Goal: Task Accomplishment & Management: Manage account settings

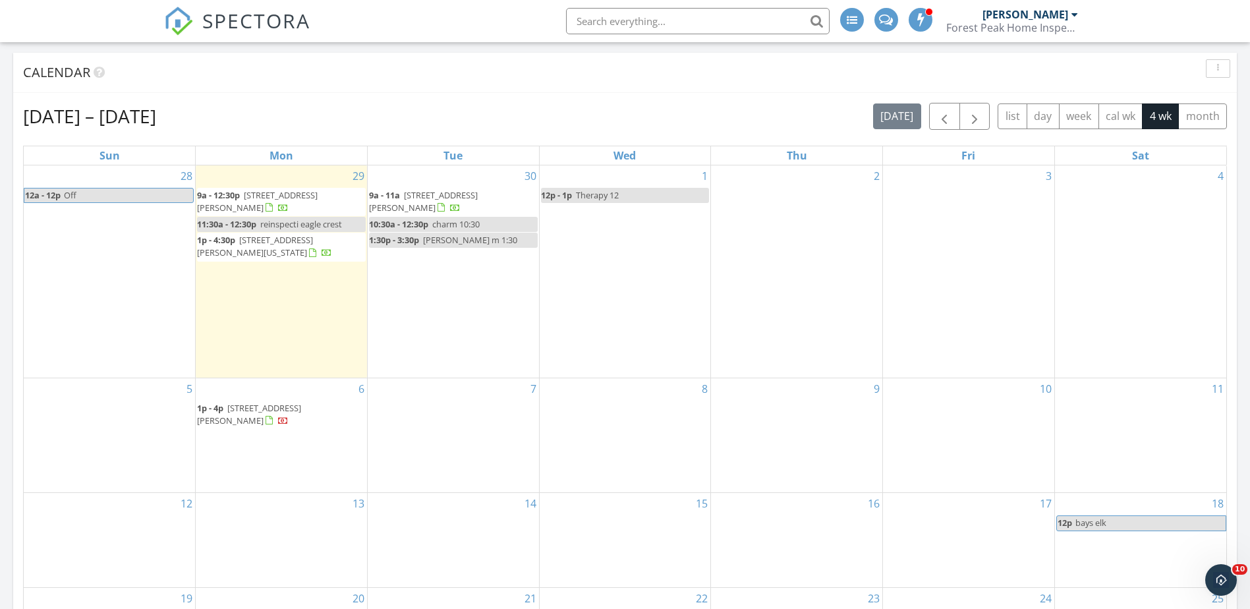
click at [455, 275] on div "30 9a - 11a 17130 Mayfield Dr, Bend 97707 10:30a - 12:30p charm 10:30 1:30p - 3…" at bounding box center [453, 271] width 171 height 212
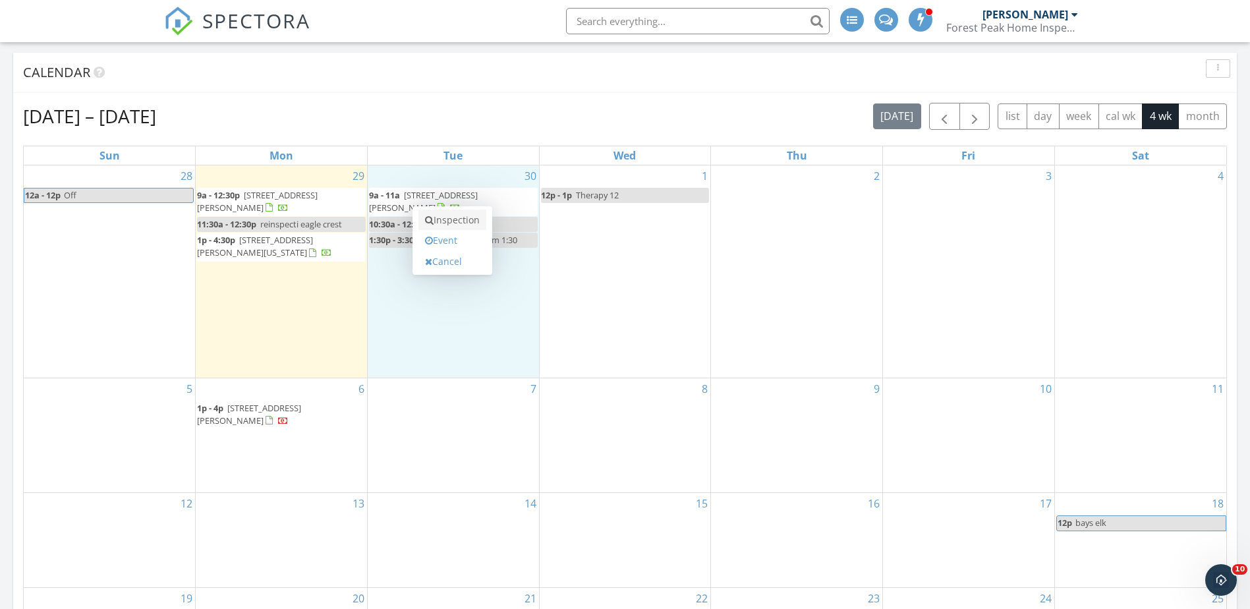
click at [459, 220] on link "Inspection" at bounding box center [452, 220] width 68 height 21
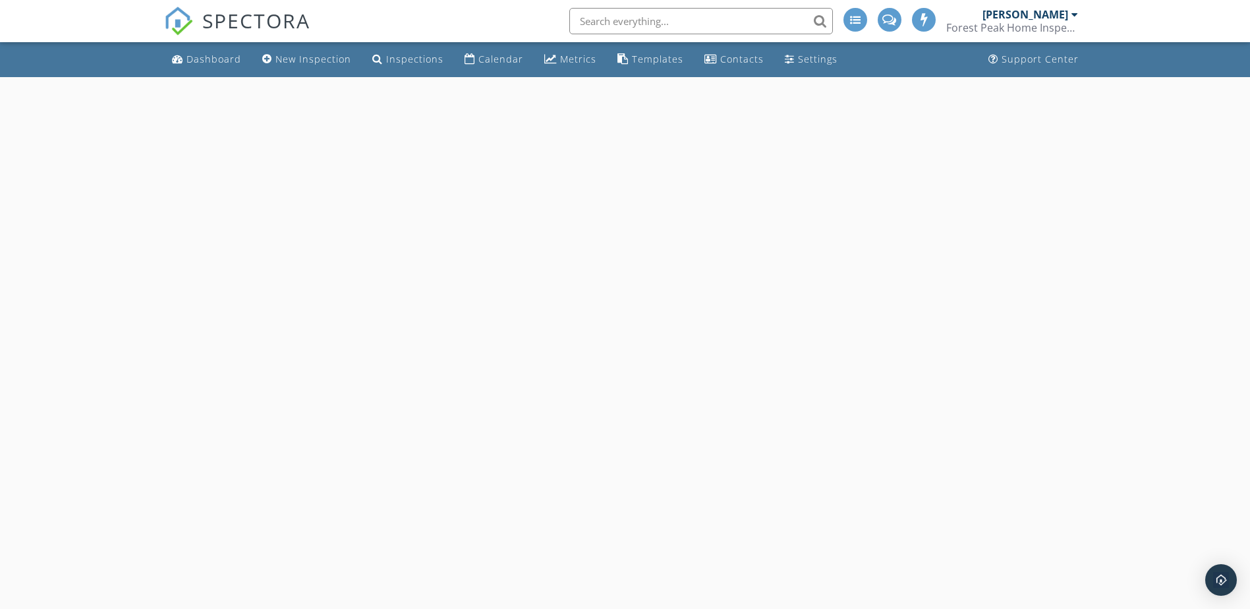
select select "8"
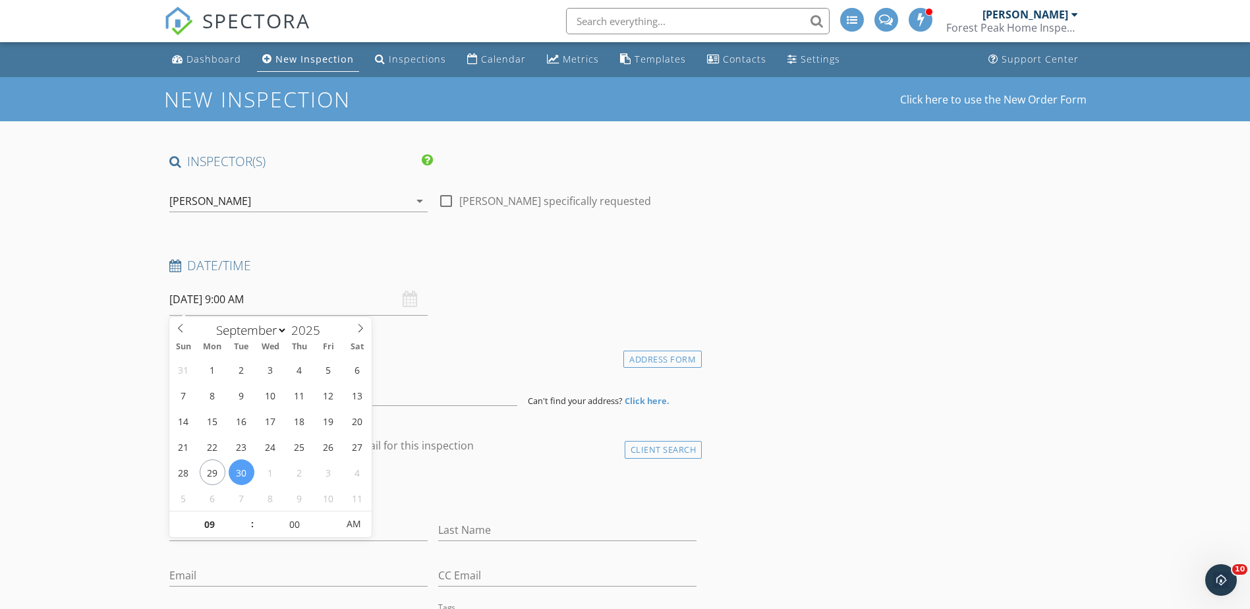
click at [246, 295] on input "[DATE] 9:00 AM" at bounding box center [298, 299] width 258 height 32
type input "10"
type input "[DATE] 10:00 AM"
click at [243, 514] on span at bounding box center [245, 517] width 9 height 13
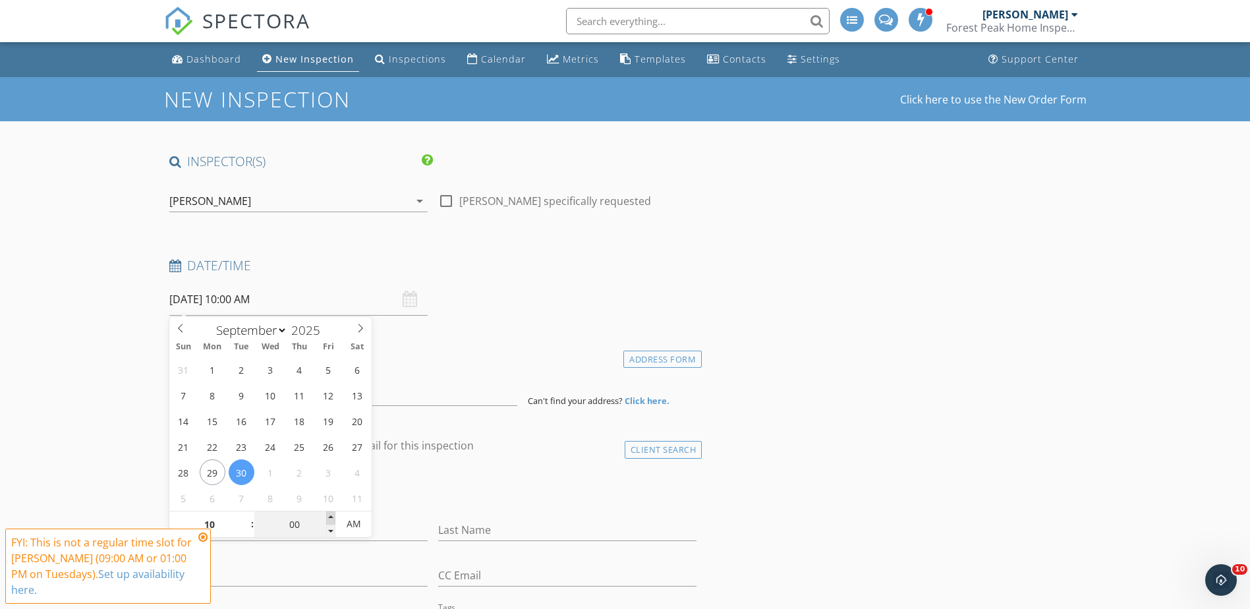
type input "05"
type input "09/30/2025 10:05 AM"
click at [329, 516] on span at bounding box center [330, 517] width 9 height 13
type input "10"
type input "09/30/2025 10:10 AM"
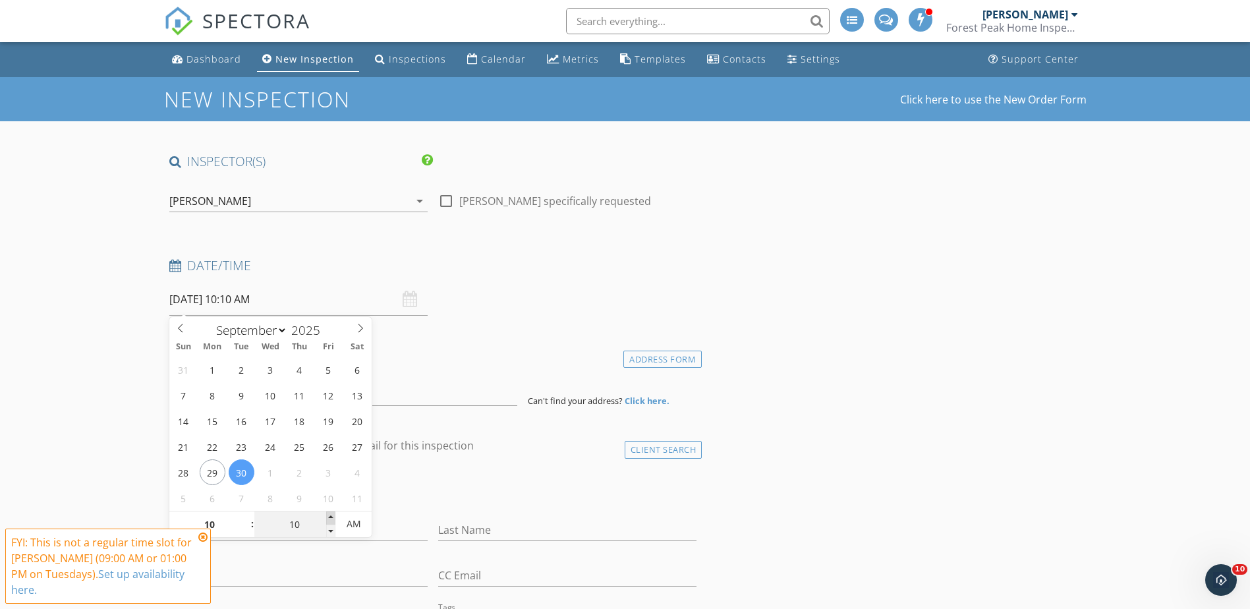
click at [329, 516] on span at bounding box center [330, 517] width 9 height 13
type input "15"
type input "09/30/2025 10:15 AM"
click at [329, 516] on span at bounding box center [330, 517] width 9 height 13
type input "20"
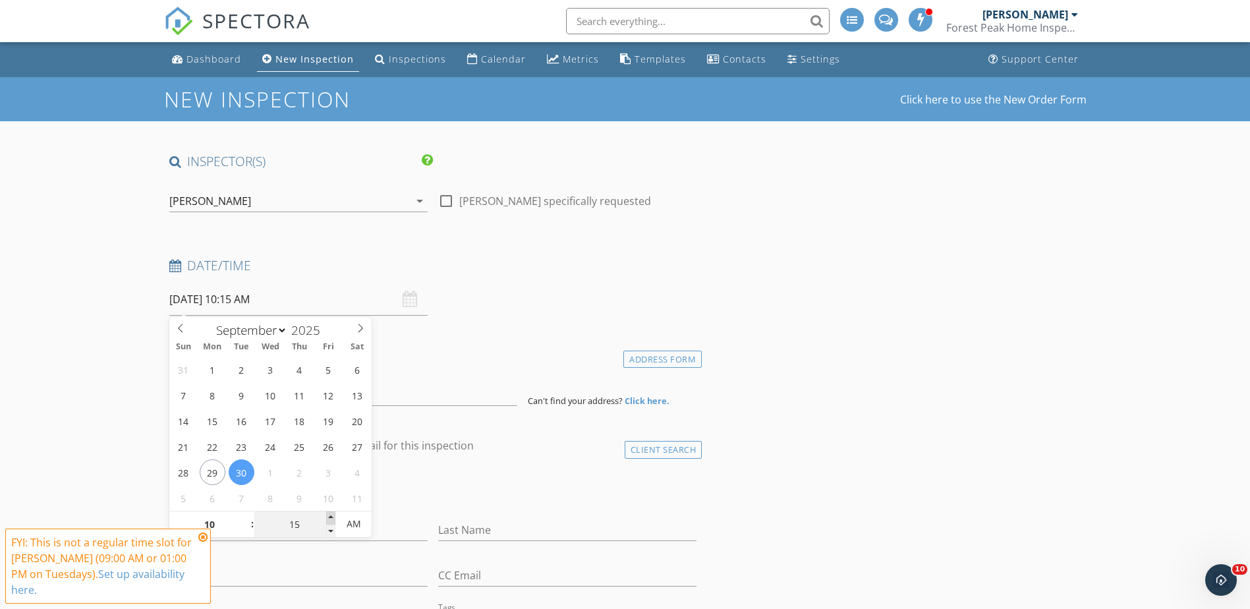
type input "09/30/2025 10:20 AM"
click at [329, 516] on span at bounding box center [330, 517] width 9 height 13
type input "25"
type input "09/30/2025 10:25 AM"
click at [329, 516] on span at bounding box center [330, 517] width 9 height 13
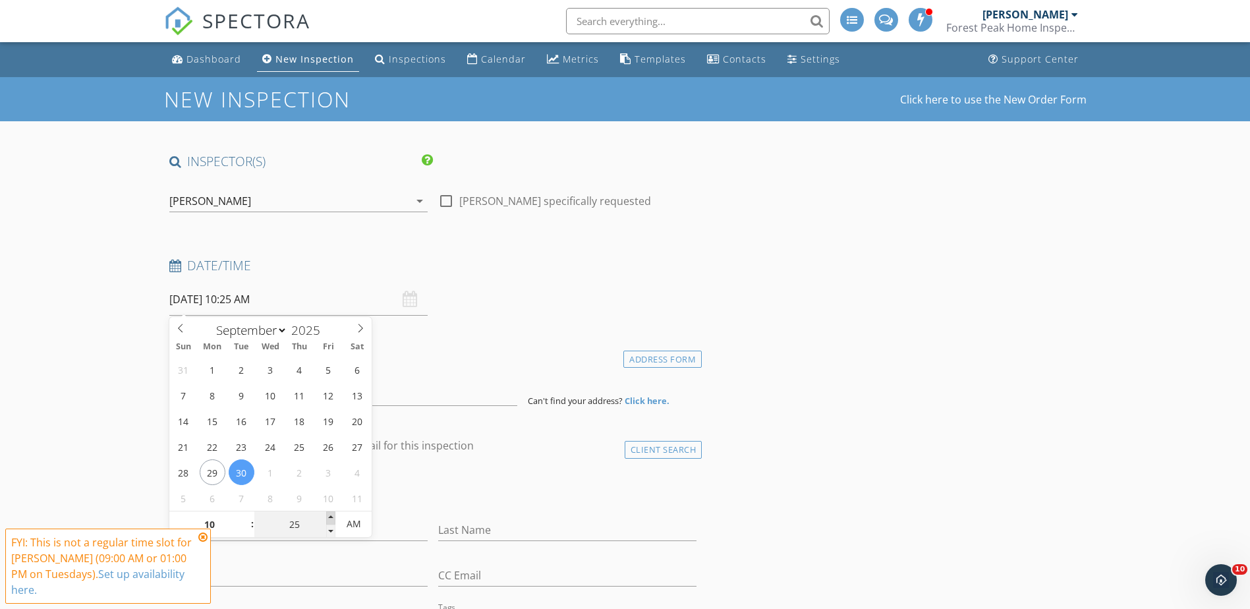
type input "30"
type input "09/30/2025 10:30 AM"
click at [329, 516] on span at bounding box center [330, 517] width 9 height 13
click at [202, 538] on icon at bounding box center [202, 537] width 9 height 11
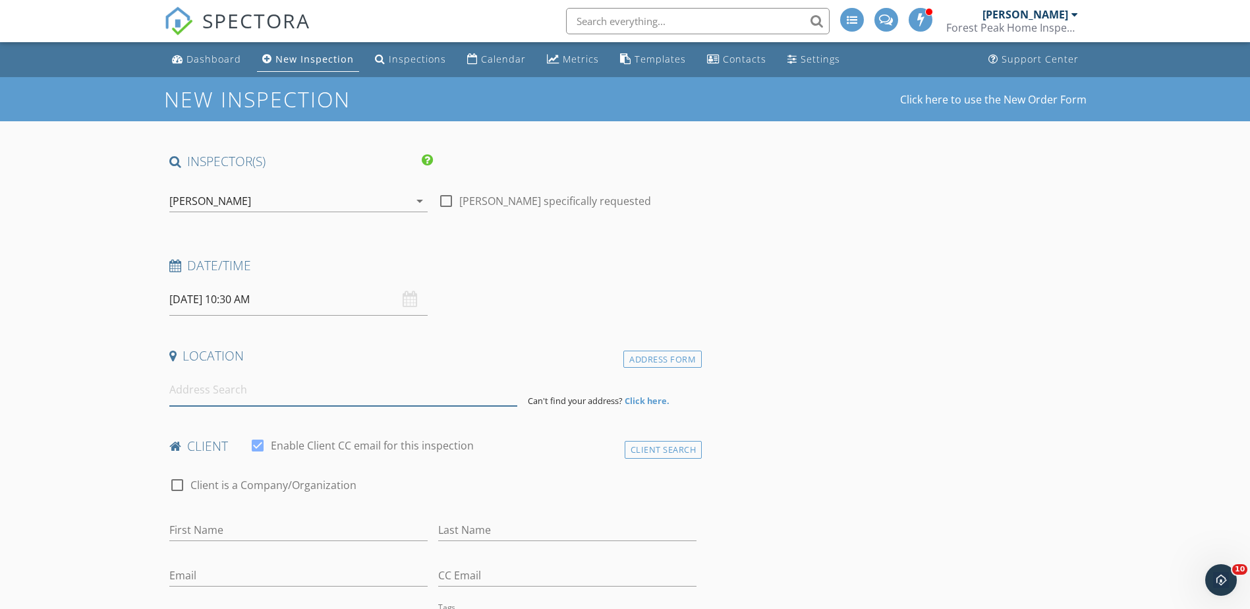
click at [217, 397] on input at bounding box center [343, 390] width 348 height 32
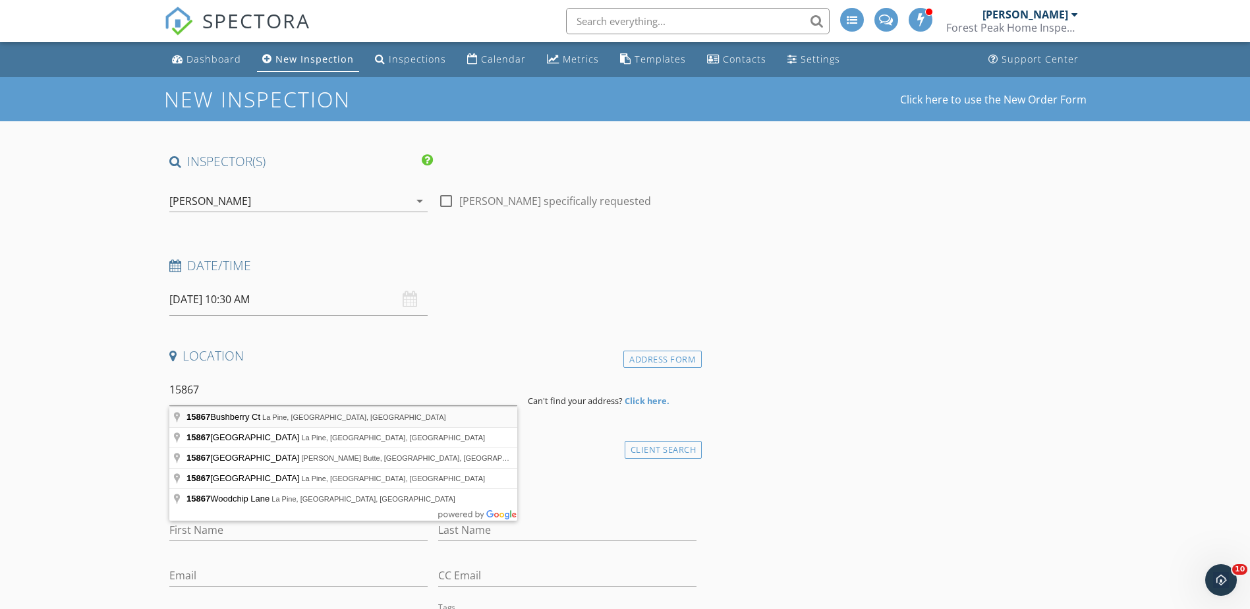
type input "15867 Bushberry Ct, La Pine, OR, USA"
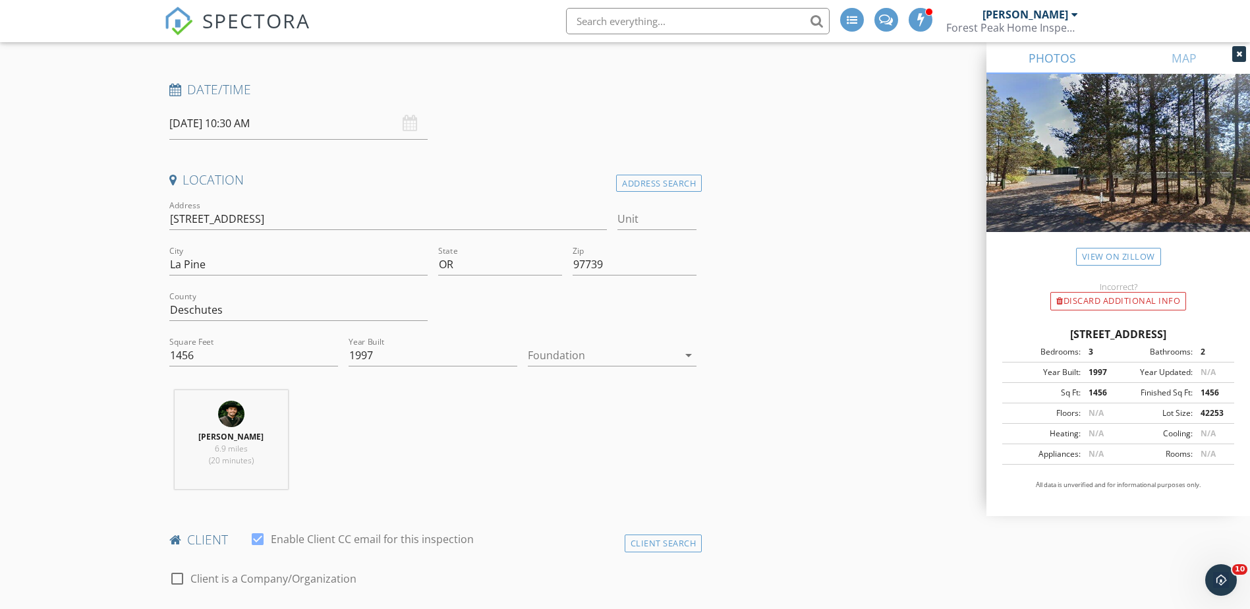
scroll to position [527, 0]
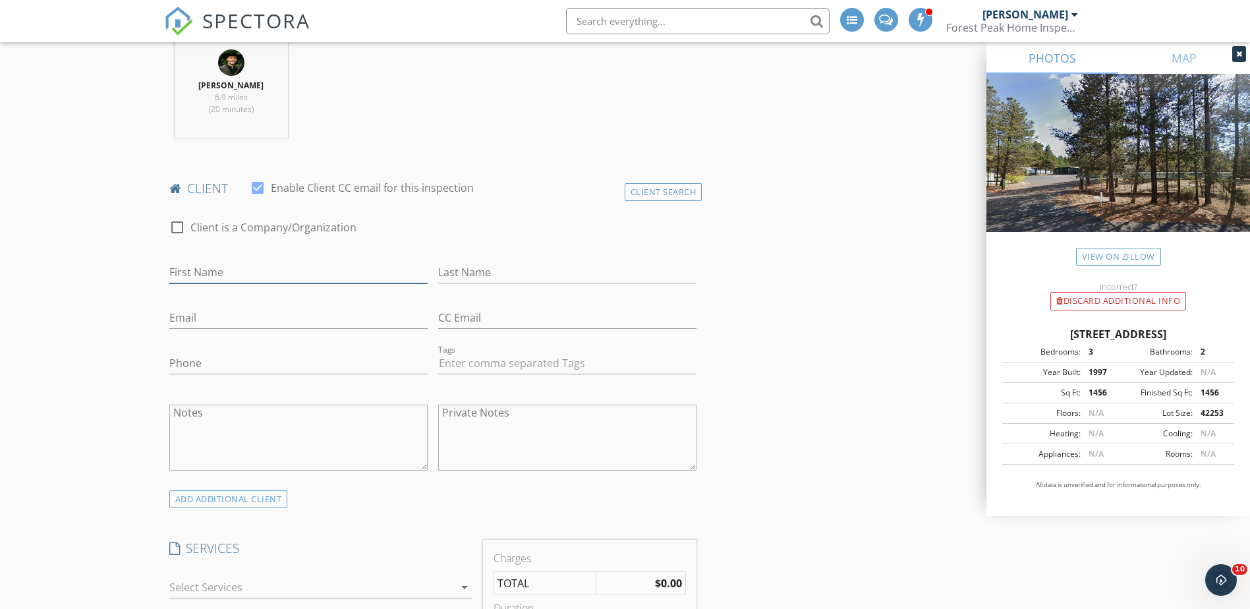
click at [266, 275] on input "First Name" at bounding box center [298, 273] width 258 height 22
type input "Scott"
click at [442, 268] on input "Last Name" at bounding box center [567, 273] width 258 height 22
type input "Whitson"
click at [272, 314] on input "Email" at bounding box center [298, 318] width 258 height 22
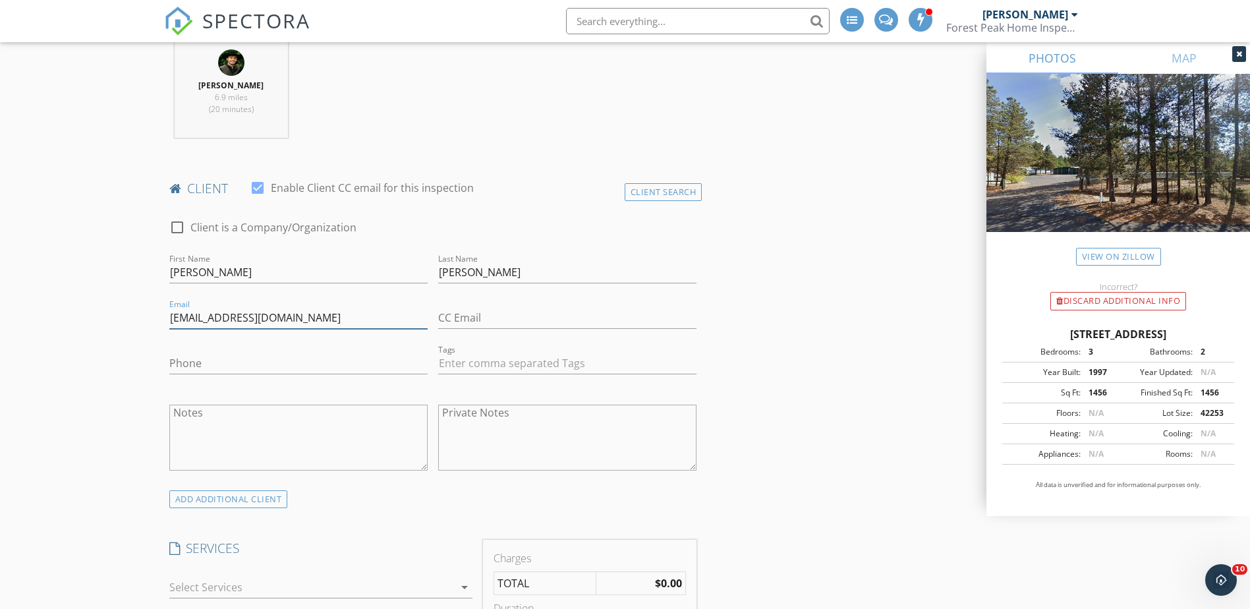
type input "scottwhitson91@gmail.com"
click at [231, 366] on input "Phone" at bounding box center [298, 364] width 258 height 22
type input "971-998-6168"
click at [244, 501] on div "ADD ADDITIONAL client" at bounding box center [228, 499] width 119 height 18
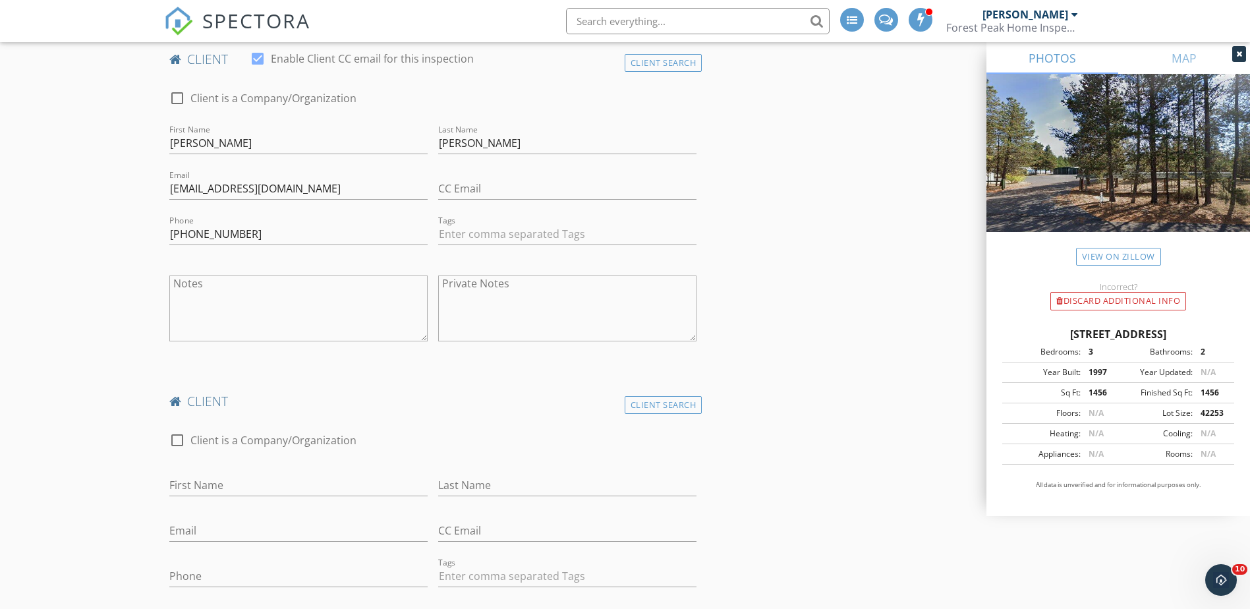
scroll to position [703, 0]
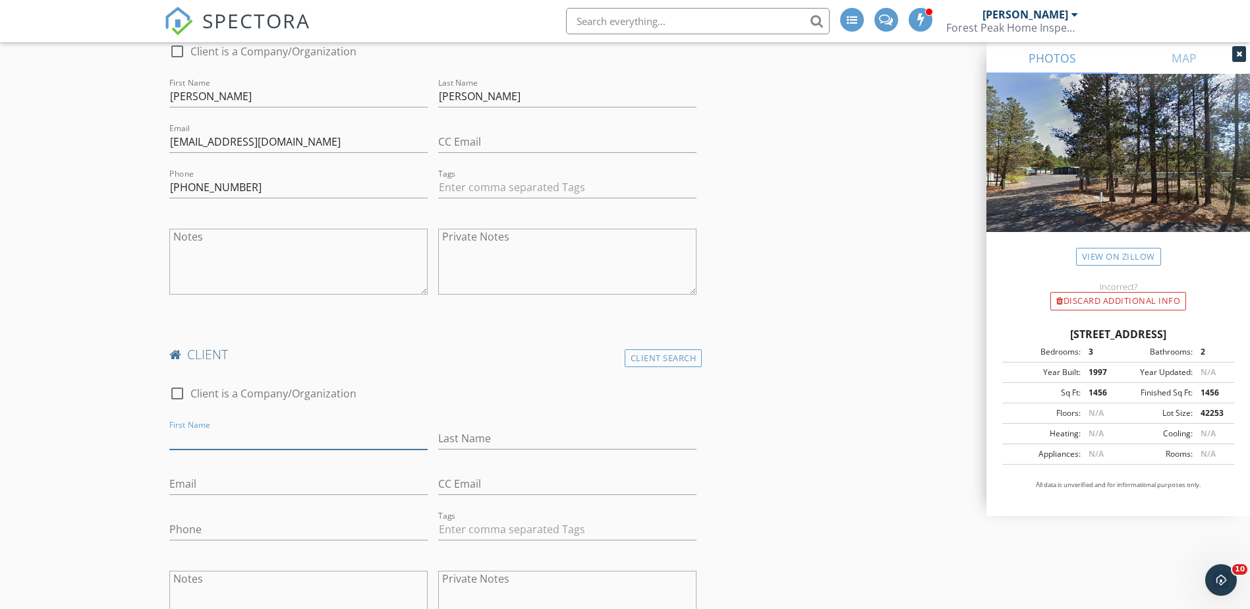
click at [227, 440] on input "First Name" at bounding box center [298, 439] width 258 height 22
type input "Skye"
click at [542, 440] on input "Last Name" at bounding box center [567, 439] width 258 height 22
type input "Whitson"
click at [336, 488] on input "Email" at bounding box center [298, 484] width 258 height 22
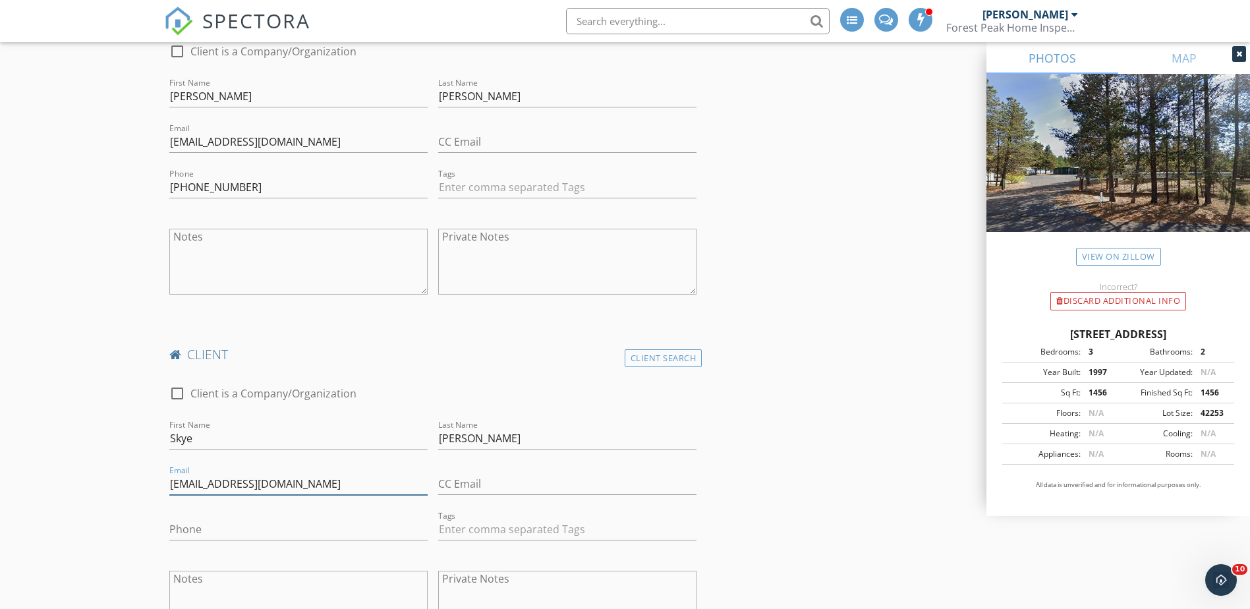
click at [252, 484] on input "skyejordaninquires@gmail.com" at bounding box center [298, 484] width 258 height 22
type input "skyejordaninquiries@gmail.com"
click at [260, 530] on input "Phone" at bounding box center [298, 530] width 258 height 22
type input "321-208-6395"
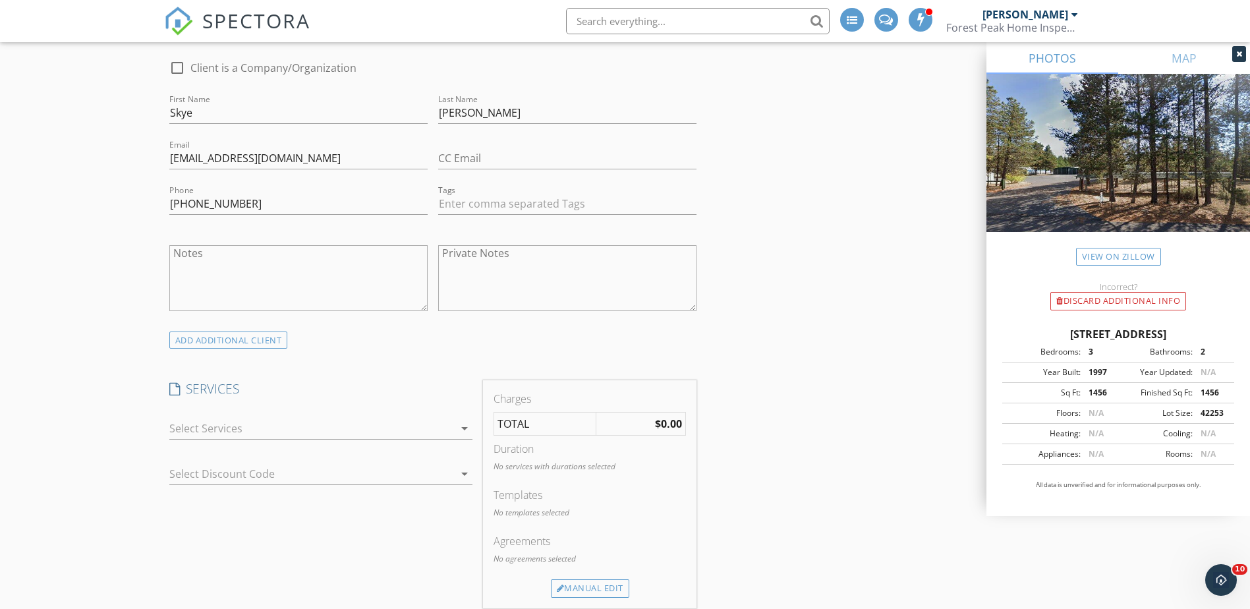
scroll to position [1054, 0]
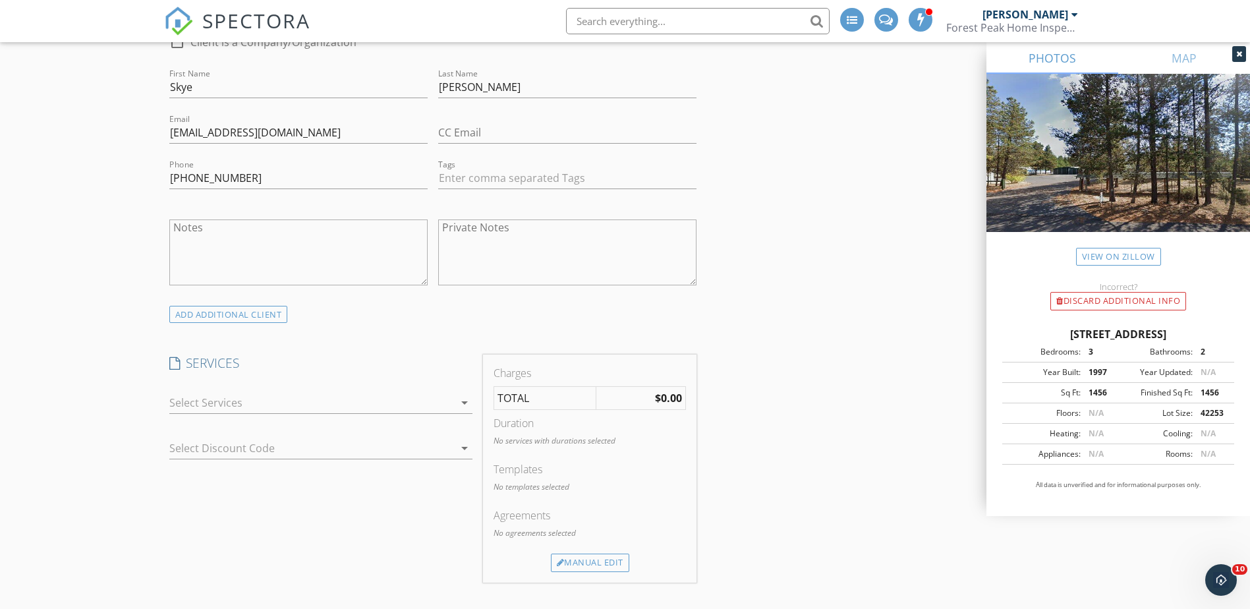
click at [225, 399] on div at bounding box center [311, 402] width 285 height 21
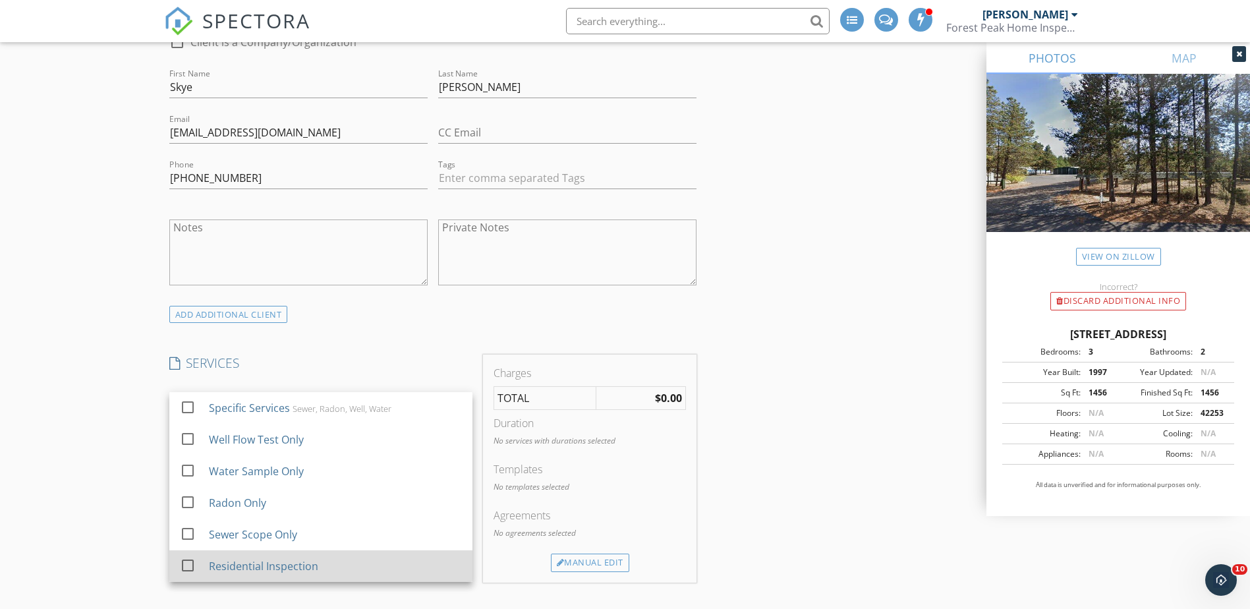
click at [248, 564] on div "Residential Inspection" at bounding box center [262, 566] width 109 height 16
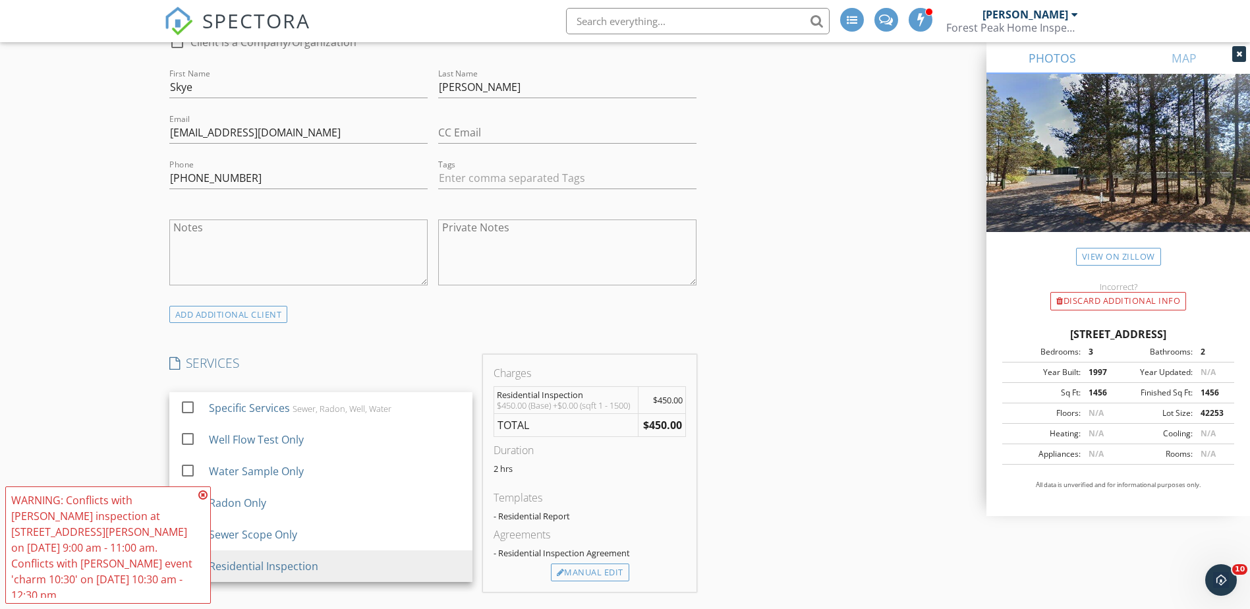
click at [108, 407] on div "New Inspection Click here to use the New Order Form INSPECTOR(S) check_box Dyla…" at bounding box center [625, 401] width 1250 height 2756
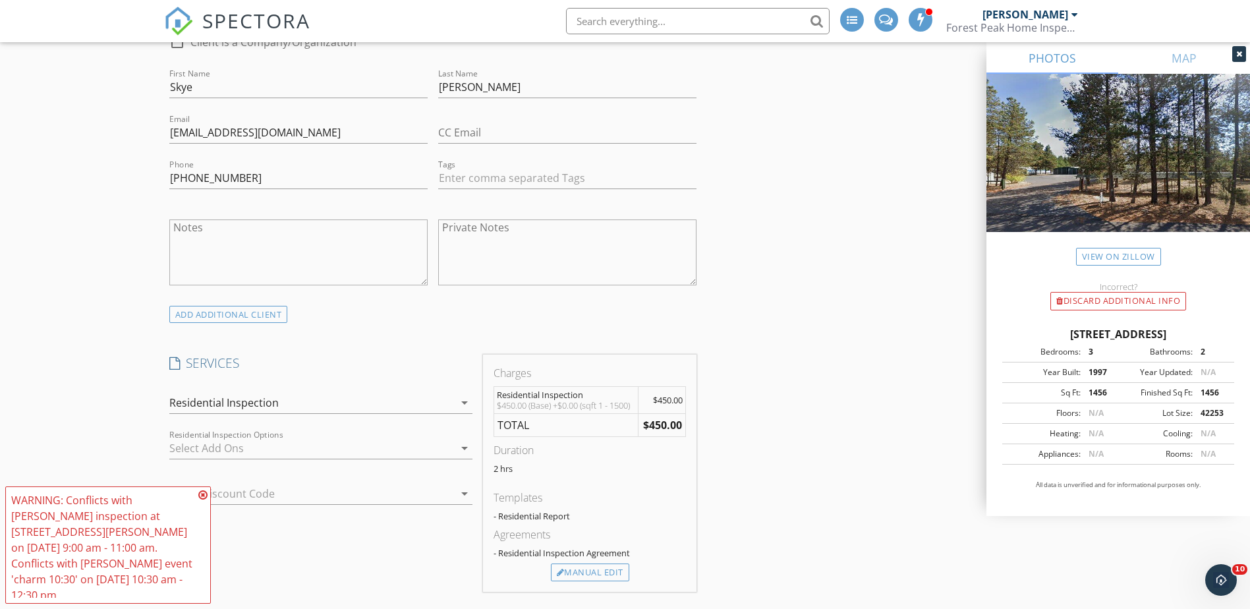
click at [227, 450] on div at bounding box center [311, 448] width 285 height 21
click at [204, 500] on icon at bounding box center [202, 495] width 9 height 11
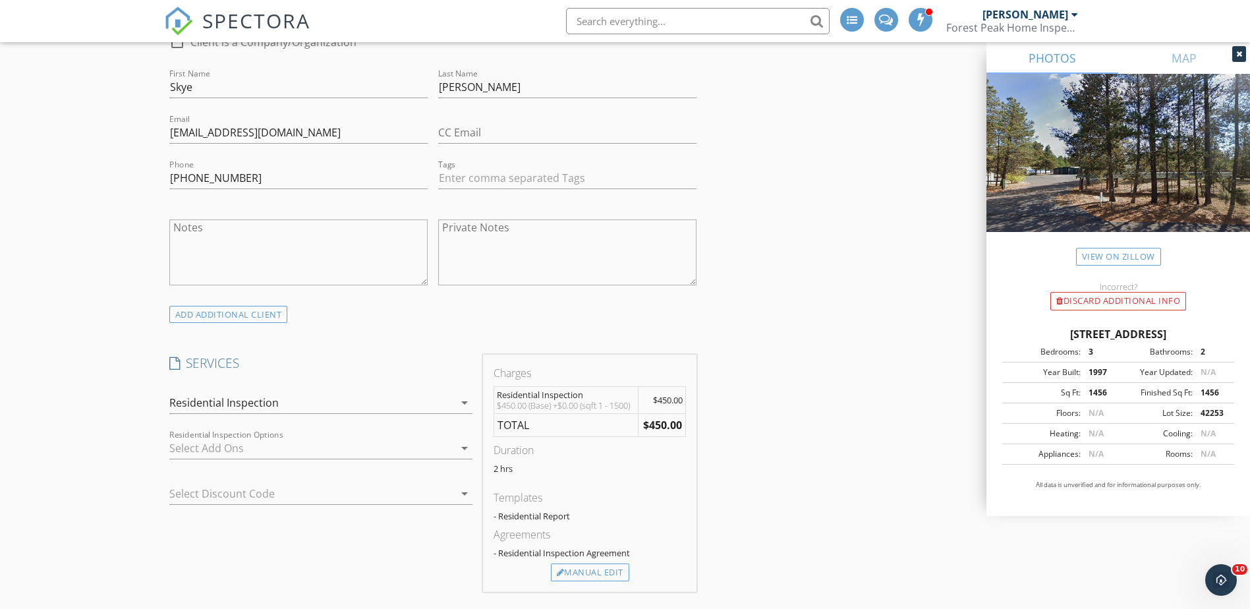
click at [202, 446] on div at bounding box center [311, 448] width 285 height 21
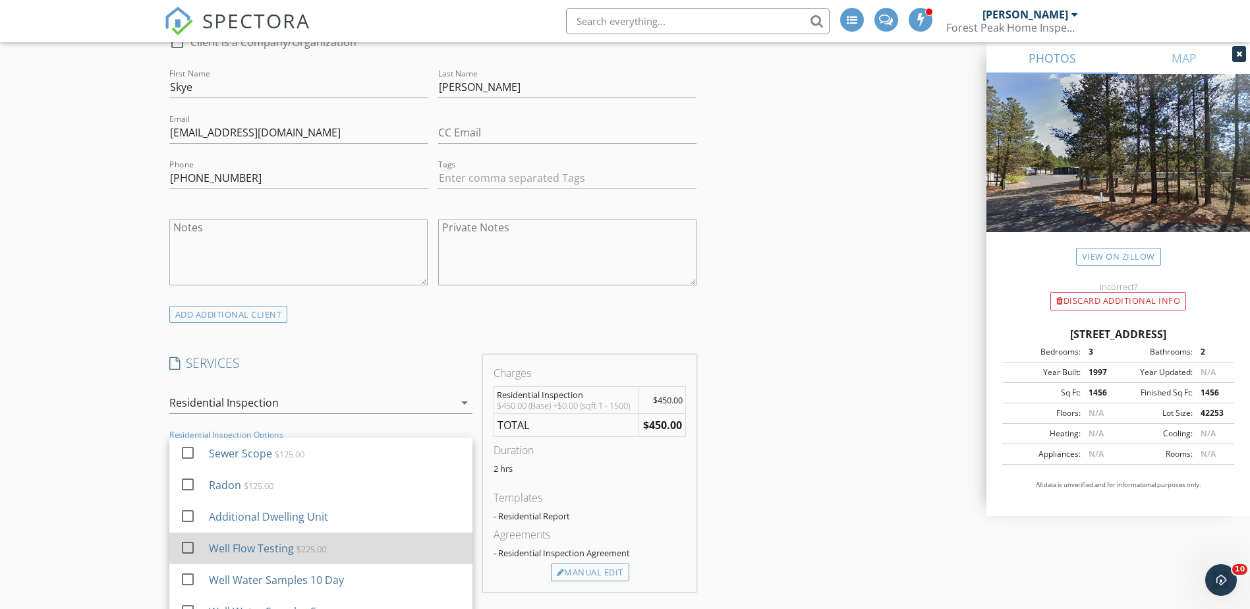
click at [186, 542] on div at bounding box center [188, 547] width 22 height 22
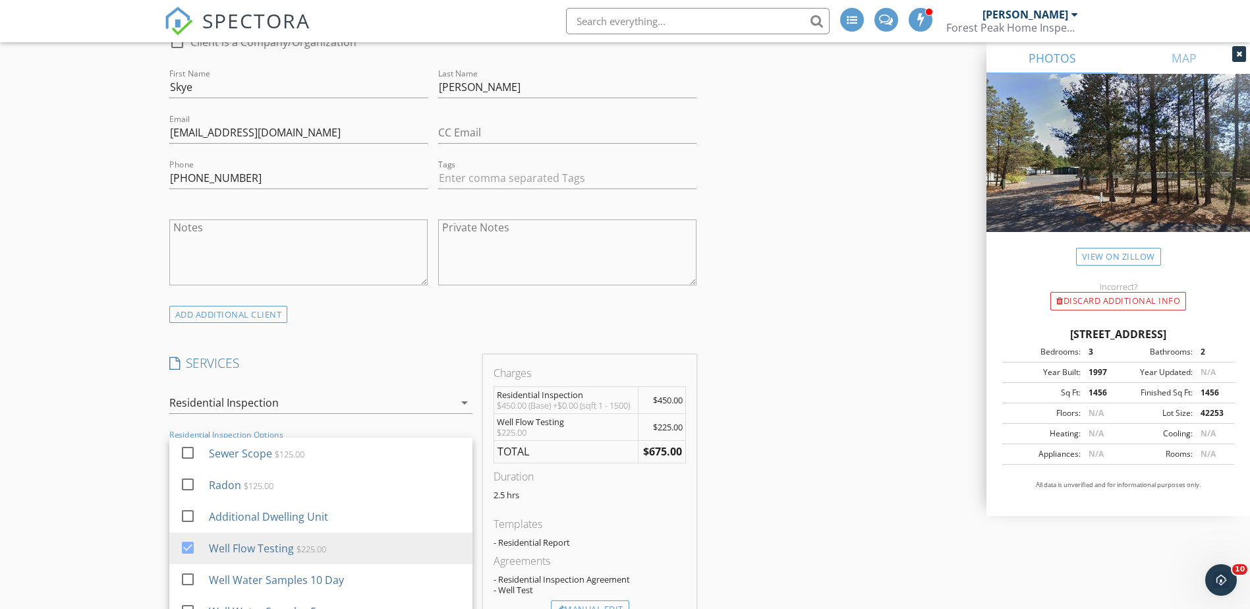
click at [130, 457] on div "New Inspection Click here to use the New Order Form INSPECTOR(S) check_box Dyla…" at bounding box center [625, 419] width 1250 height 2793
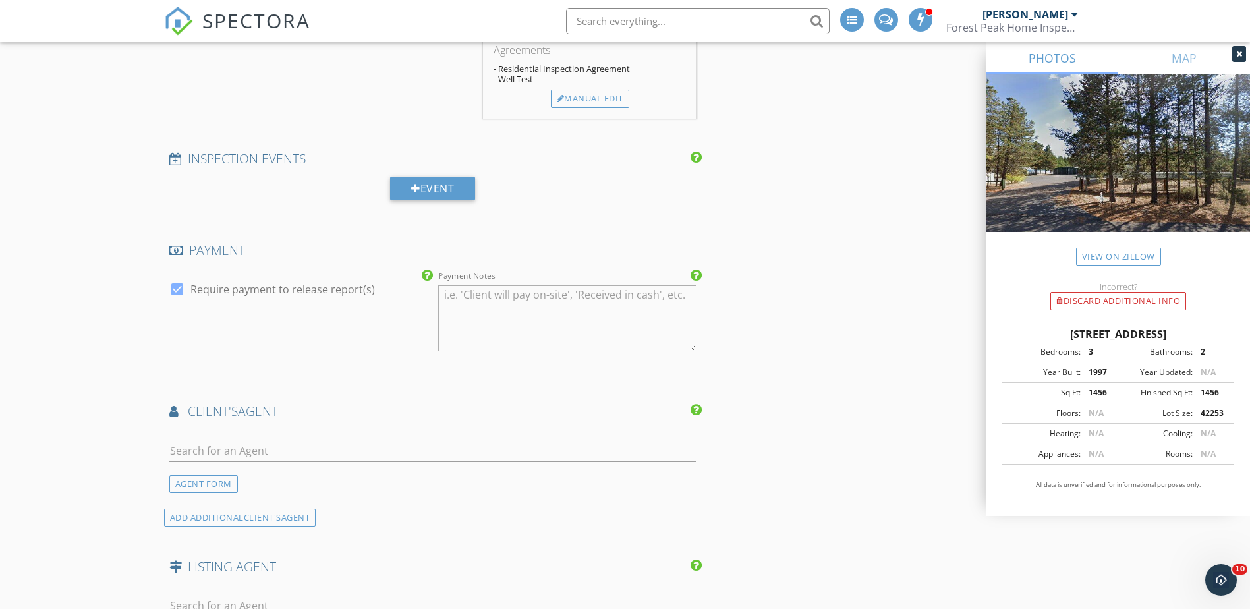
scroll to position [1581, 0]
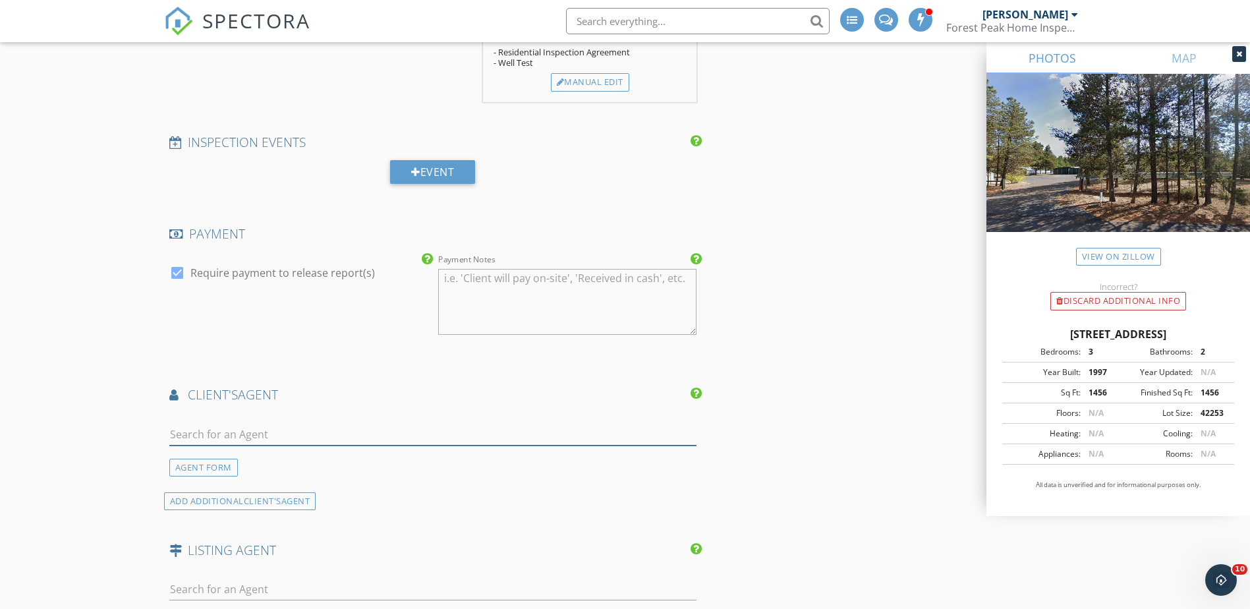
click at [275, 433] on input "text" at bounding box center [433, 435] width 528 height 22
type input "charm"
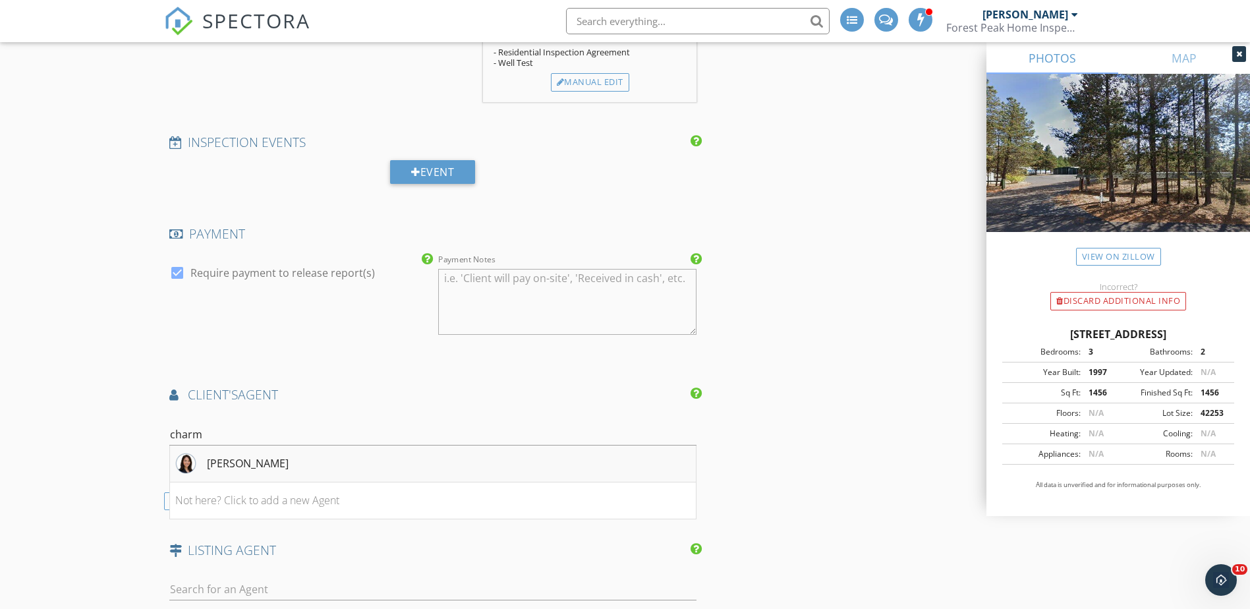
click at [275, 462] on li "Charm Piatt" at bounding box center [433, 463] width 526 height 37
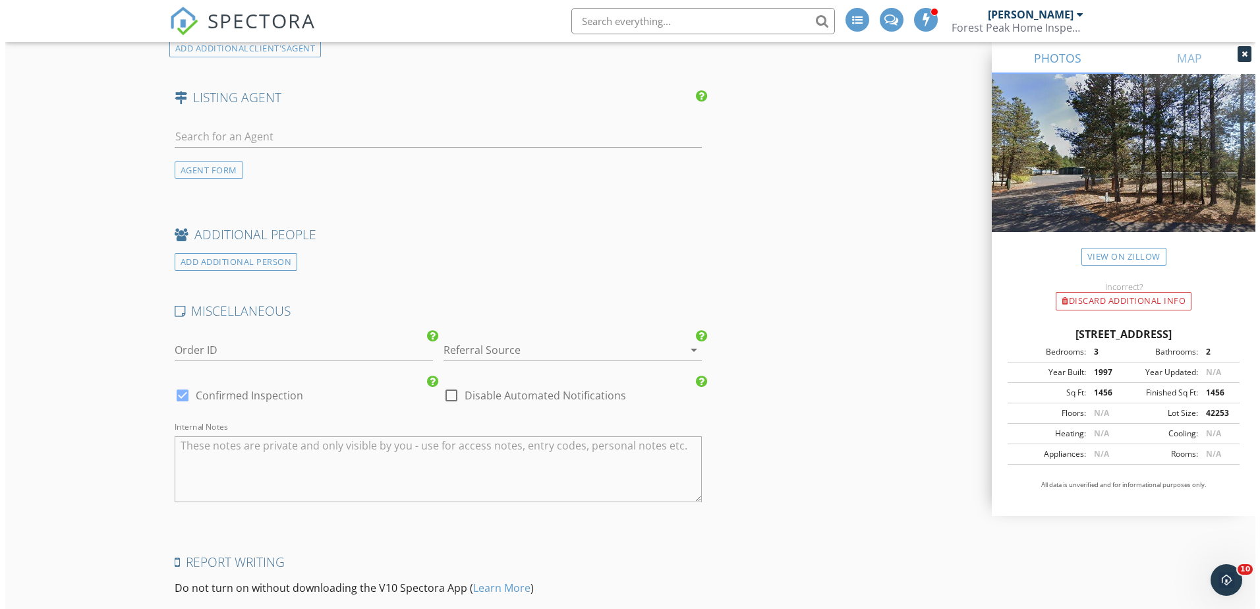
scroll to position [2512, 0]
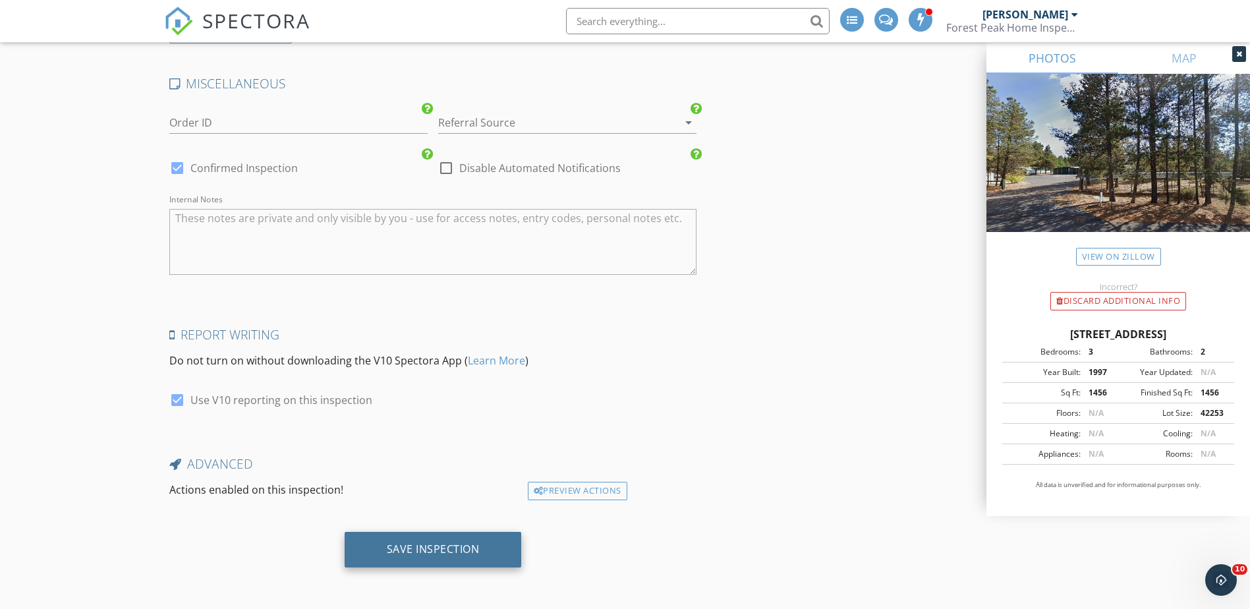
click at [424, 551] on div "Save Inspection" at bounding box center [433, 548] width 93 height 13
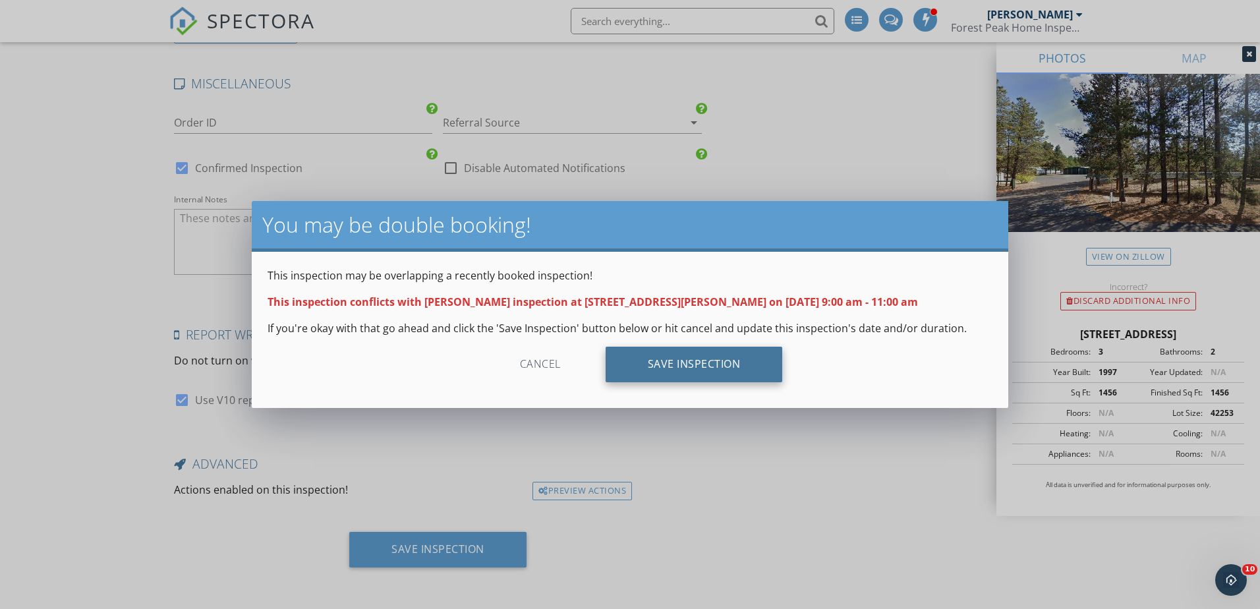
click at [659, 365] on div "Save Inspection" at bounding box center [694, 365] width 177 height 36
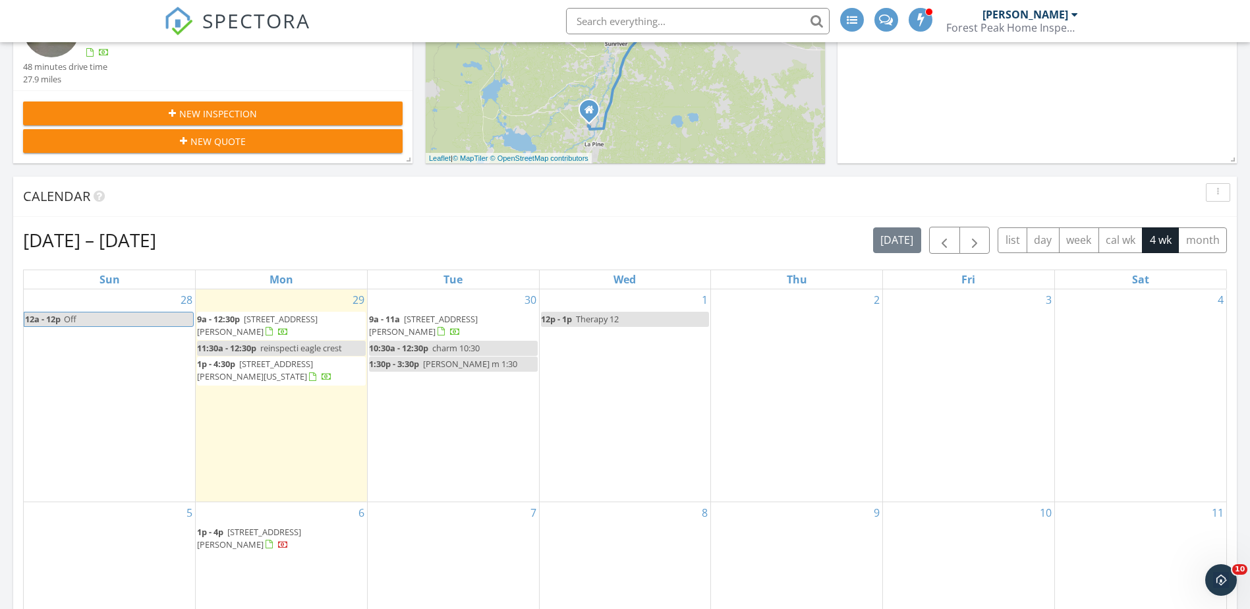
scroll to position [527, 0]
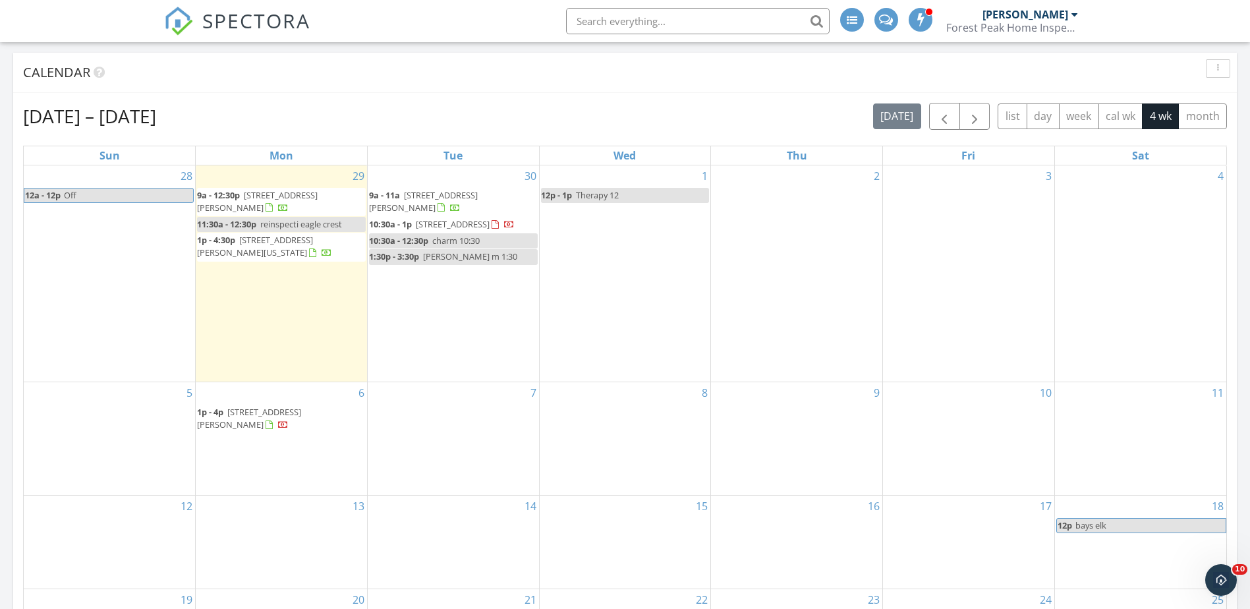
click at [465, 246] on span "charm 10:30" at bounding box center [455, 241] width 47 height 12
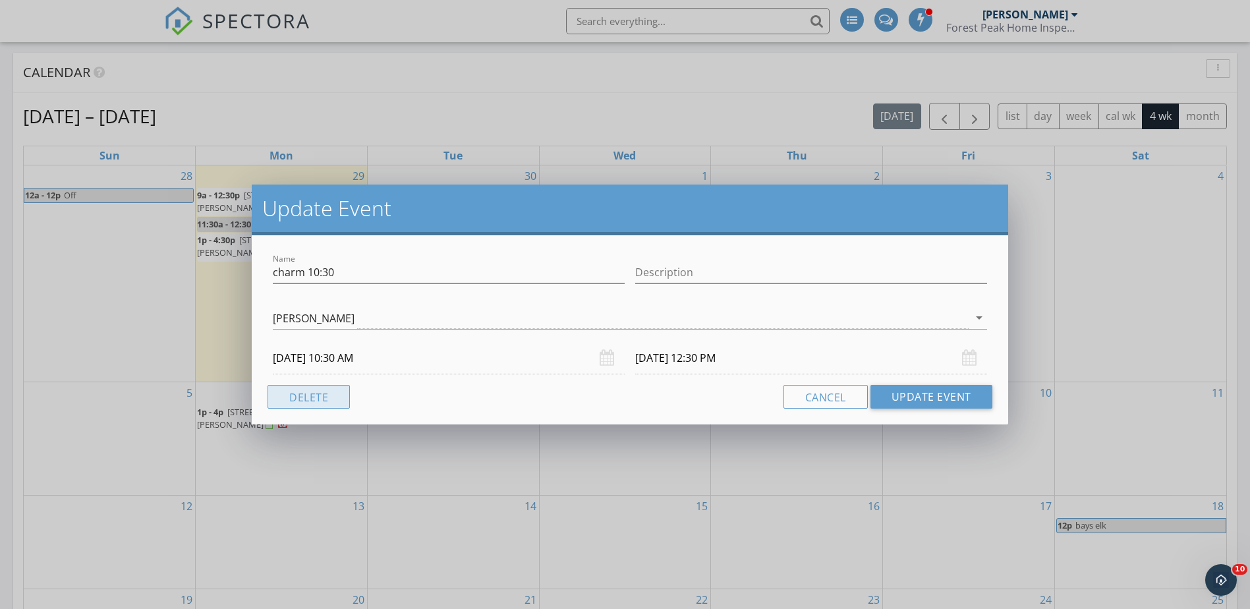
click at [341, 402] on button "Delete" at bounding box center [309, 397] width 82 height 24
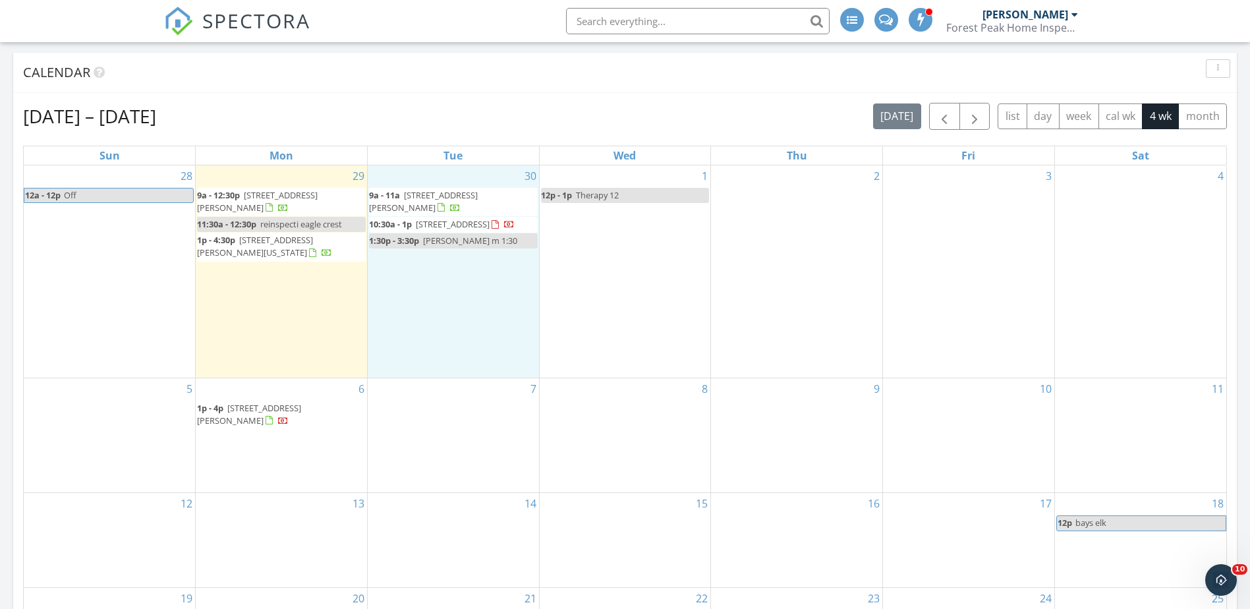
click at [444, 277] on div "30 9a - 11a 17130 Mayfield Dr, Bend 97707 10:30a - 1p 15867 Bushberry Ct, La Pi…" at bounding box center [453, 271] width 171 height 212
click at [459, 221] on link "Inspection" at bounding box center [452, 222] width 68 height 21
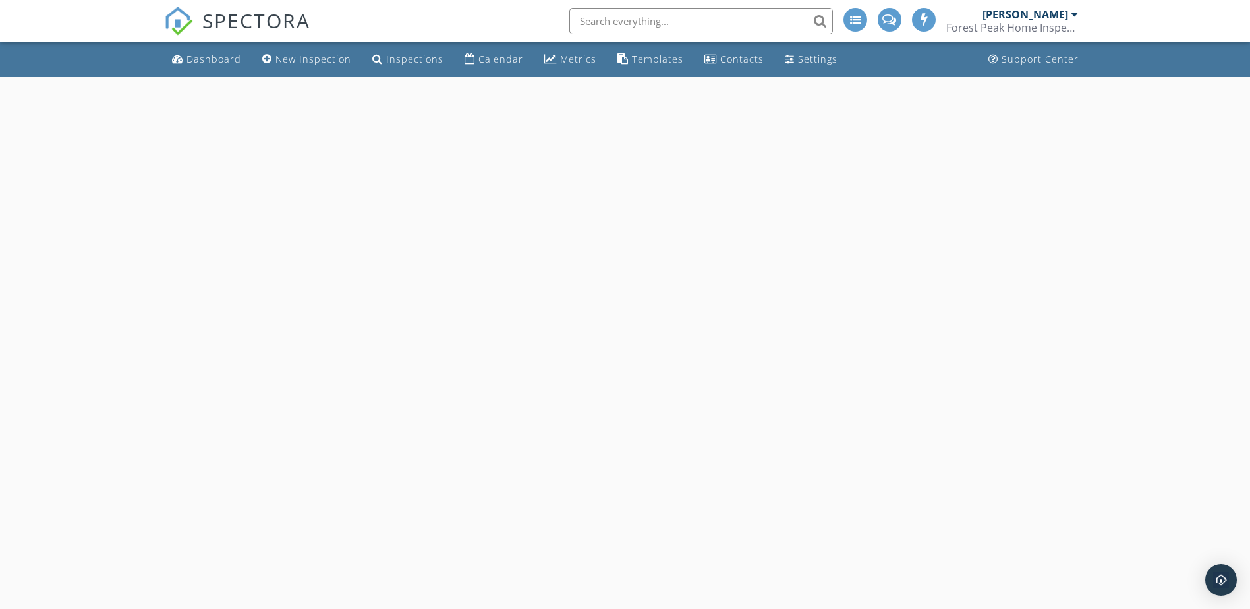
select select "8"
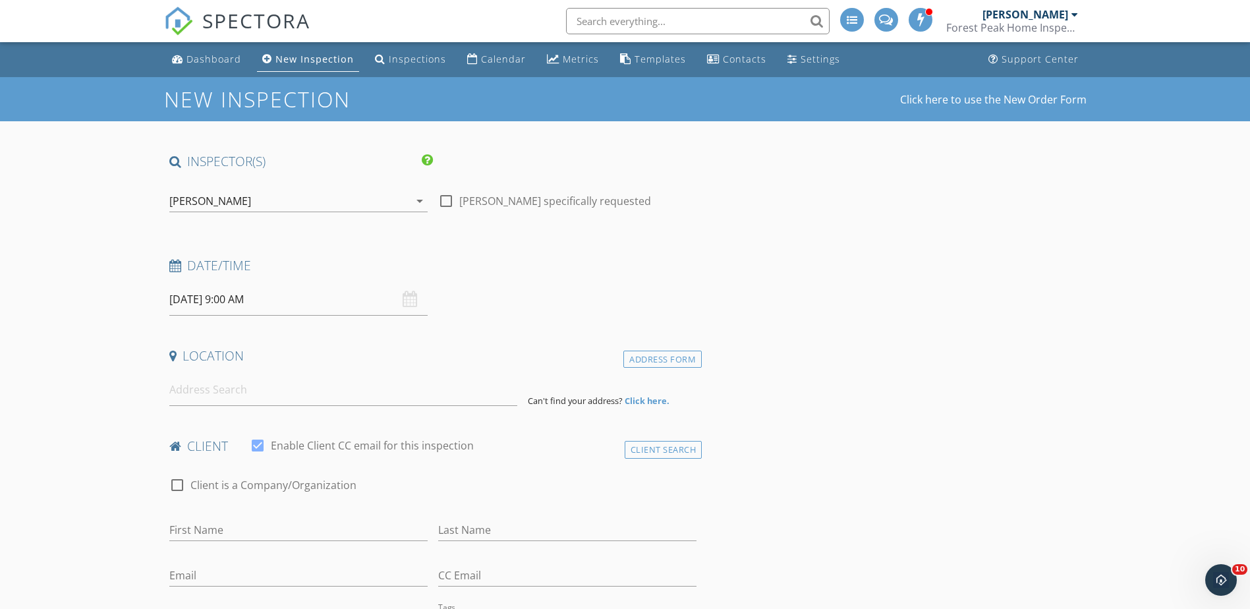
click at [227, 304] on input "09/30/2025 9:00 AM" at bounding box center [298, 299] width 258 height 32
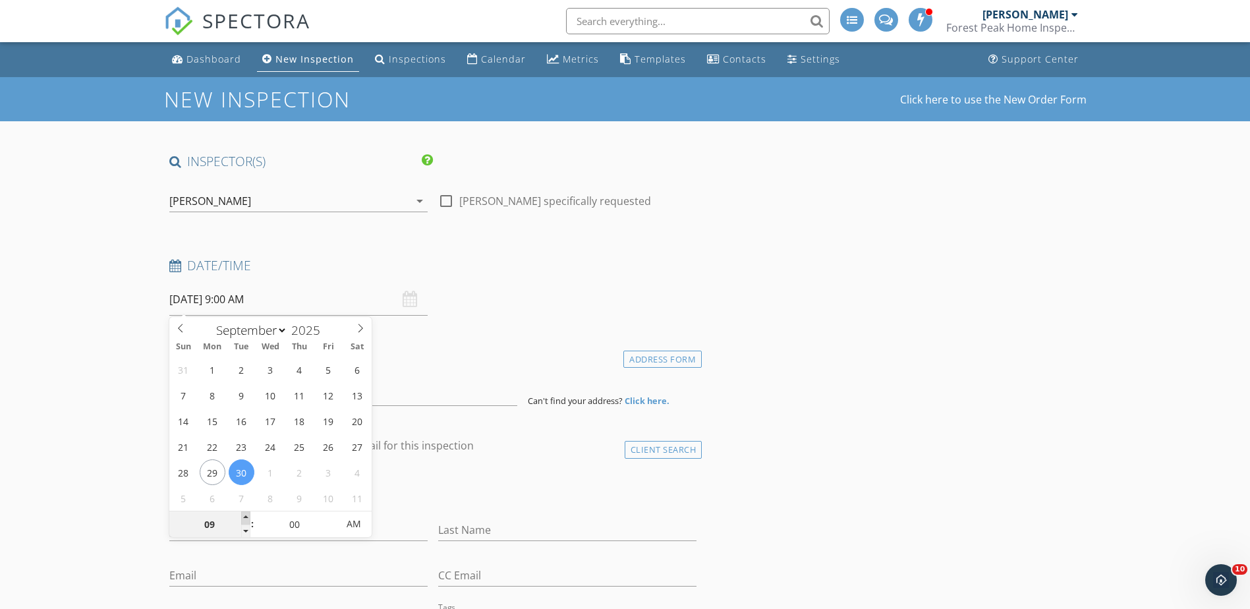
type input "10"
type input "[DATE] 10:00 AM"
click at [244, 513] on span at bounding box center [245, 517] width 9 height 13
type input "11"
type input "09/30/2025 11:00 AM"
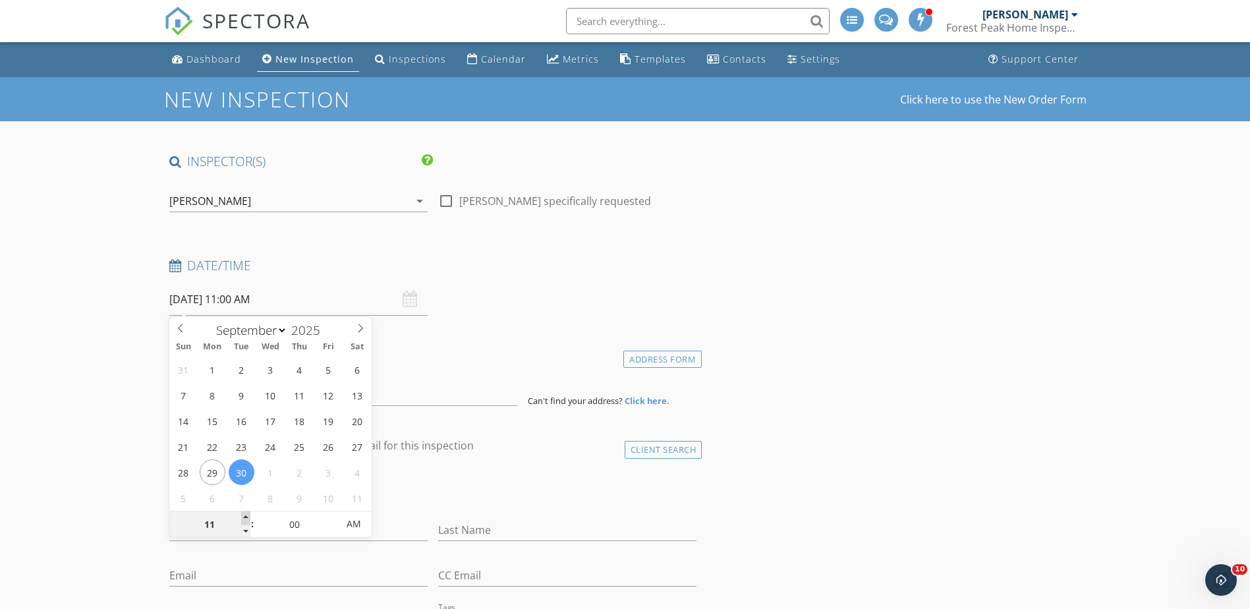
click at [244, 513] on span at bounding box center [245, 517] width 9 height 13
type input "12"
type input "09/30/2025 12:00 PM"
click at [244, 513] on span at bounding box center [245, 517] width 9 height 13
type input "01"
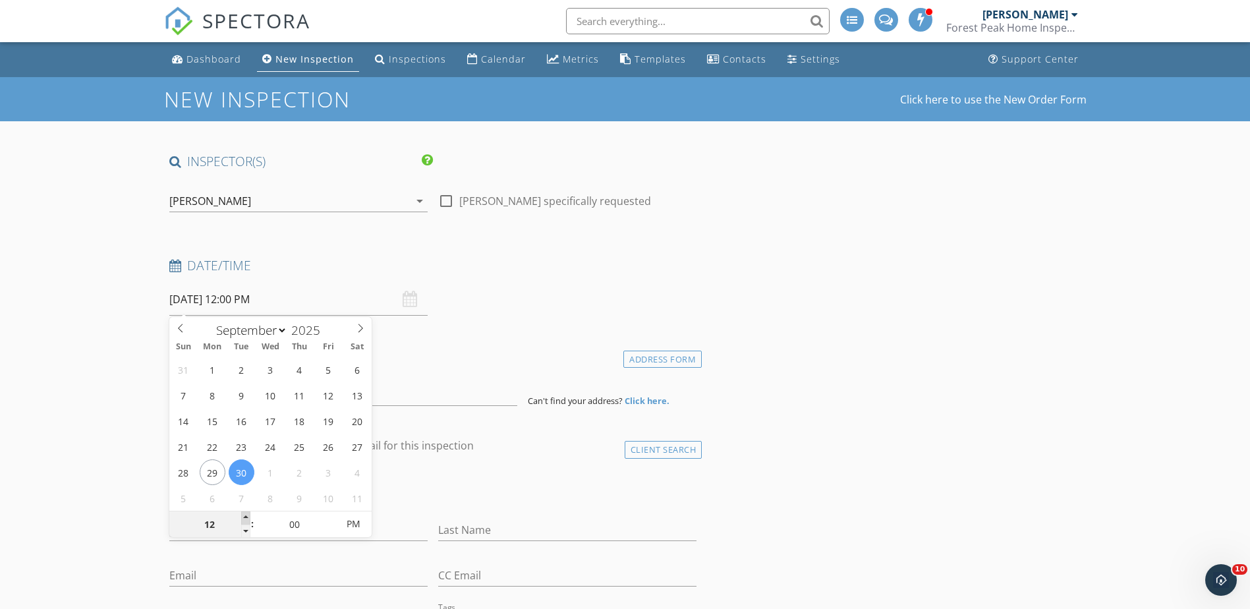
type input "09/30/2025 1:00 PM"
click at [244, 513] on span at bounding box center [245, 517] width 9 height 13
type input "05"
type input "09/30/2025 1:05 PM"
click at [328, 517] on span at bounding box center [330, 517] width 9 height 13
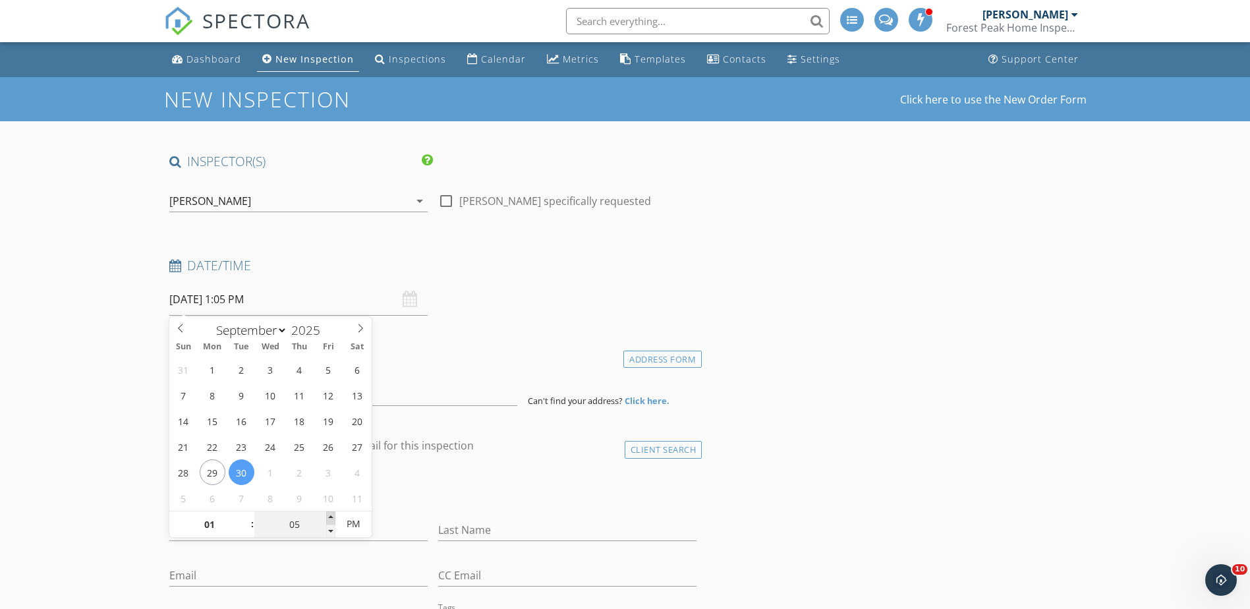
type input "10"
type input "09/30/2025 1:10 PM"
click at [328, 517] on span at bounding box center [330, 517] width 9 height 13
type input "15"
type input "09/30/2025 1:15 PM"
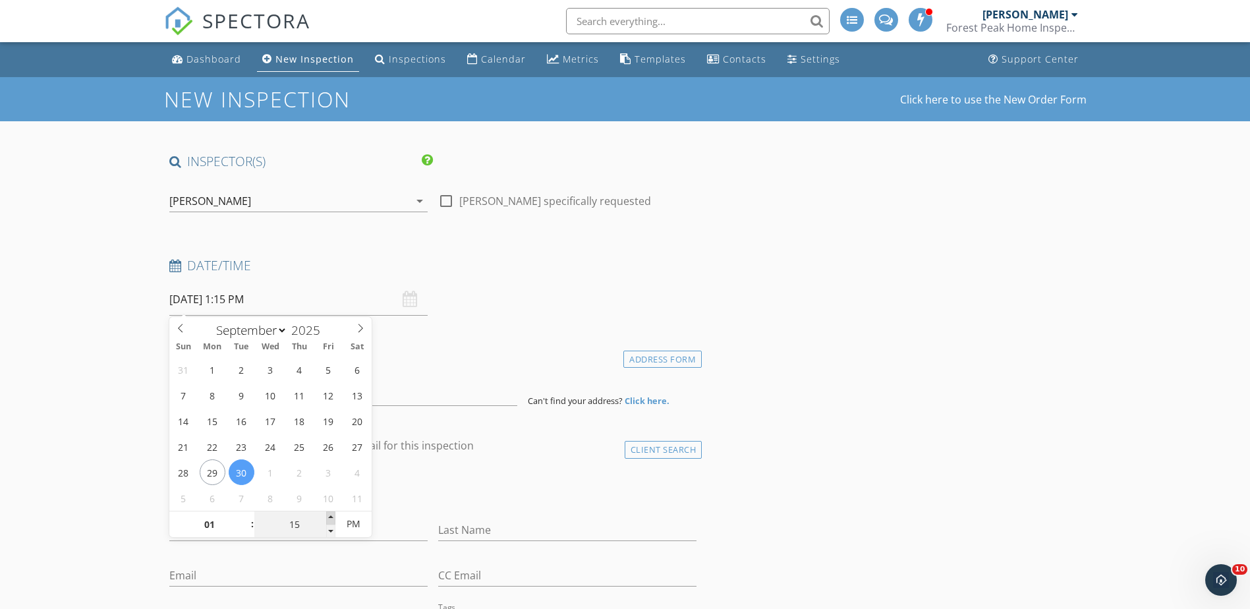
click at [328, 517] on span at bounding box center [330, 517] width 9 height 13
type input "20"
type input "09/30/2025 1:20 PM"
click at [328, 517] on span at bounding box center [330, 517] width 9 height 13
type input "25"
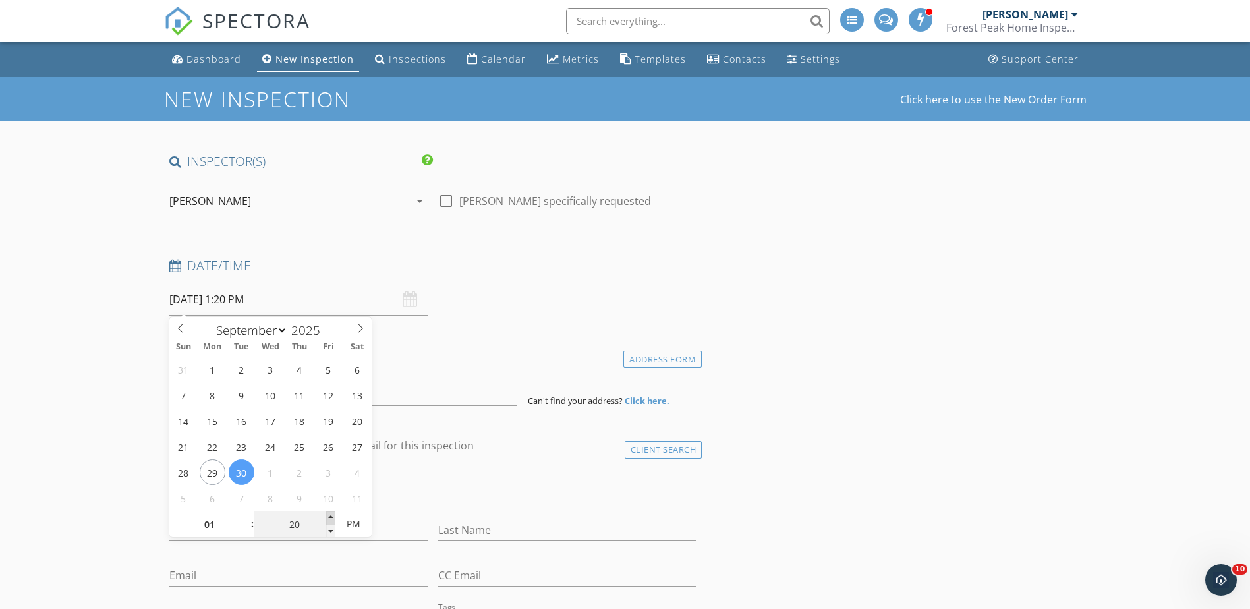
type input "09/30/2025 1:25 PM"
click at [328, 517] on span at bounding box center [330, 517] width 9 height 13
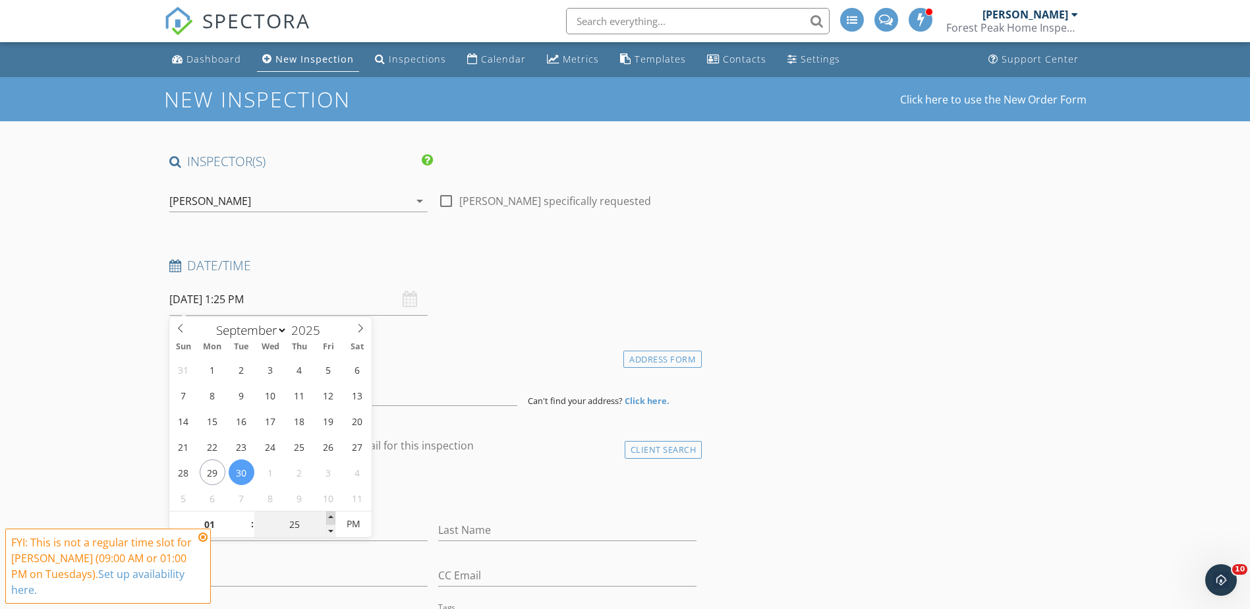
type input "30"
type input "09/30/2025 1:30 PM"
click at [328, 517] on span at bounding box center [330, 517] width 9 height 13
click at [455, 309] on div "Date/Time 09/30/2025 1:30 PM" at bounding box center [433, 286] width 538 height 59
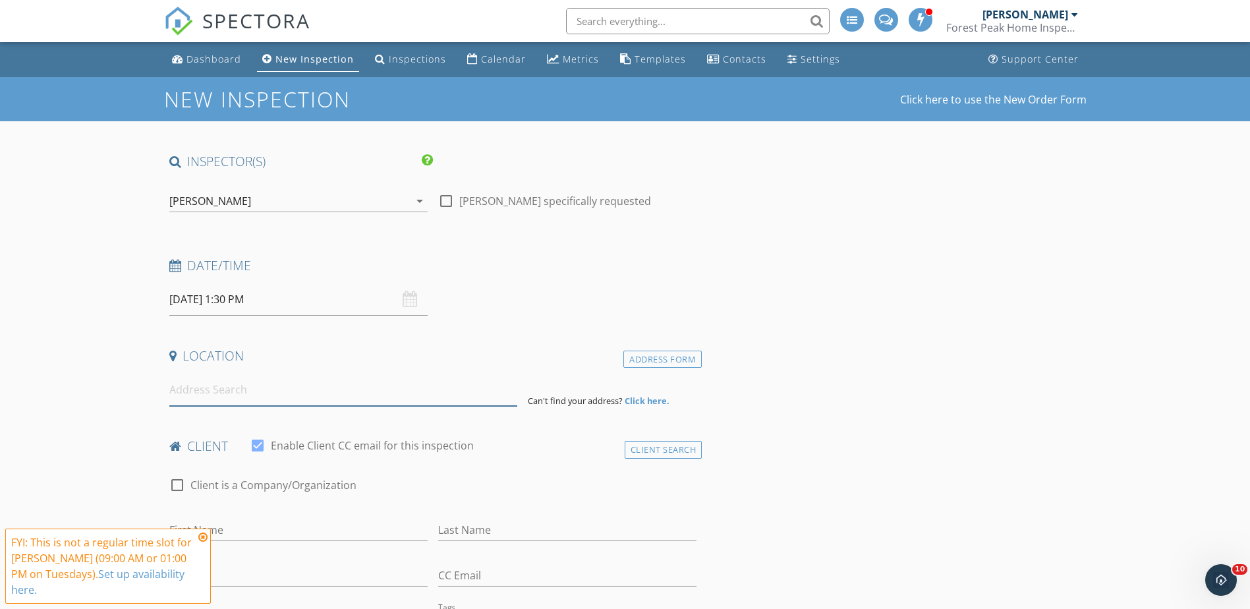
click at [189, 398] on input at bounding box center [343, 390] width 348 height 32
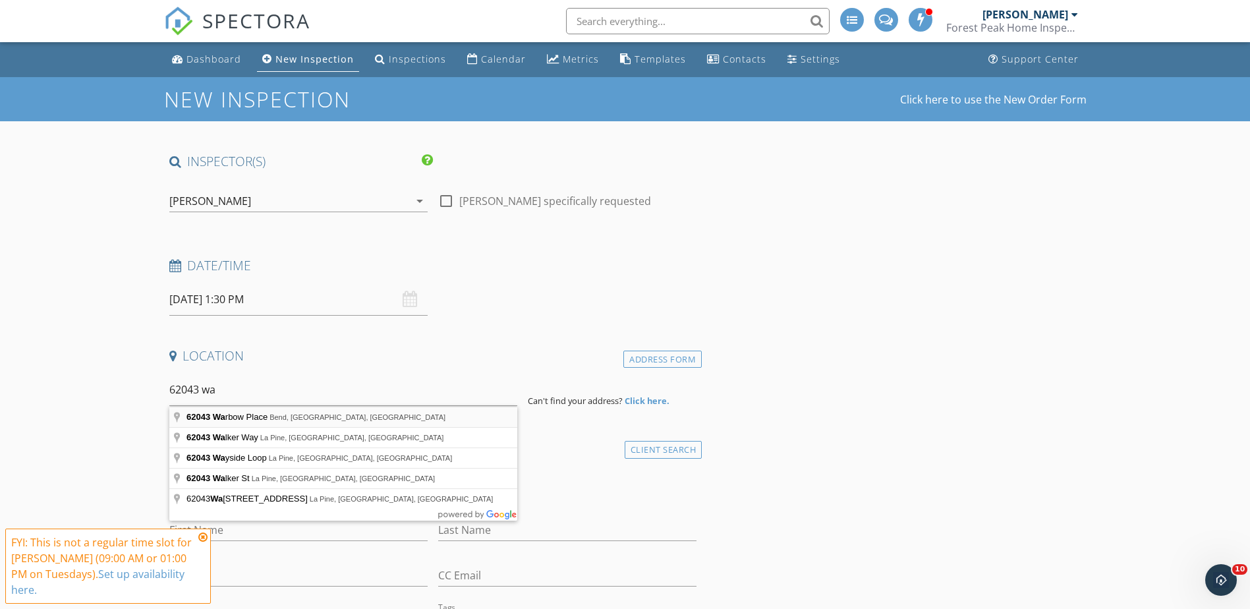
type input "62043 Warbow Place, Bend, OR, USA"
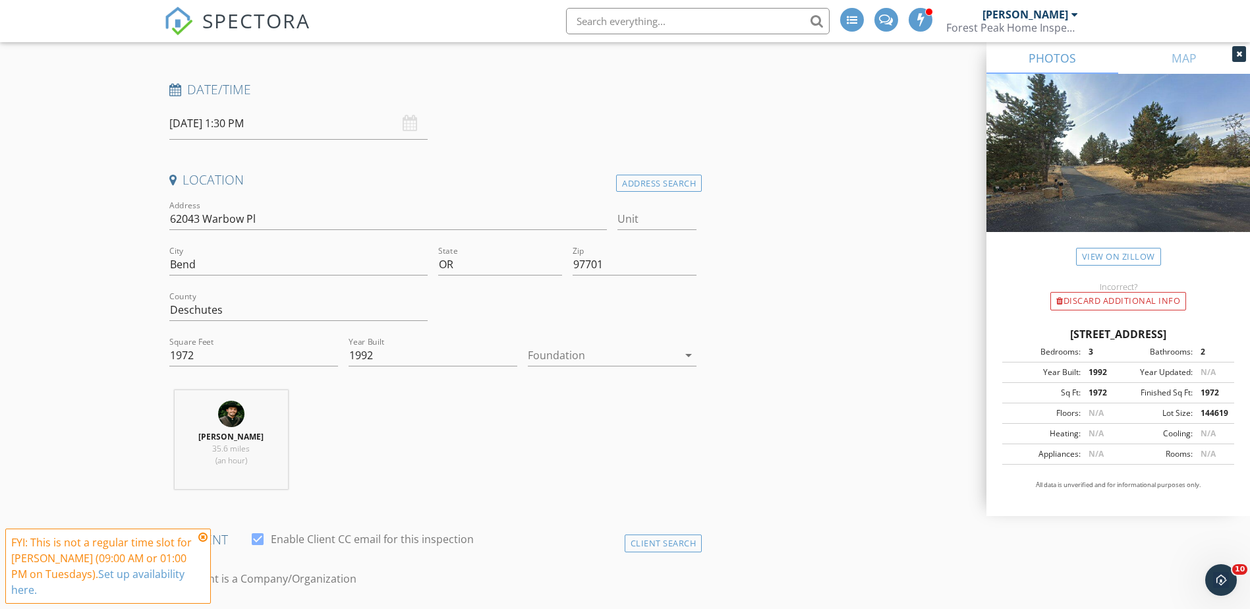
scroll to position [351, 0]
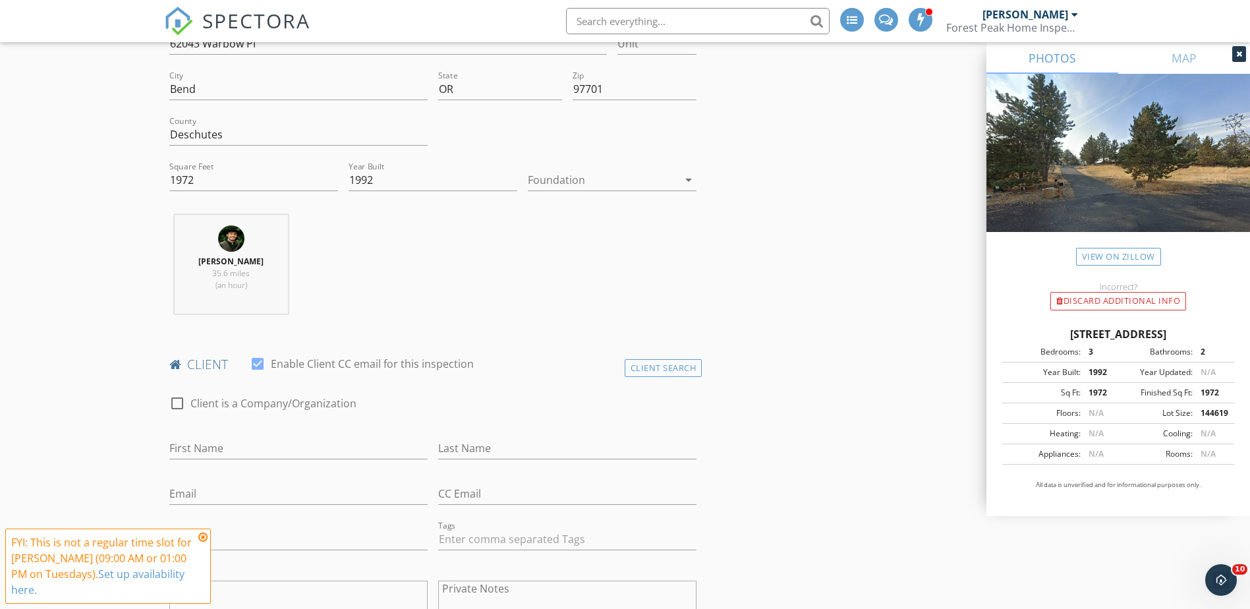
click at [202, 539] on icon at bounding box center [202, 537] width 9 height 11
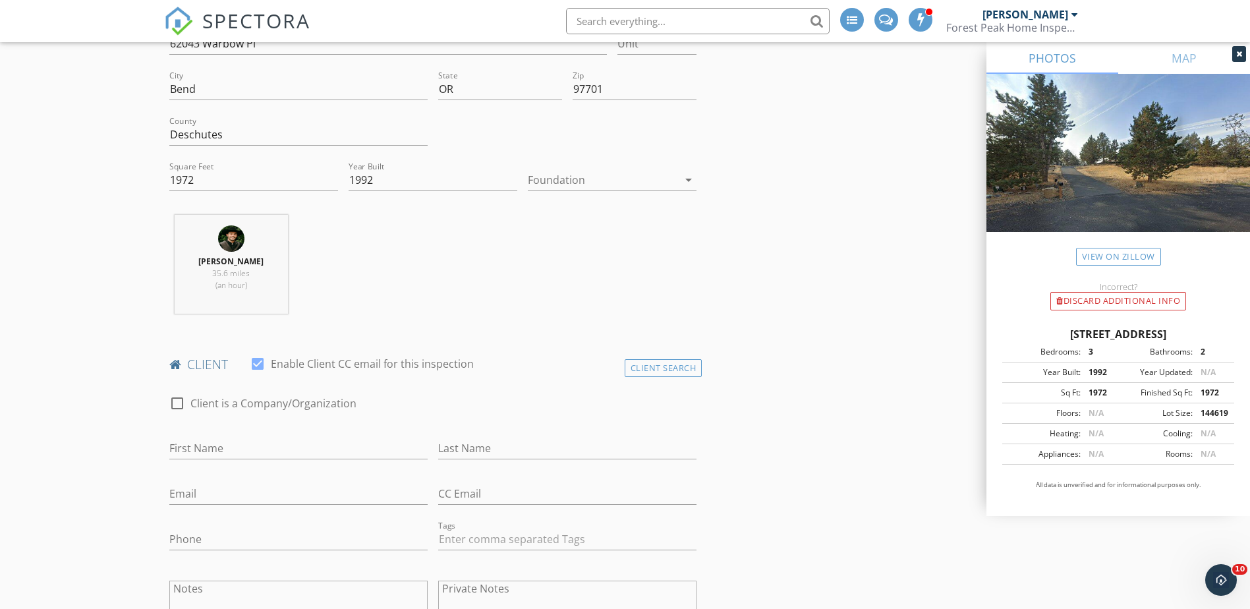
scroll to position [527, 0]
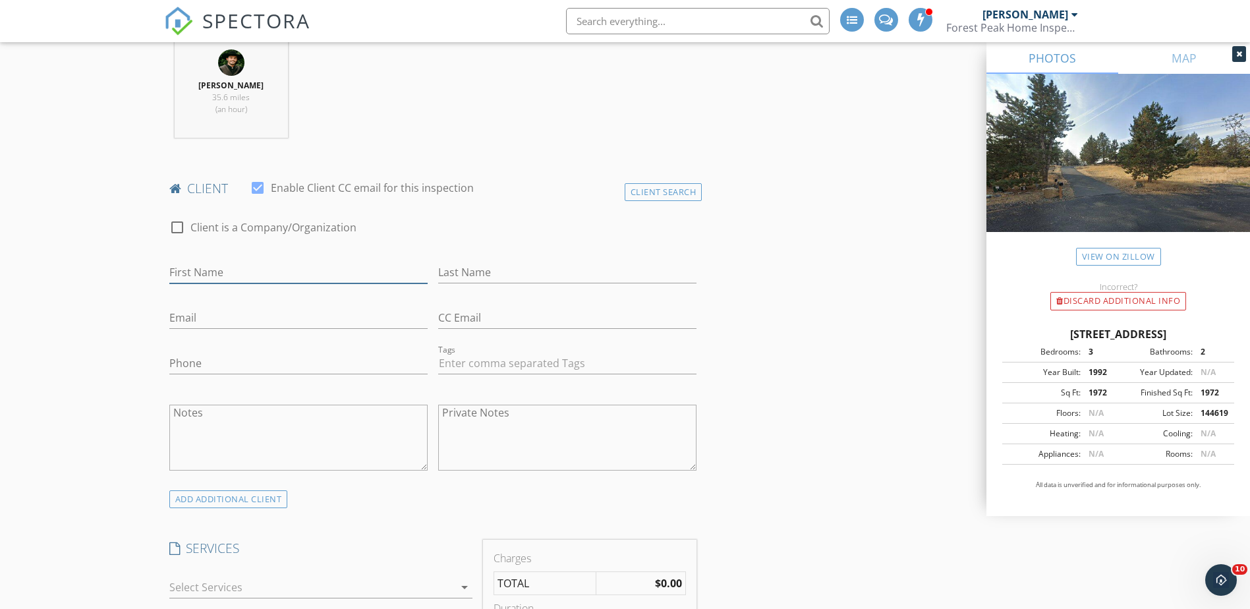
click at [242, 274] on input "First Name" at bounding box center [298, 273] width 258 height 22
type input "Terri"
click at [460, 271] on input "Last Name" at bounding box center [567, 273] width 258 height 22
type input "Hulett"
click at [205, 320] on input "Email" at bounding box center [298, 318] width 258 height 22
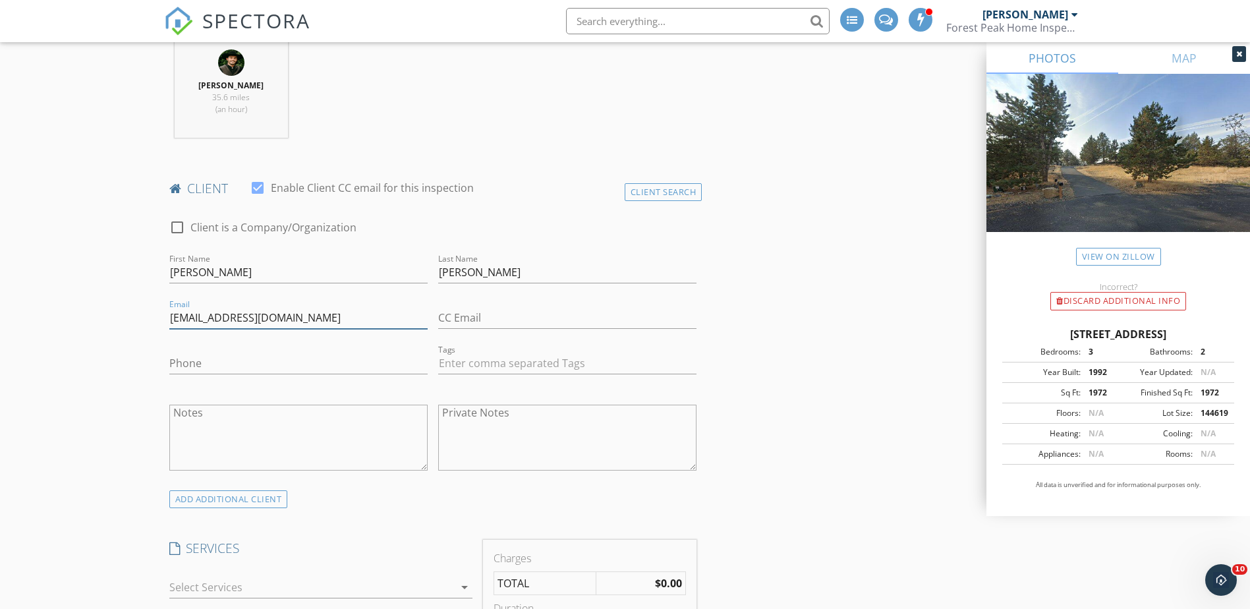
type input "kthulett@whidbey.net"
click at [188, 366] on input "Phone" at bounding box center [298, 364] width 258 height 22
type input "360-929-3384"
click at [246, 500] on div "ADD ADDITIONAL client" at bounding box center [228, 499] width 119 height 18
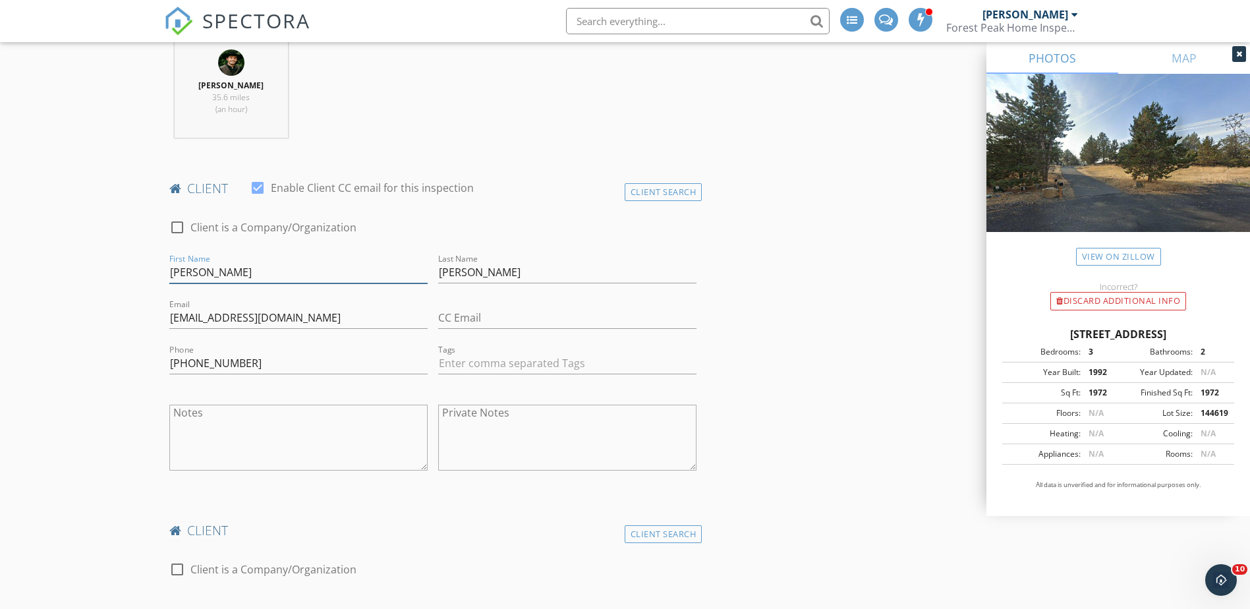
click at [212, 270] on input "Terri" at bounding box center [298, 273] width 258 height 22
type input "[PERSON_NAME] & [PERSON_NAME]"
click at [497, 322] on input "CC Email" at bounding box center [567, 318] width 258 height 22
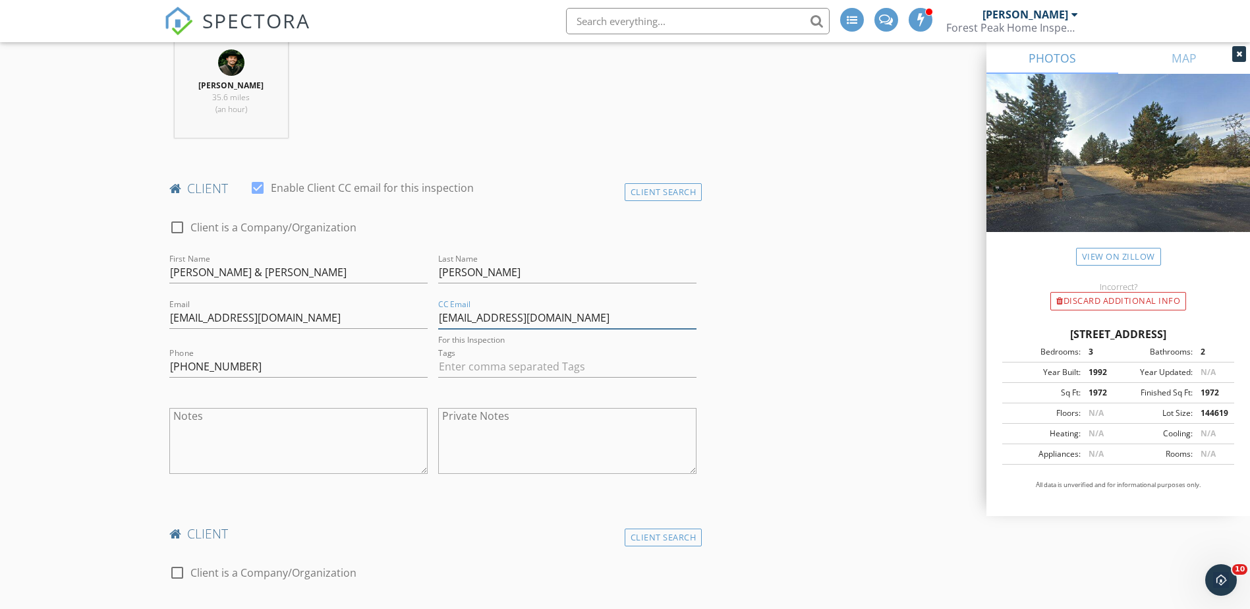
type input "[EMAIL_ADDRESS][DOMAIN_NAME]"
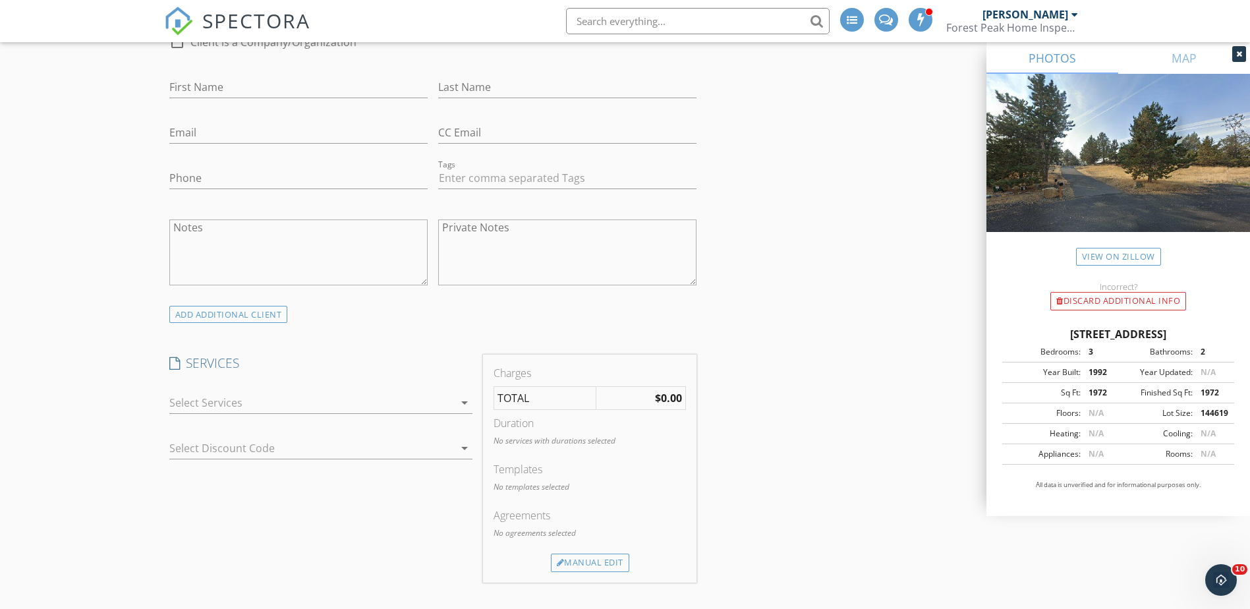
scroll to position [1230, 0]
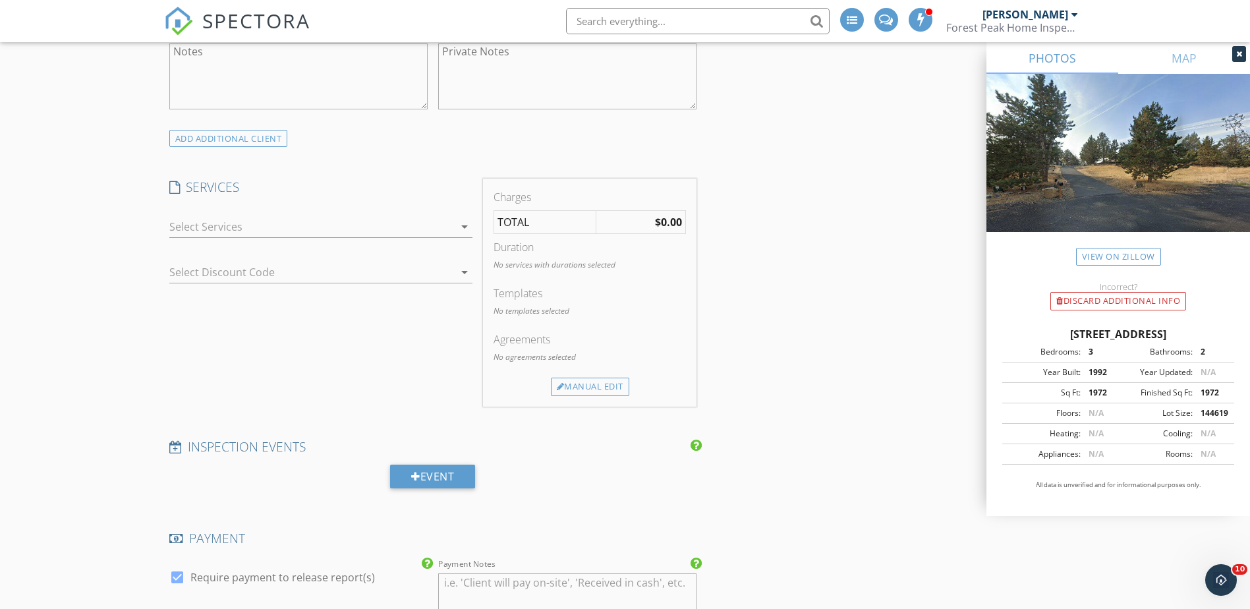
click at [219, 228] on div at bounding box center [311, 226] width 285 height 21
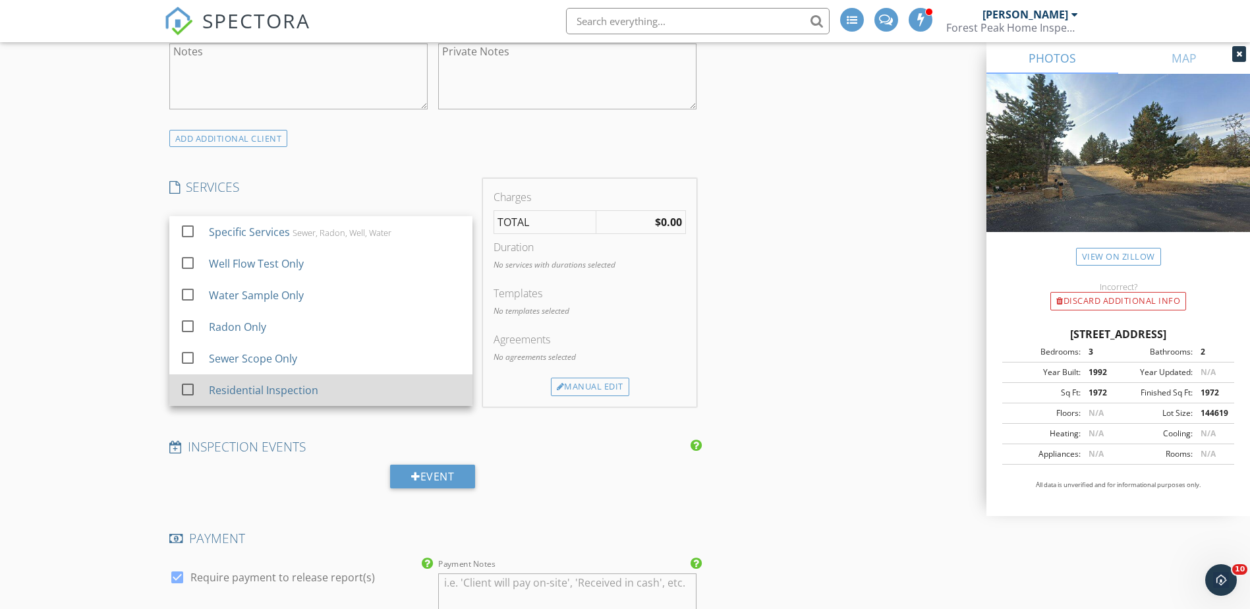
click at [241, 388] on div "Residential Inspection" at bounding box center [262, 390] width 109 height 16
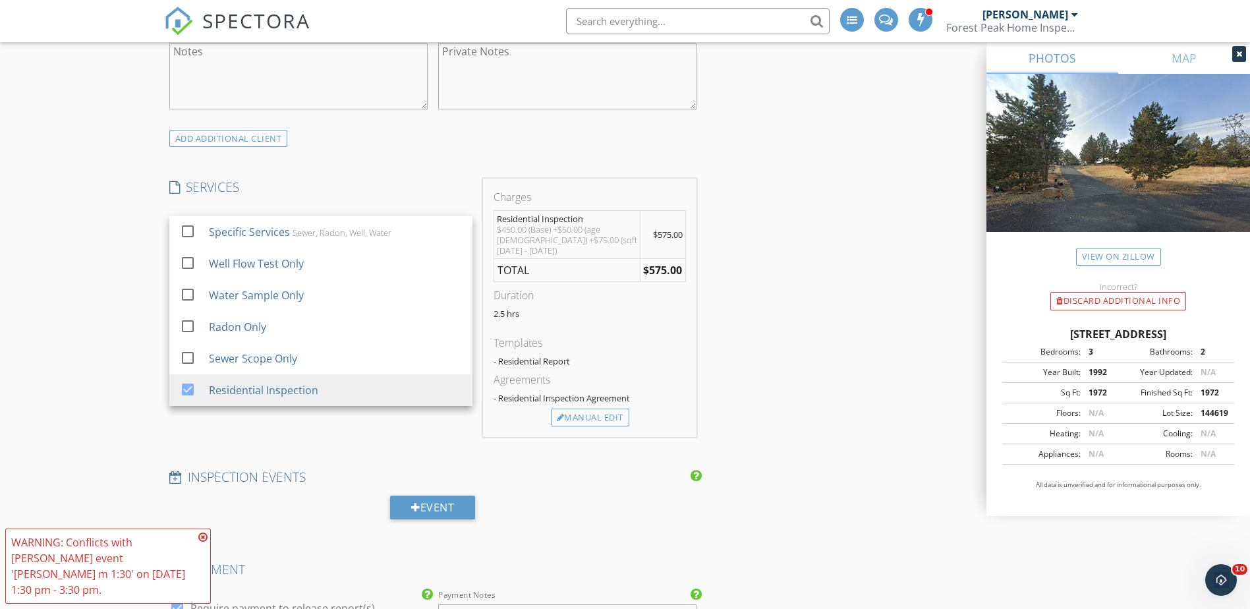
click at [87, 346] on div "New Inspection Click here to use the New Order Form INSPECTOR(S) check_box Dyla…" at bounding box center [625, 235] width 1250 height 2777
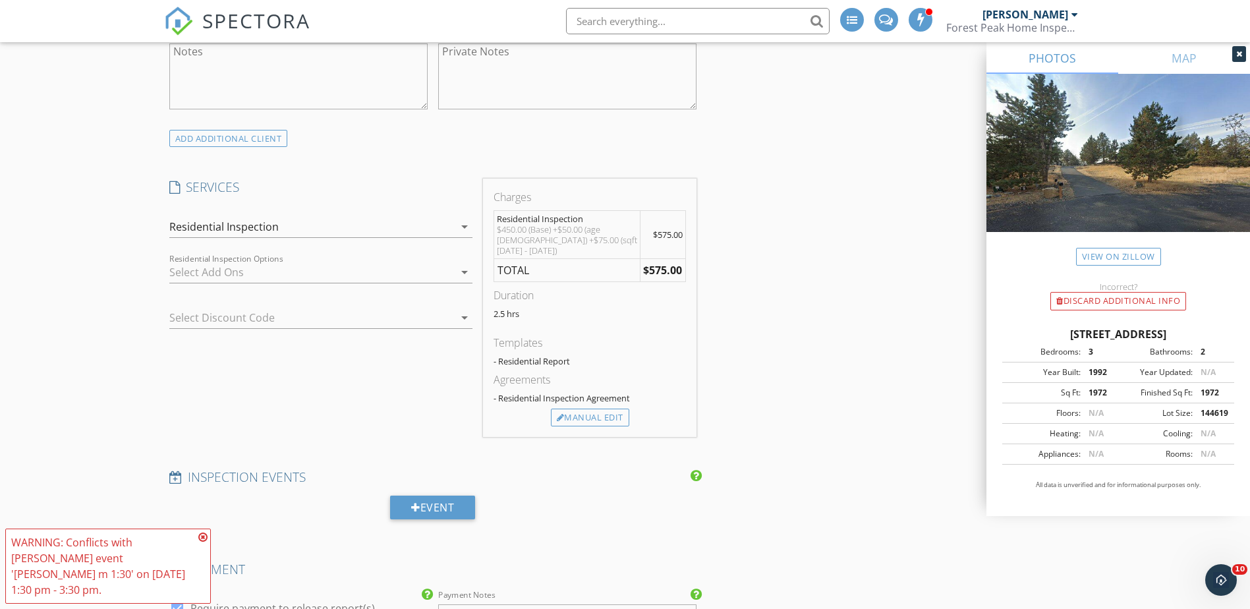
scroll to position [1581, 0]
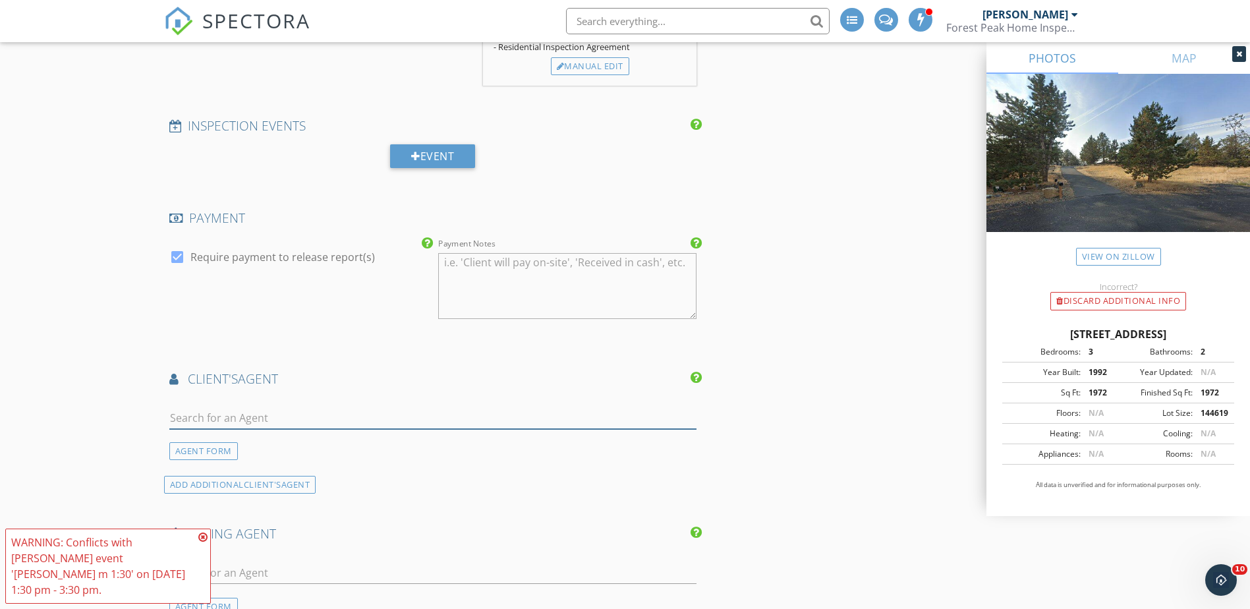
click at [244, 407] on input "text" at bounding box center [433, 418] width 528 height 22
type input "haley m"
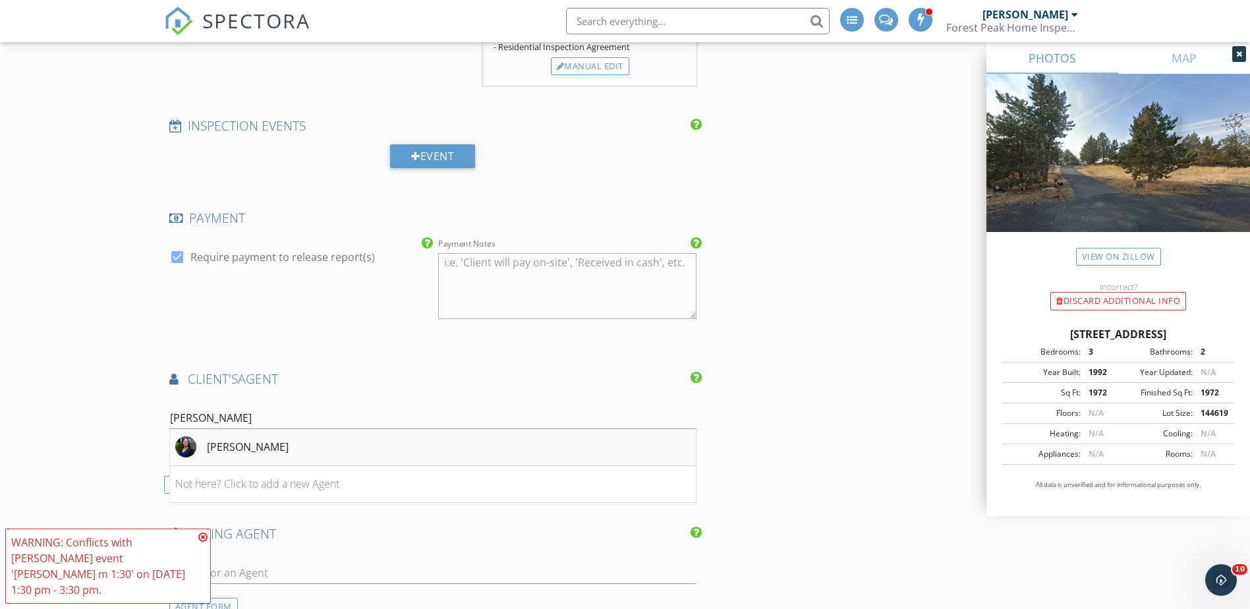
click at [278, 439] on div "[PERSON_NAME]" at bounding box center [248, 447] width 82 height 16
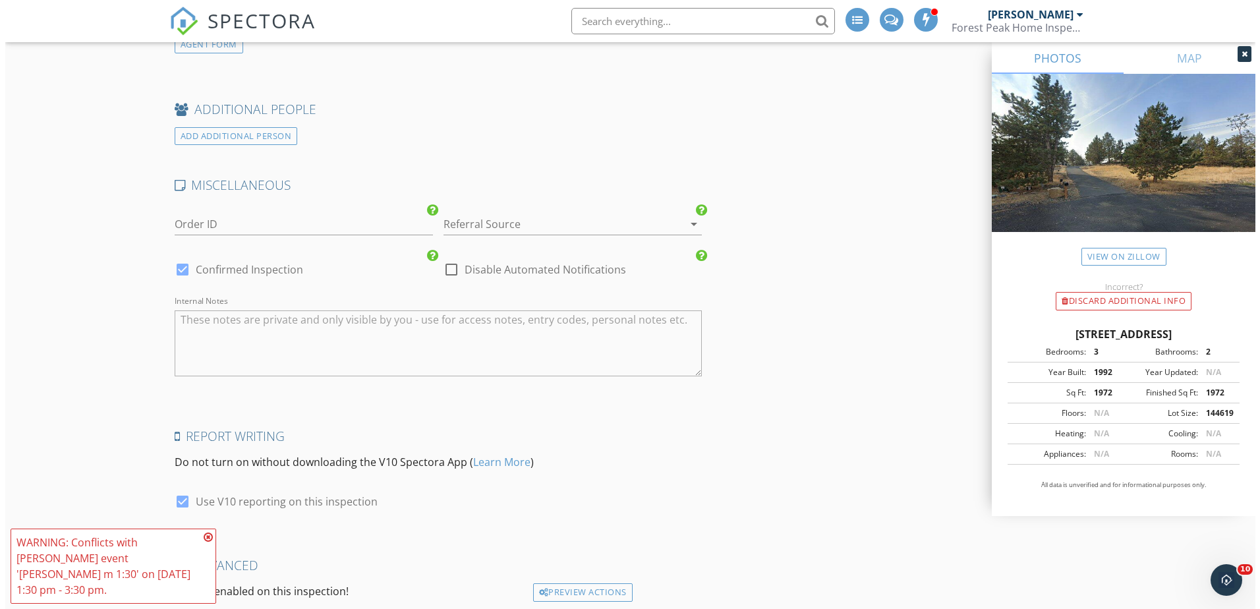
scroll to position [2485, 0]
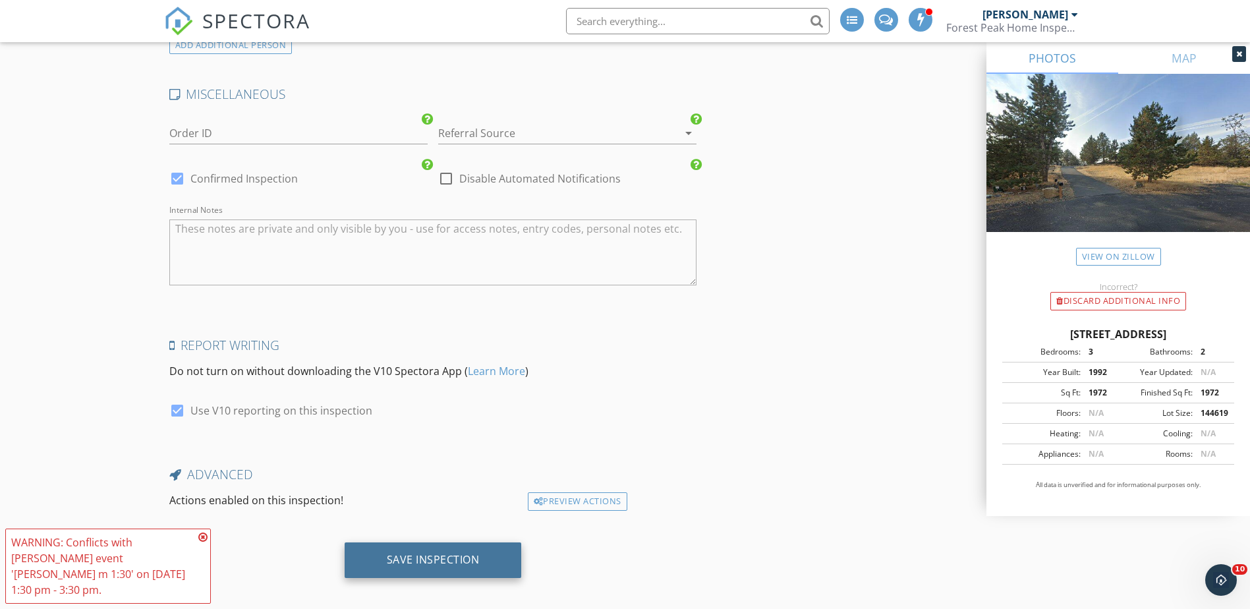
click at [456, 553] on div "Save Inspection" at bounding box center [433, 559] width 93 height 13
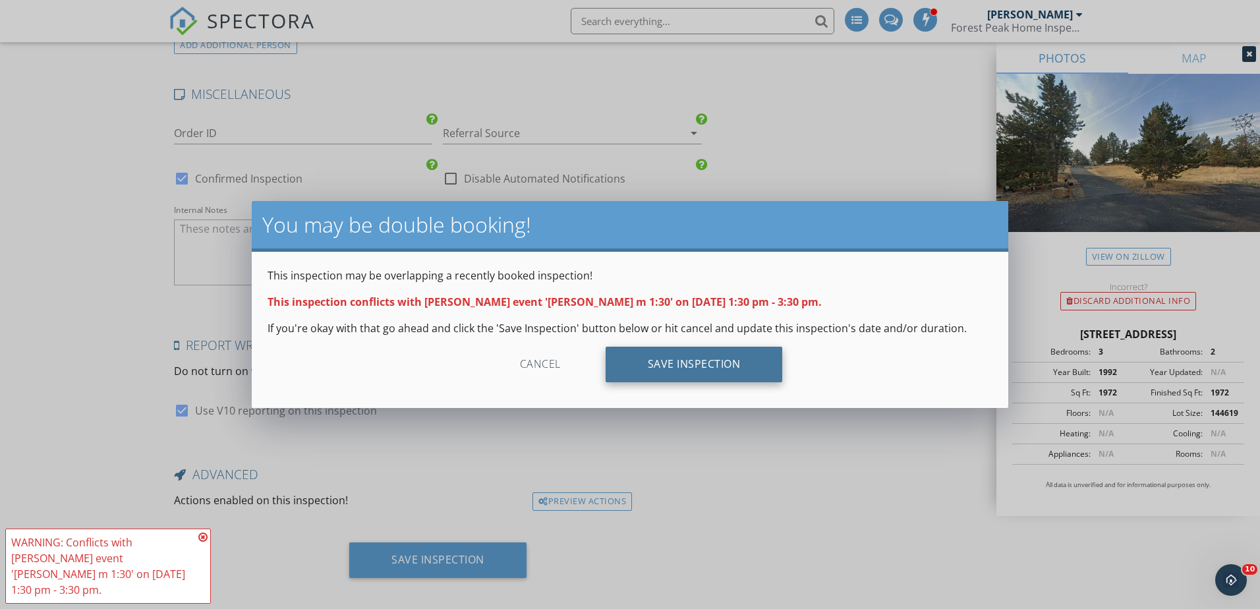
click at [678, 375] on div "Save Inspection" at bounding box center [694, 365] width 177 height 36
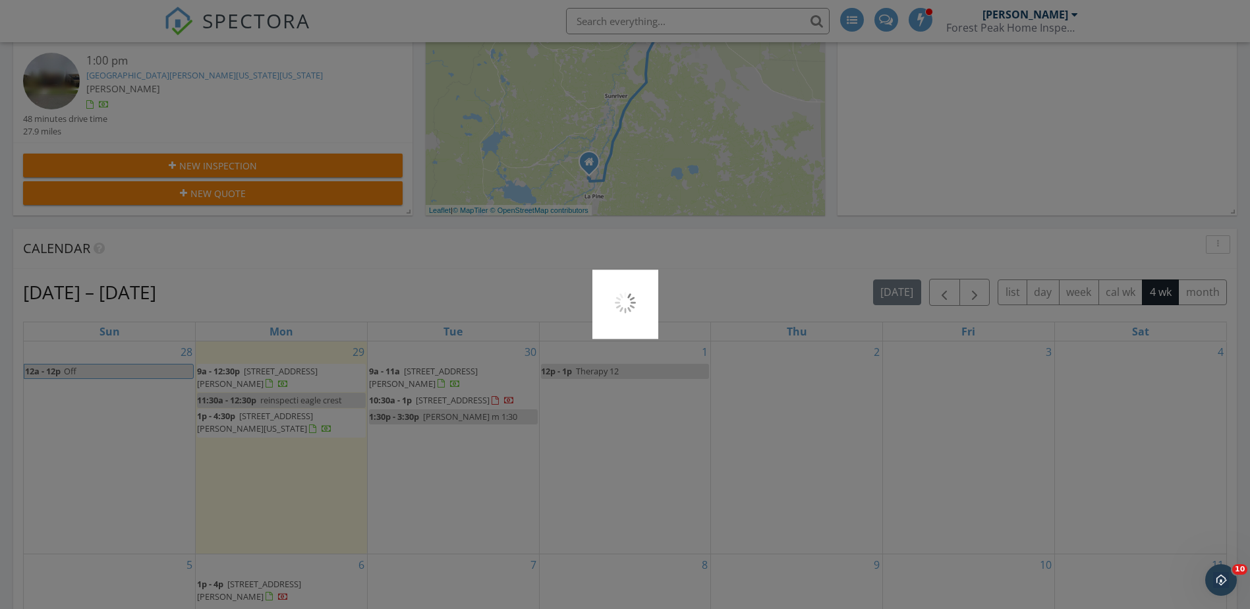
scroll to position [283, 399]
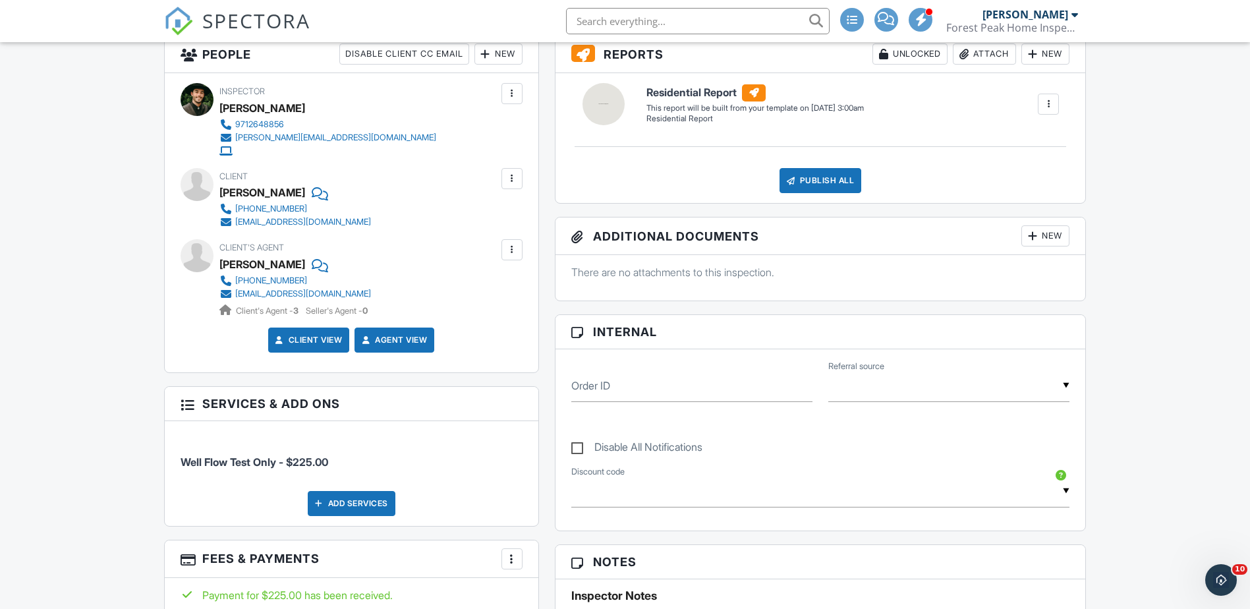
click at [505, 245] on div at bounding box center [511, 249] width 13 height 13
click at [490, 329] on li "Remove" at bounding box center [480, 322] width 67 height 33
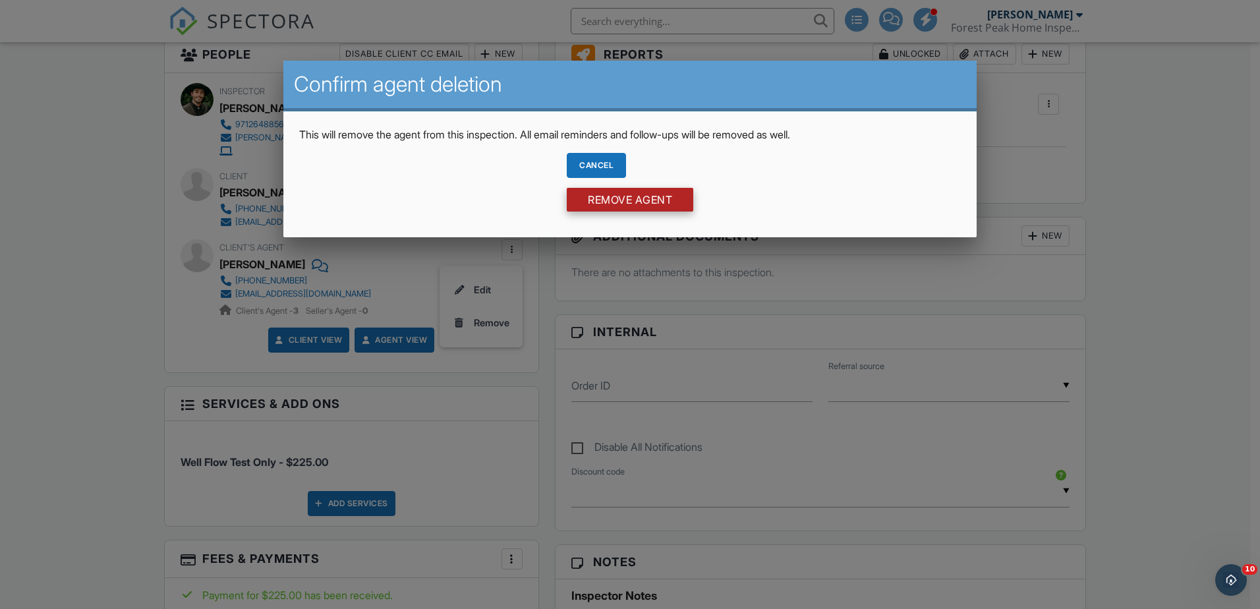
click at [600, 202] on input "Remove Agent" at bounding box center [630, 200] width 127 height 24
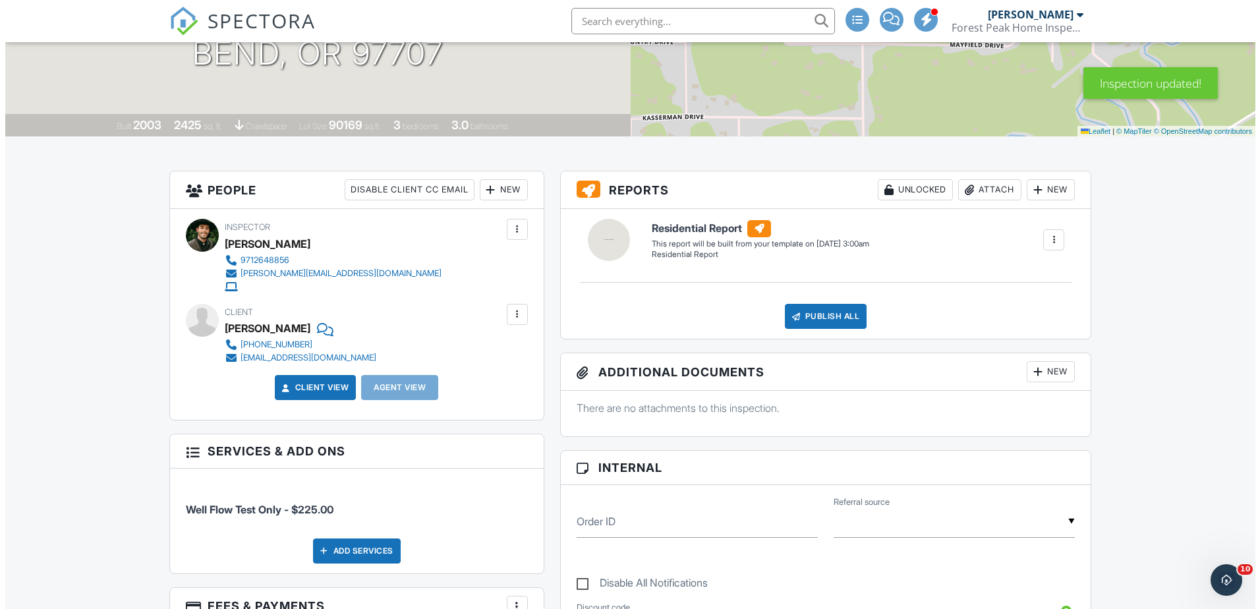
scroll to position [176, 0]
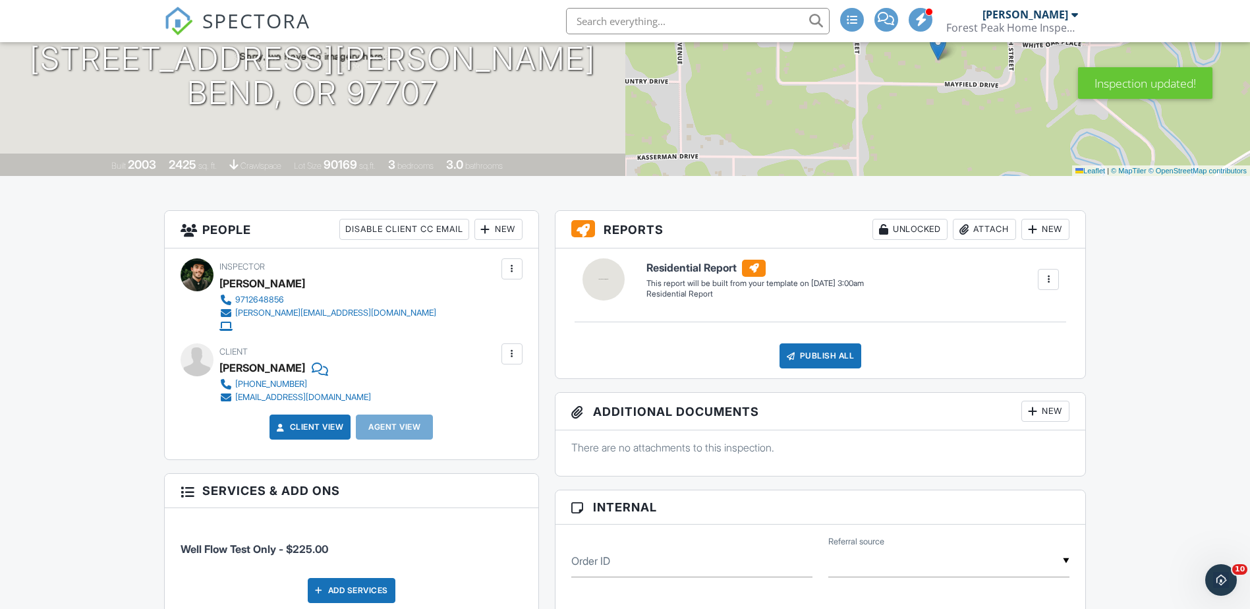
click at [508, 227] on div "New" at bounding box center [498, 229] width 48 height 21
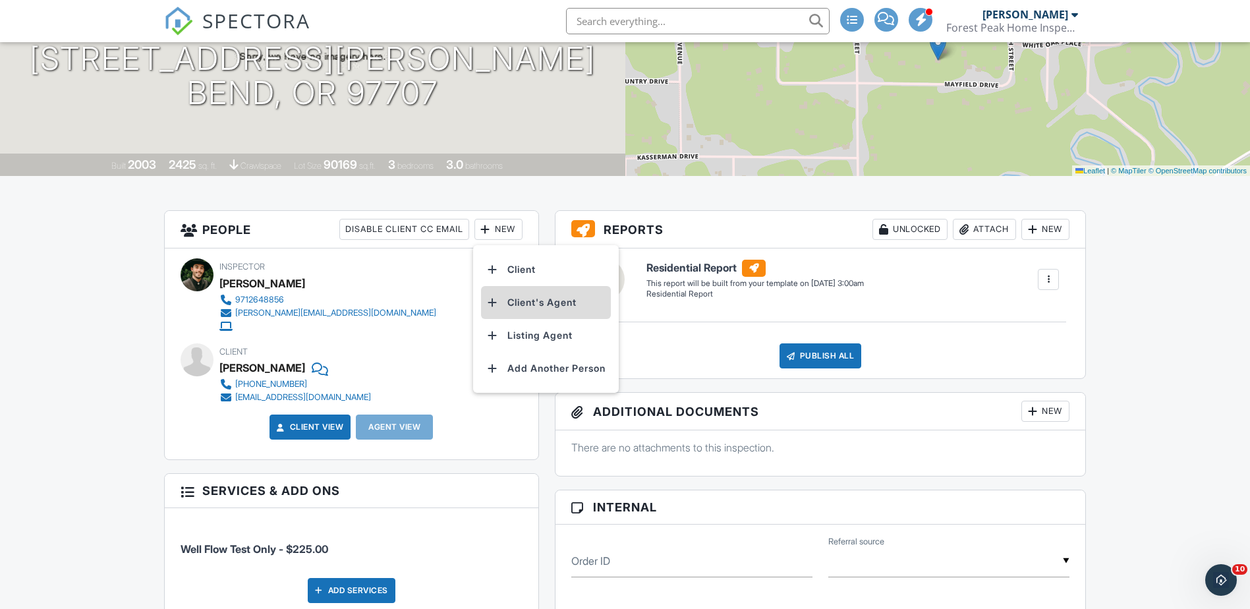
click at [564, 298] on li "Client's Agent" at bounding box center [546, 302] width 130 height 33
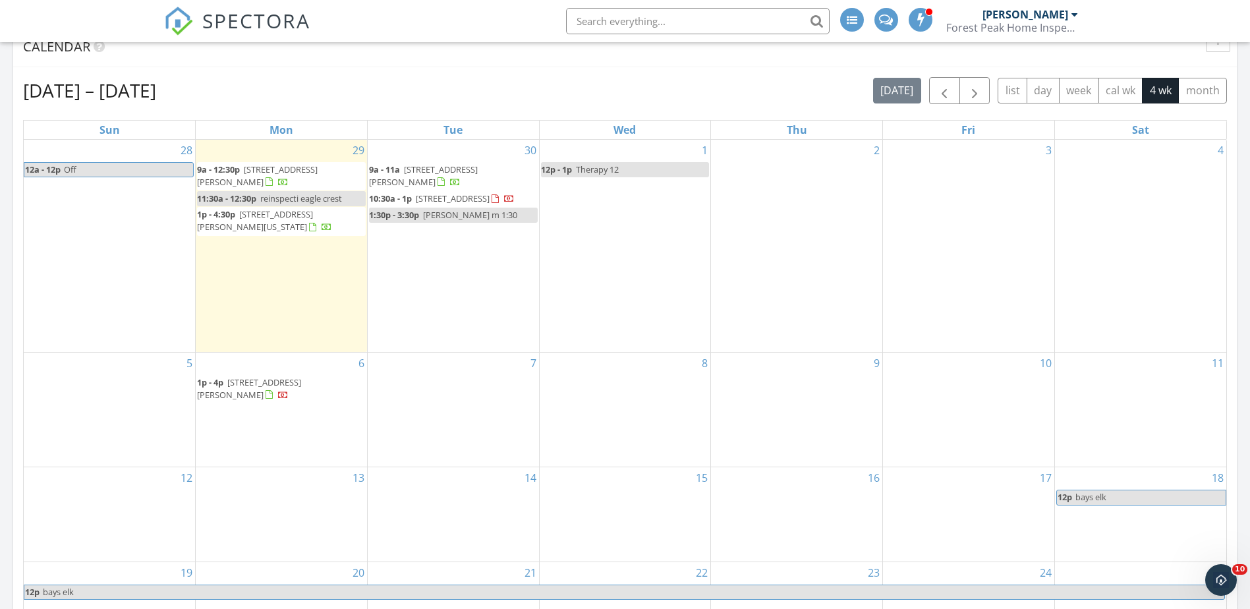
scroll to position [527, 0]
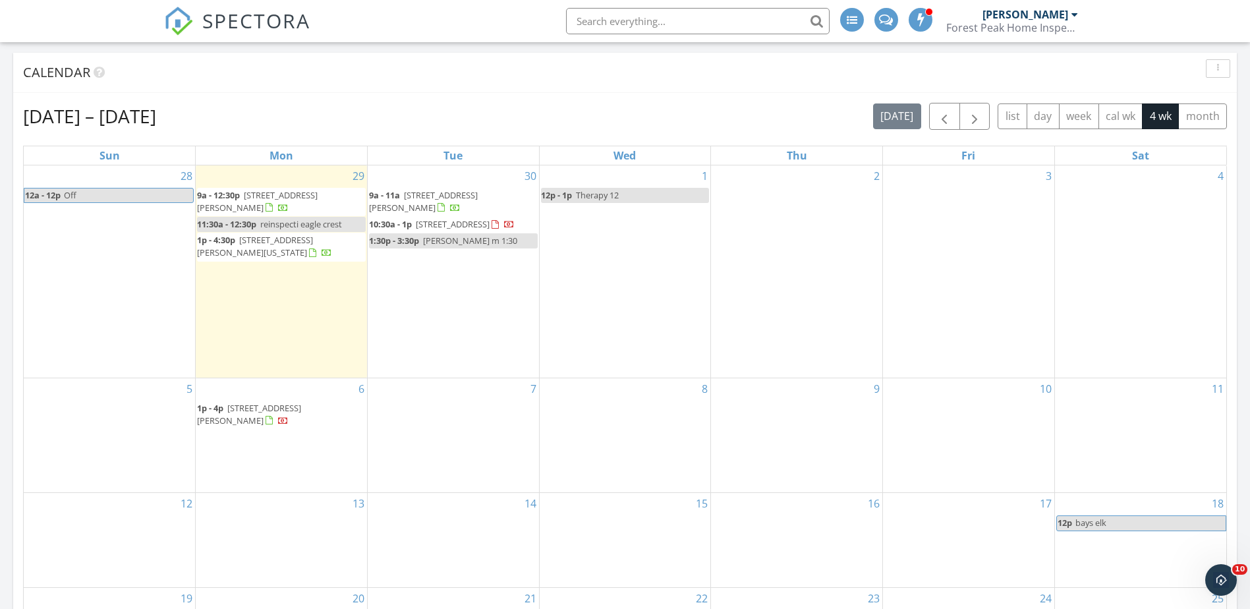
click at [454, 287] on div "30 9a - 11a 17130 Mayfield Dr, Bend 97707 10:30a - 1p 15867 Bushberry Ct, La Pi…" at bounding box center [453, 271] width 171 height 212
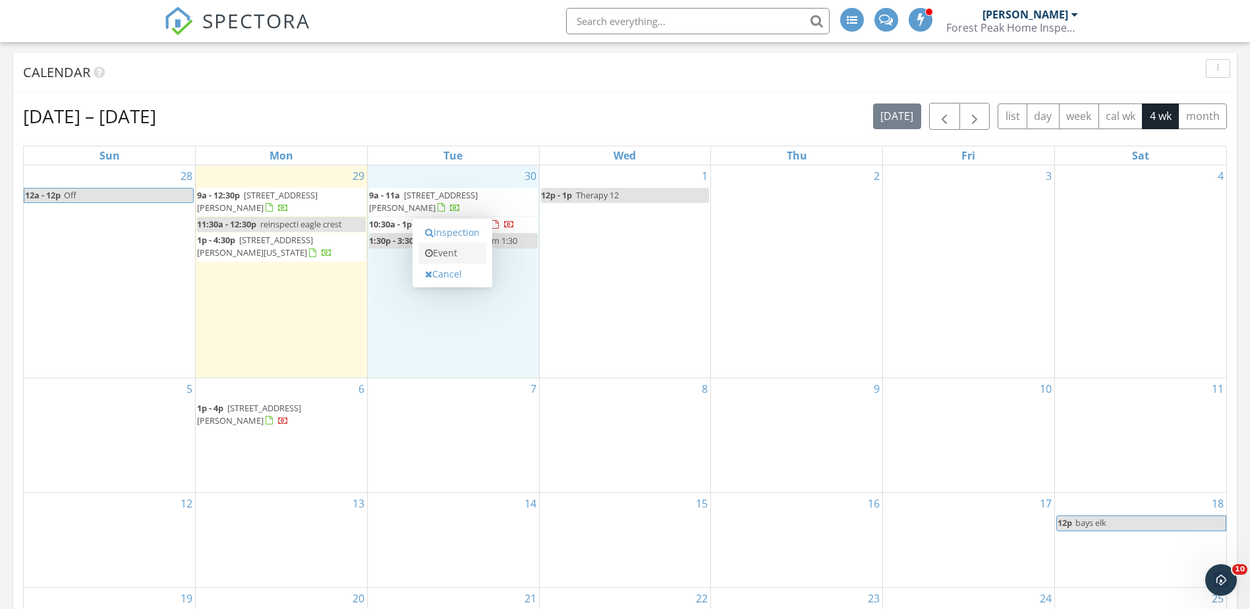
click at [461, 257] on link "Event" at bounding box center [452, 252] width 68 height 21
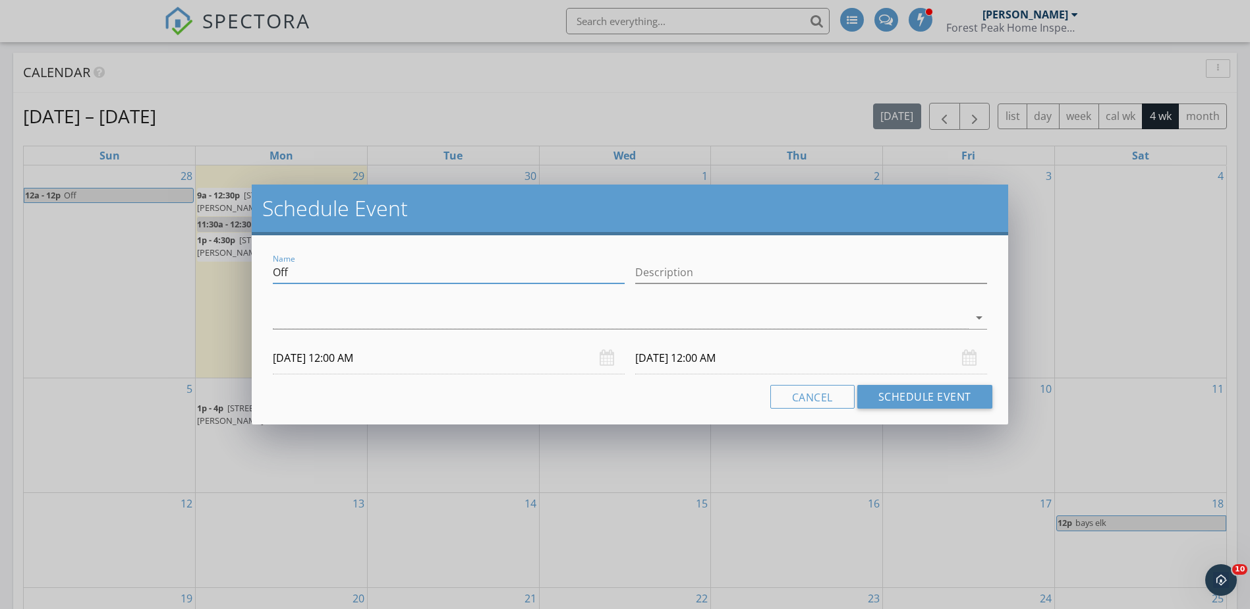
drag, startPoint x: 312, startPoint y: 265, endPoint x: 241, endPoint y: 261, distance: 70.6
click at [241, 261] on div "Schedule Event Name Off Description arrow_drop_down 09/30/2025 12:00 AM 10/01/2…" at bounding box center [625, 304] width 1250 height 609
type input "mike duffy"
click at [285, 318] on div at bounding box center [620, 318] width 695 height 22
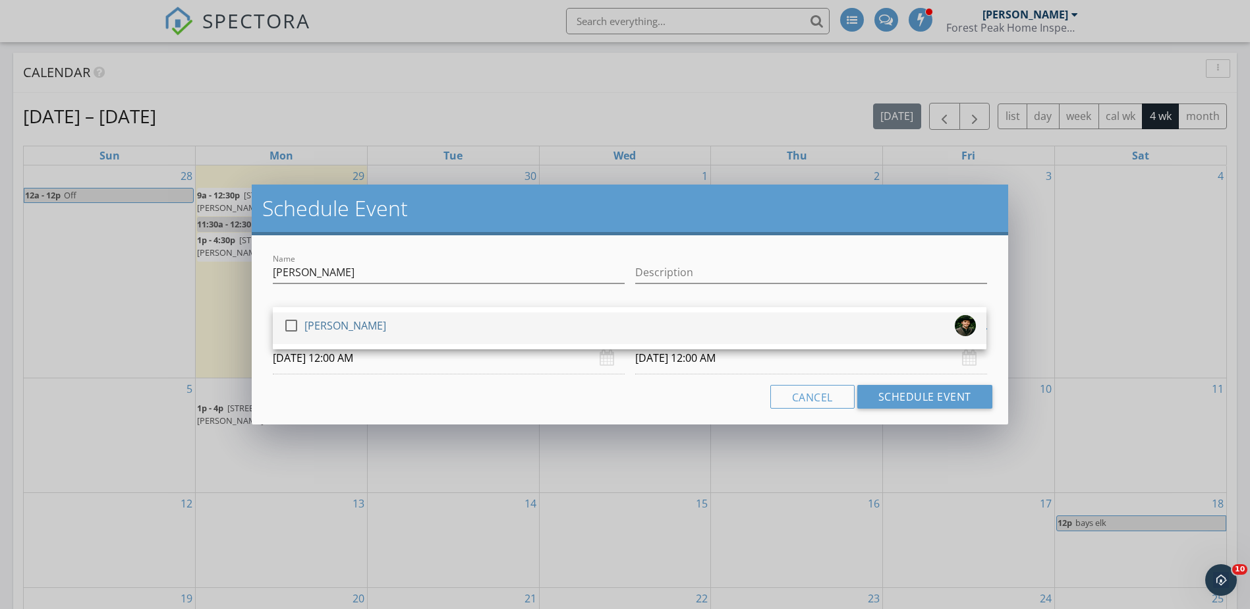
click at [293, 325] on div at bounding box center [291, 325] width 22 height 22
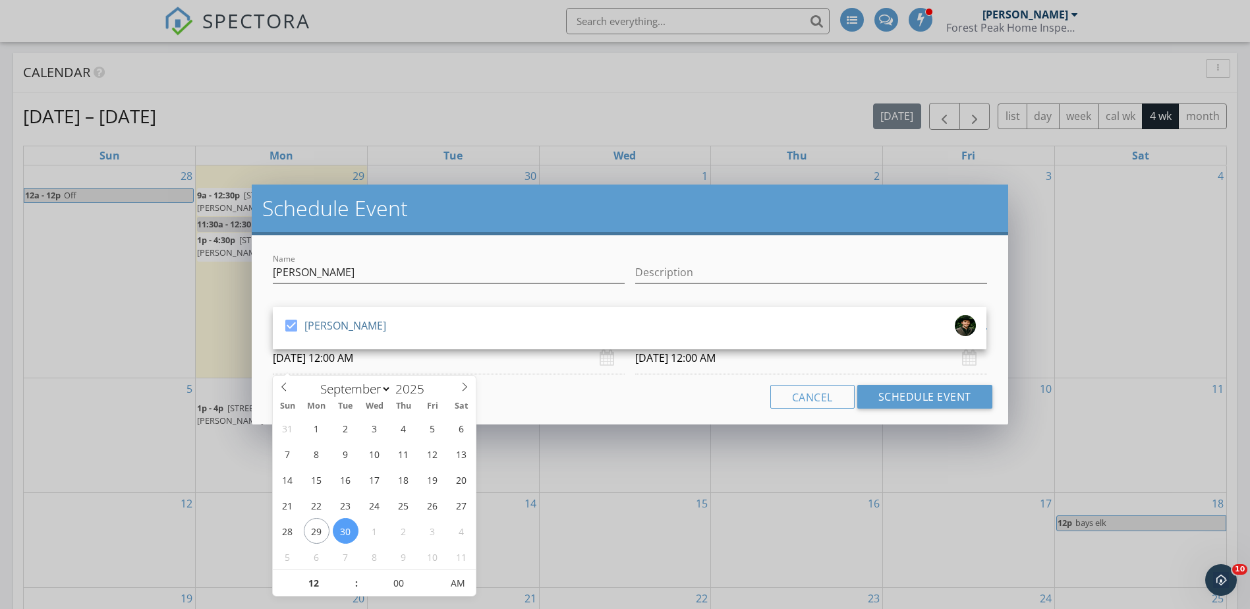
click at [345, 356] on input "09/30/2025 12:00 AM" at bounding box center [449, 358] width 352 height 32
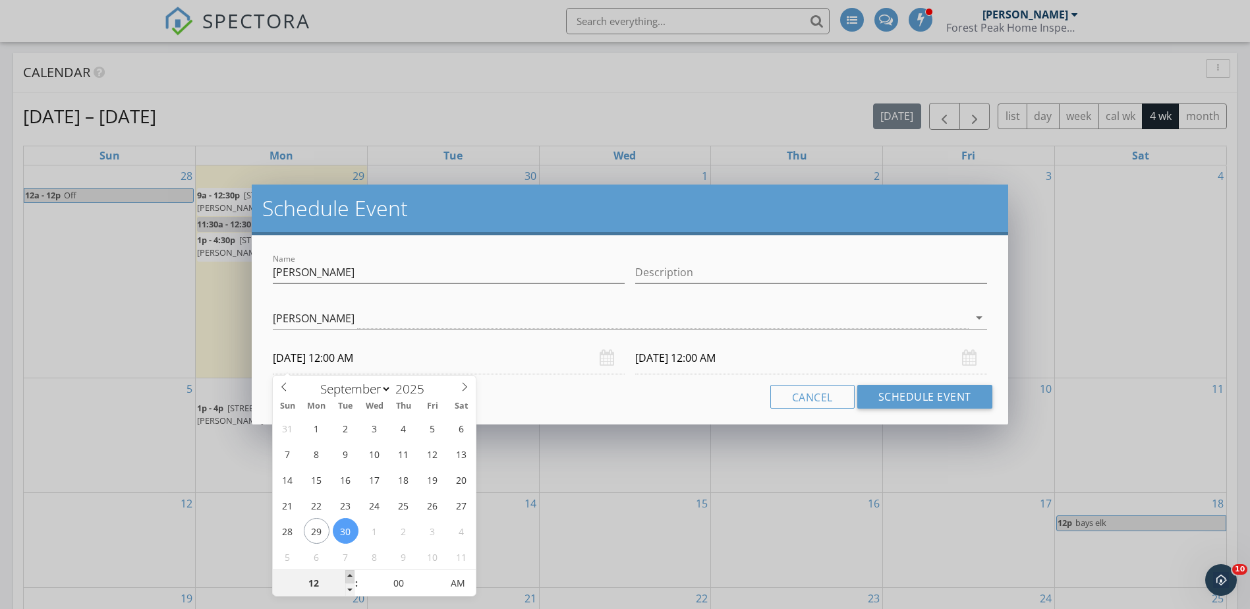
type input "01"
type input "09/30/2025 1:00 AM"
click at [350, 577] on span at bounding box center [349, 576] width 9 height 13
type input "02"
type input "09/30/2025 2:00 AM"
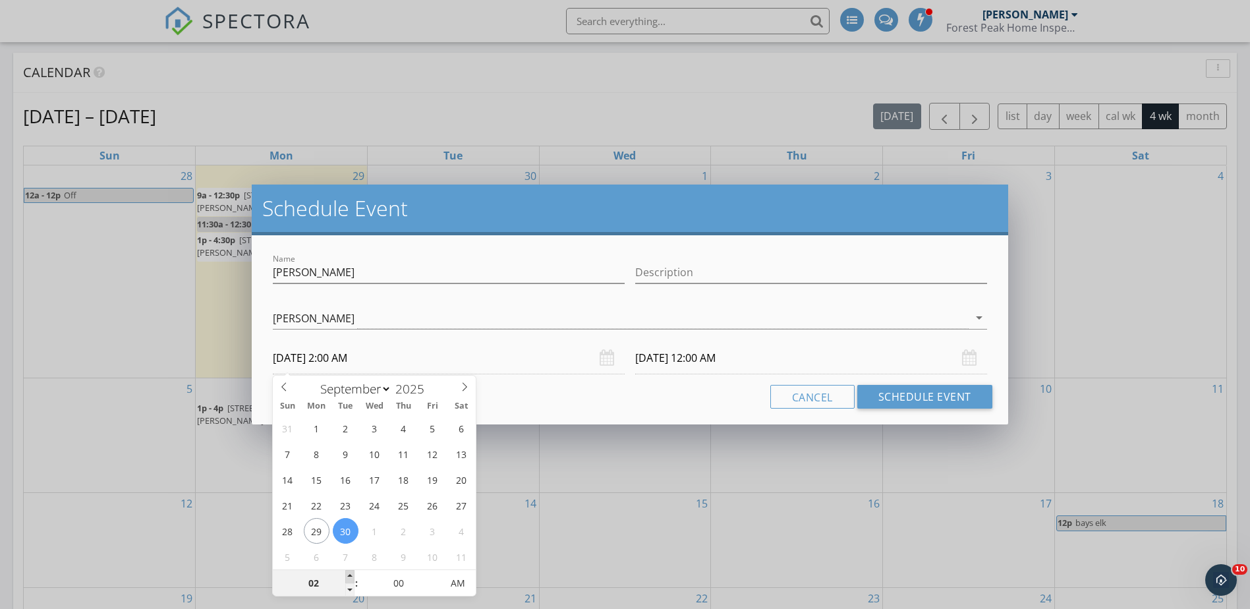
click at [350, 577] on span at bounding box center [349, 576] width 9 height 13
type input "03"
type input "09/30/2025 3:00 AM"
click at [350, 577] on span at bounding box center [349, 576] width 9 height 13
type input "04"
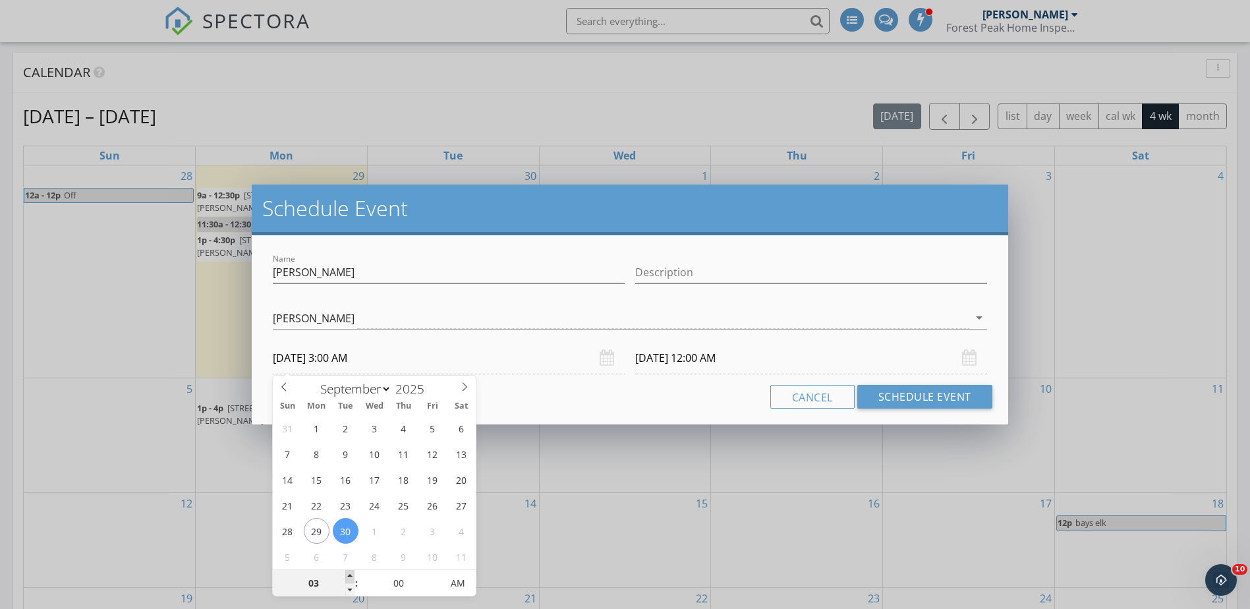
type input "09/30/2025 4:00 AM"
click at [350, 577] on span at bounding box center [349, 576] width 9 height 13
type input "04"
type input "10/01/2025 4:00 AM"
type input "09/30/2025 4:00 PM"
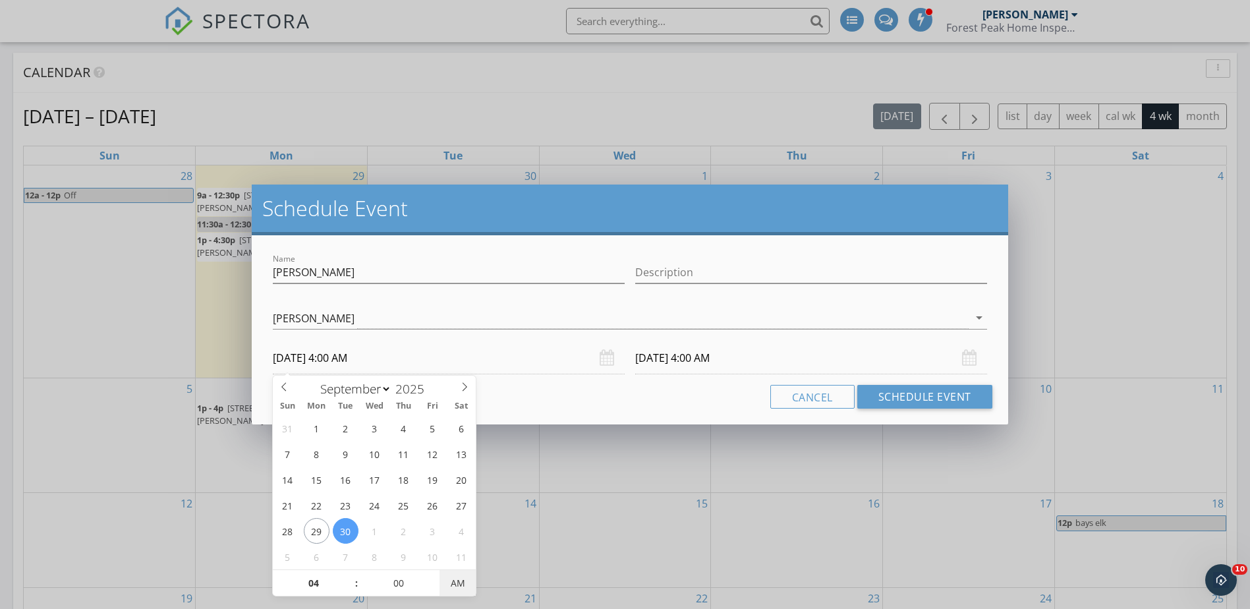
type input "10/01/2025 4:00 PM"
click at [458, 579] on span "PM" at bounding box center [458, 583] width 36 height 26
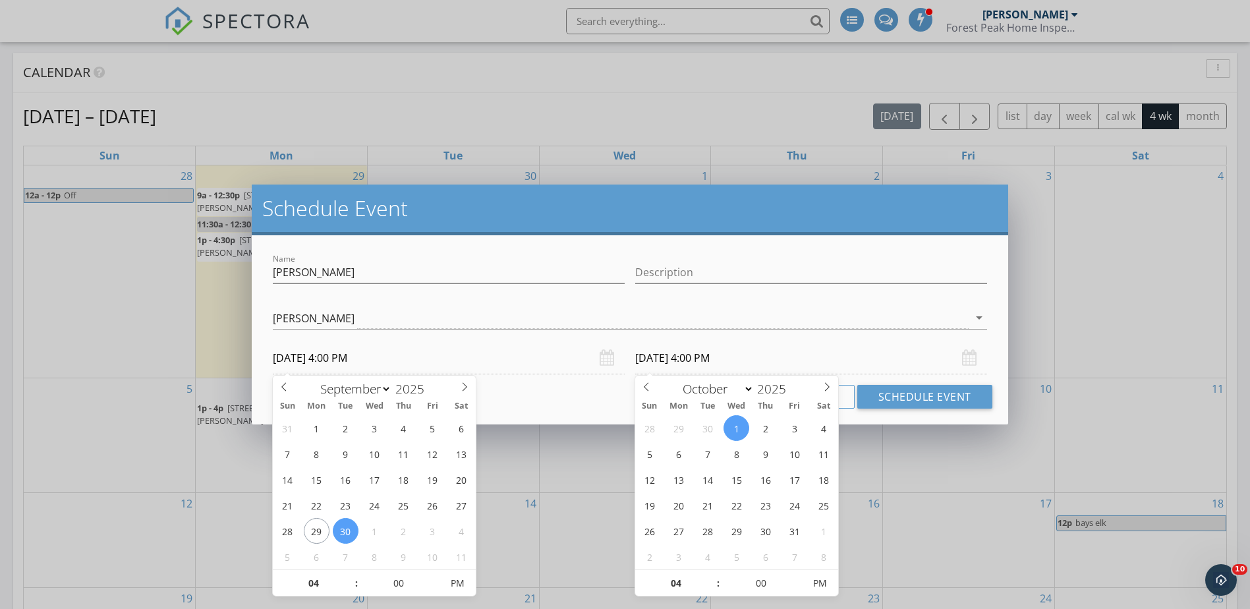
click at [699, 351] on input "10/01/2025 4:00 PM" at bounding box center [811, 358] width 352 height 32
select select "8"
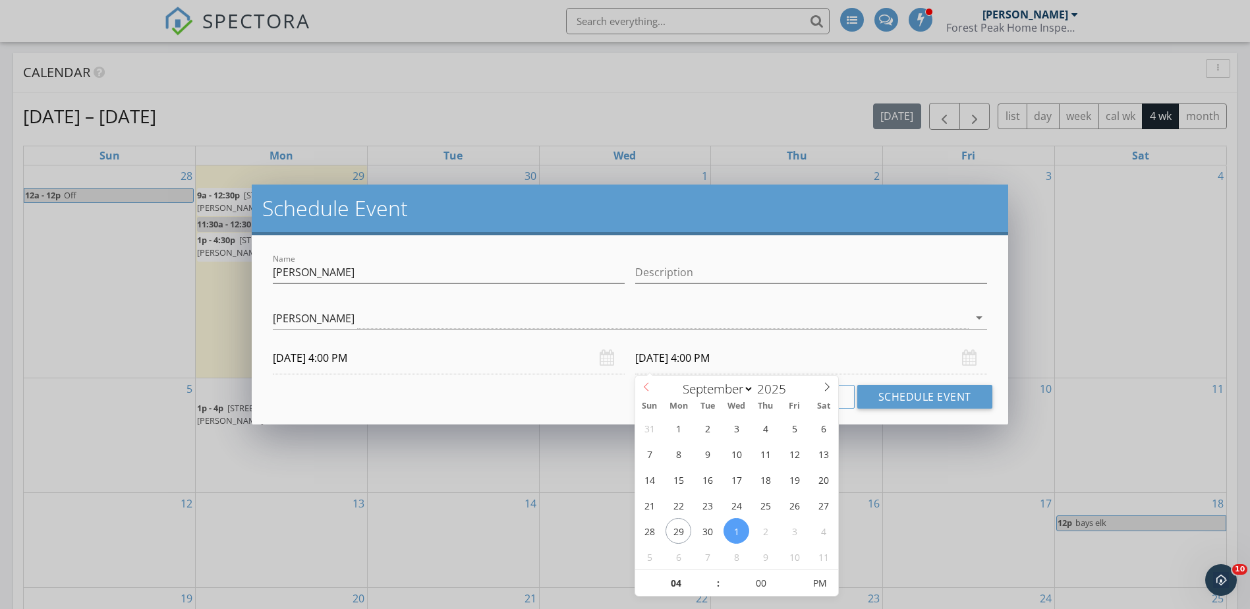
click at [651, 391] on span at bounding box center [646, 385] width 22 height 18
type input "09/30/2025 4:00 PM"
type input "05"
type input "09/30/2025 5:00 PM"
click at [714, 573] on span at bounding box center [711, 576] width 9 height 13
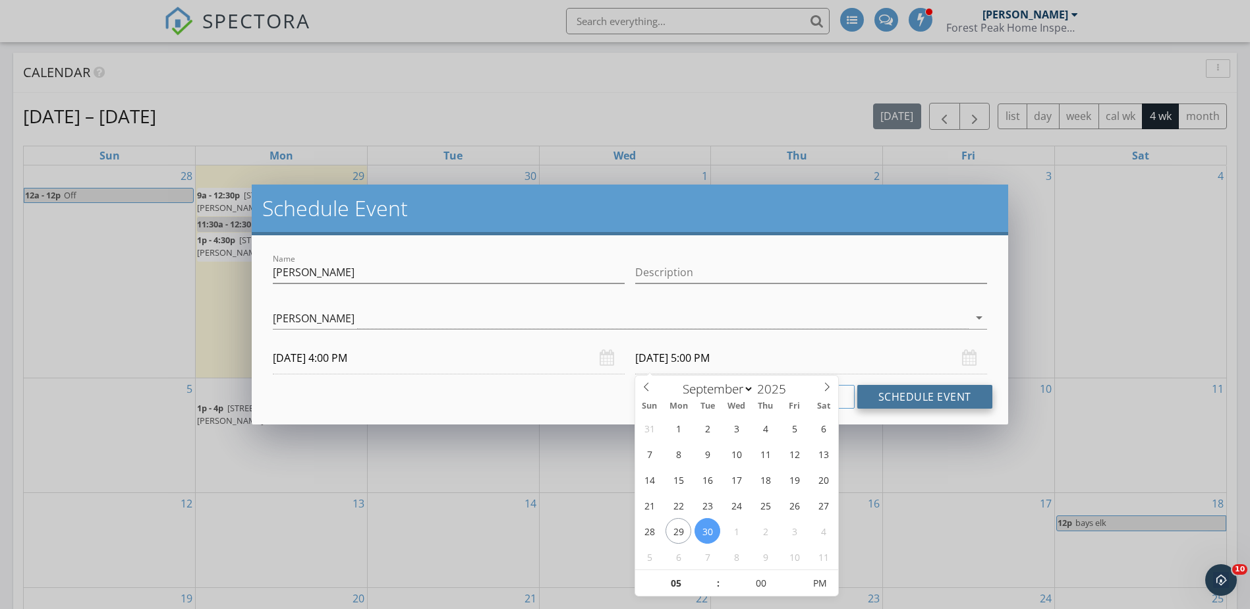
click at [913, 401] on button "Schedule Event" at bounding box center [924, 397] width 135 height 24
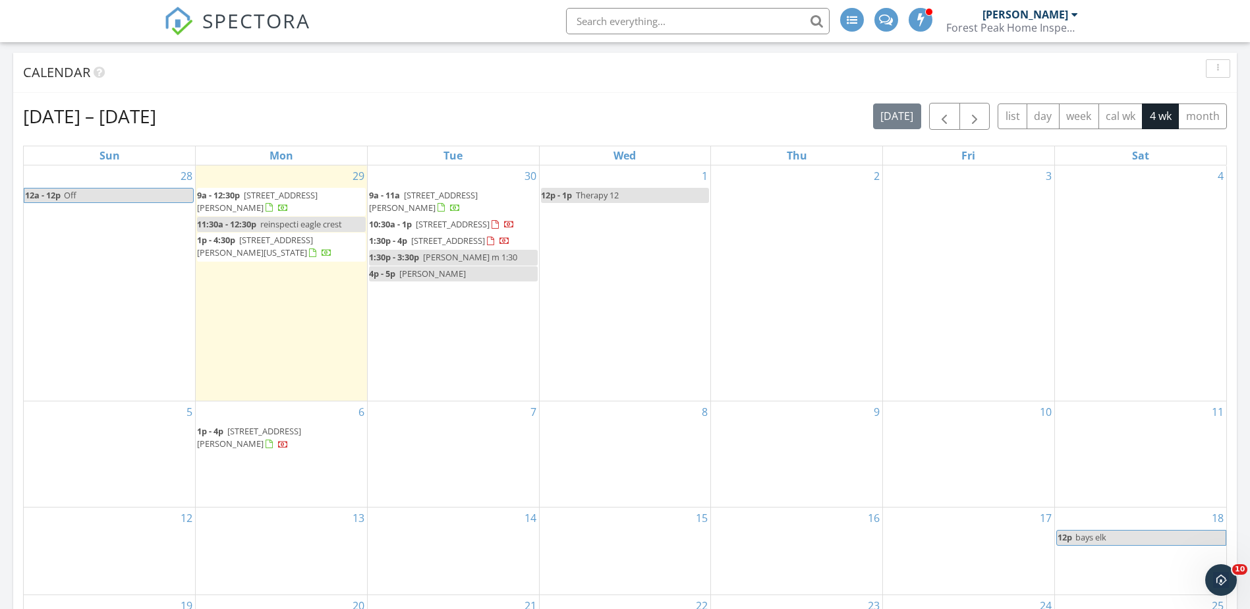
click at [459, 263] on span "Haley m 1:30" at bounding box center [470, 257] width 94 height 12
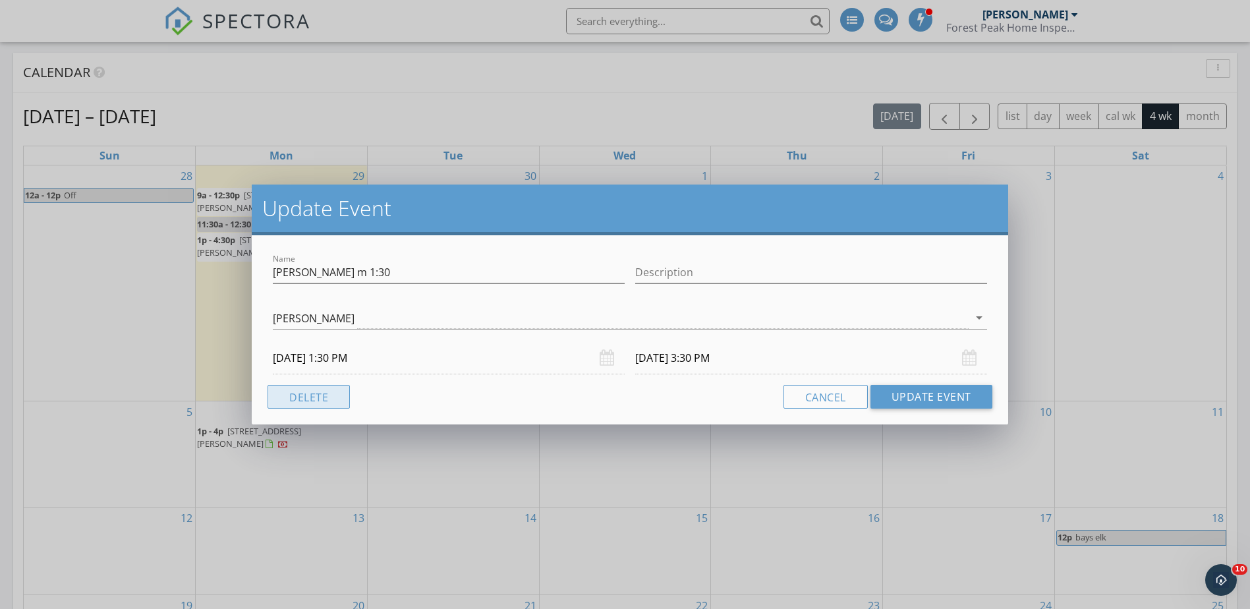
click at [321, 397] on button "Delete" at bounding box center [309, 397] width 82 height 24
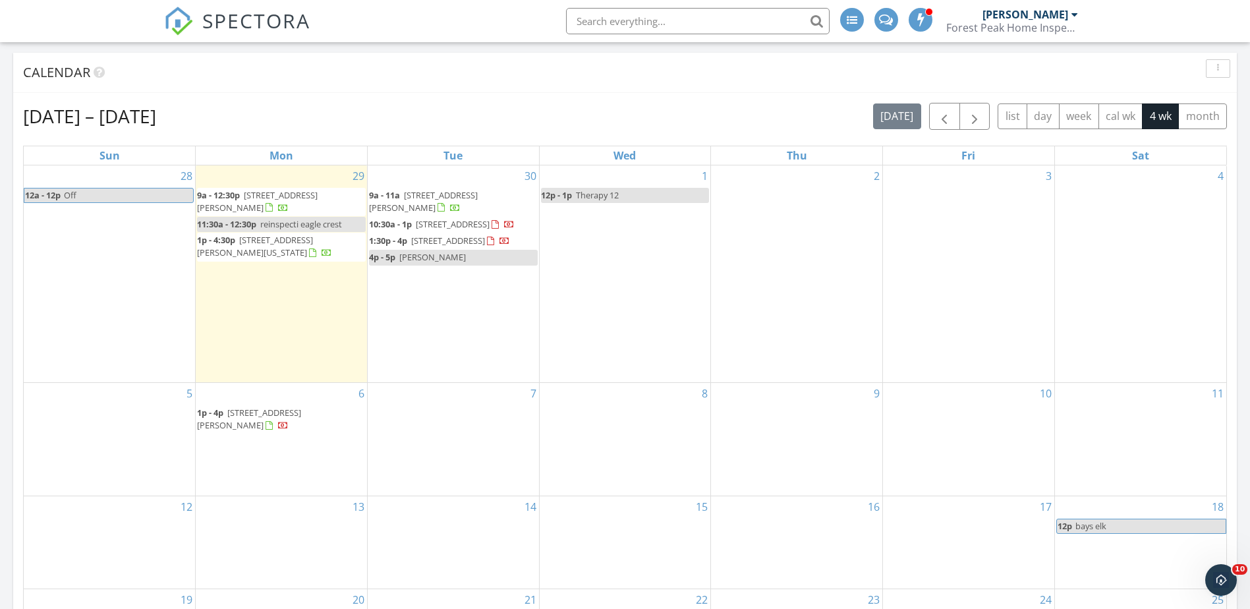
click at [617, 179] on div "1 12p - 1p Therapy 12" at bounding box center [625, 273] width 171 height 217
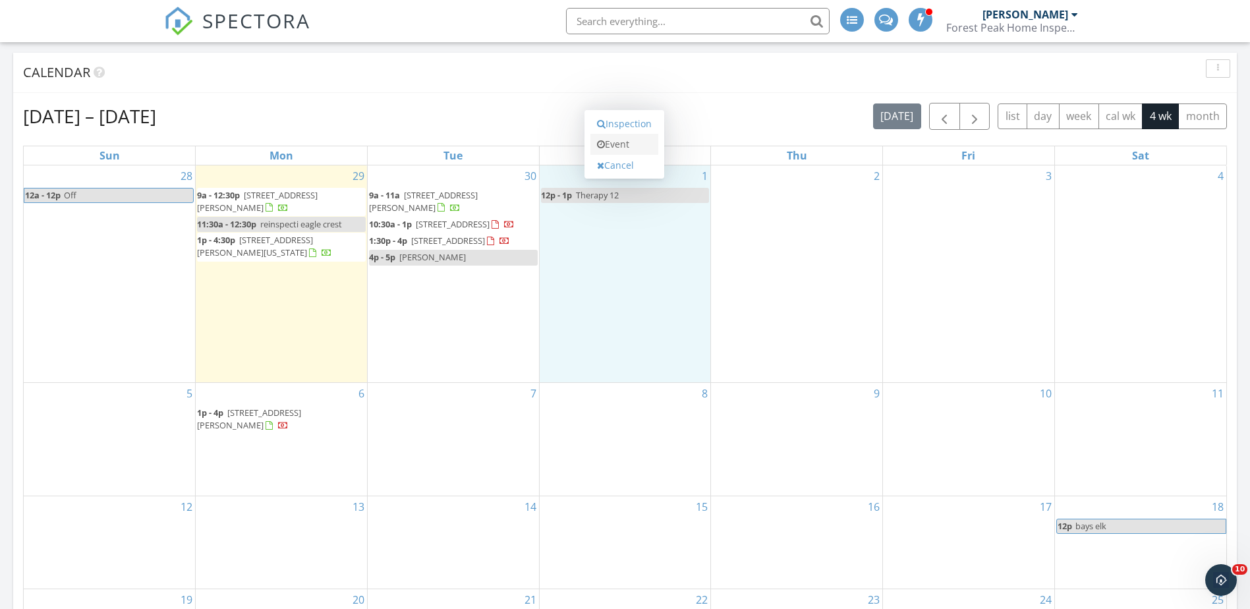
click at [619, 150] on link "Event" at bounding box center [624, 144] width 68 height 21
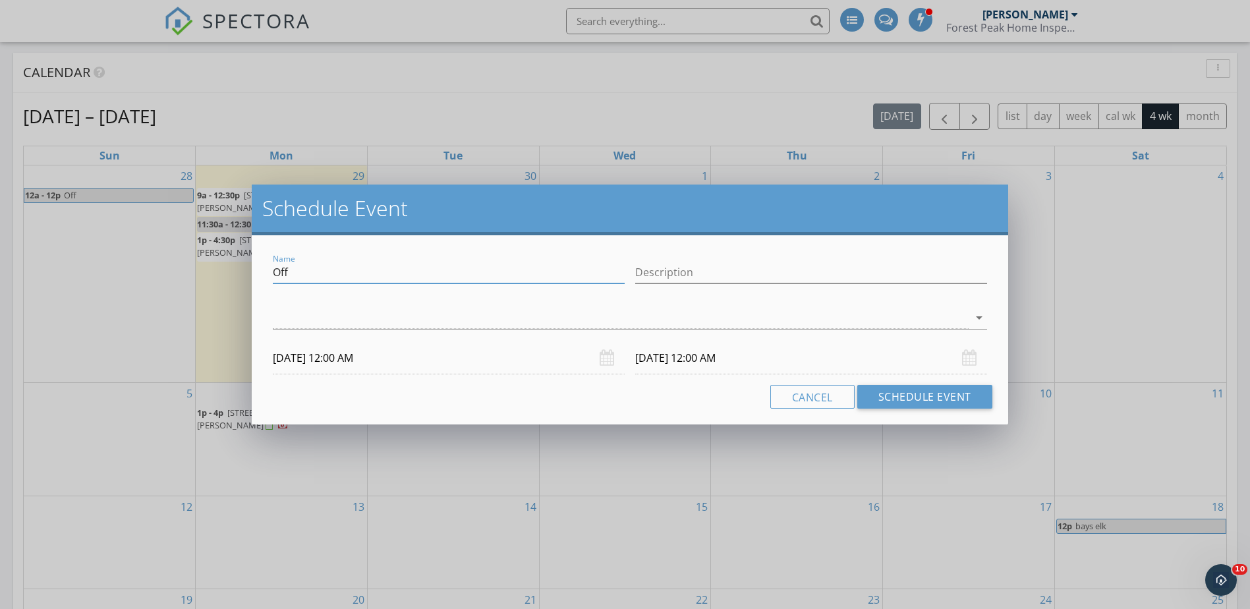
drag, startPoint x: 322, startPoint y: 270, endPoint x: 260, endPoint y: 271, distance: 62.0
click at [260, 271] on div "Name Off Description arrow_drop_down 10/01/2025 12:00 AM 10/02/2025 12:00 AM Ca…" at bounding box center [630, 329] width 756 height 189
type input "Massage at KMO"
click at [324, 322] on div at bounding box center [620, 318] width 695 height 22
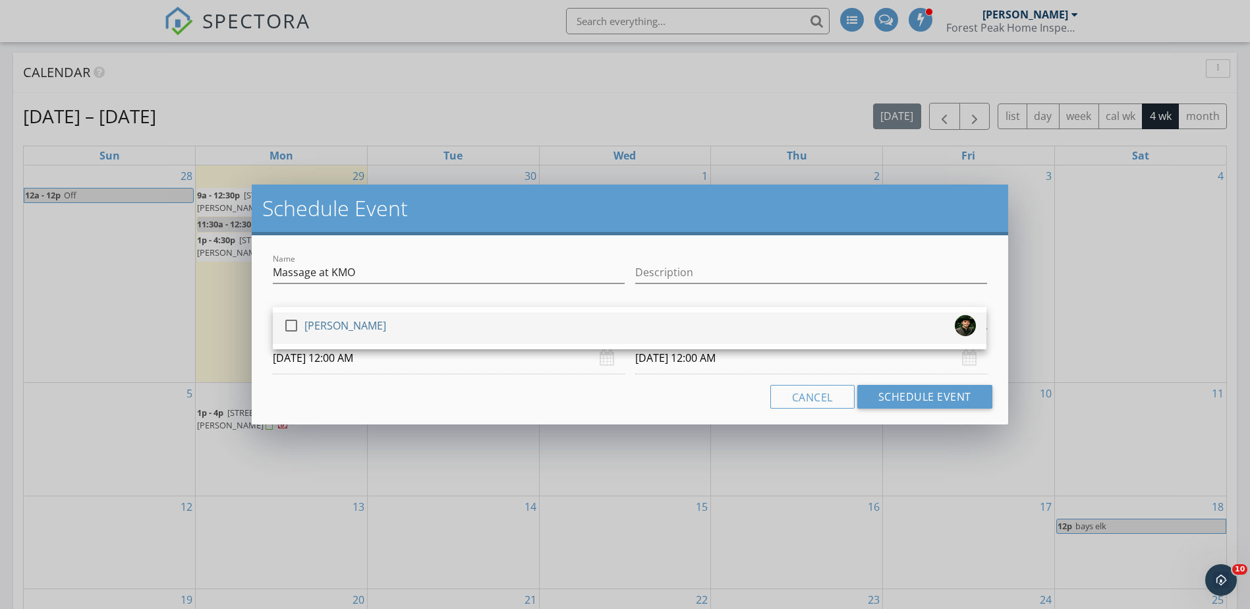
click at [296, 322] on div at bounding box center [291, 325] width 22 height 22
click at [351, 358] on input "10/01/2025 12:00 AM" at bounding box center [449, 358] width 352 height 32
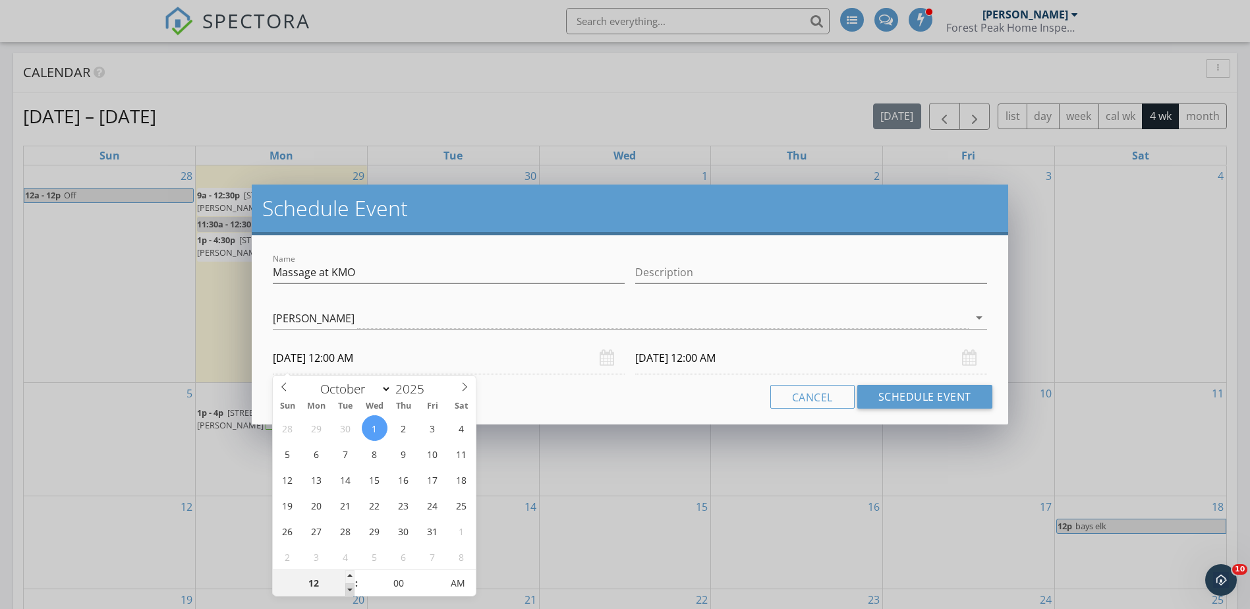
type input "11"
type input "10/01/2025 11:00 PM"
click at [349, 587] on span at bounding box center [349, 589] width 9 height 13
type input "10"
type input "10/01/2025 10:00 PM"
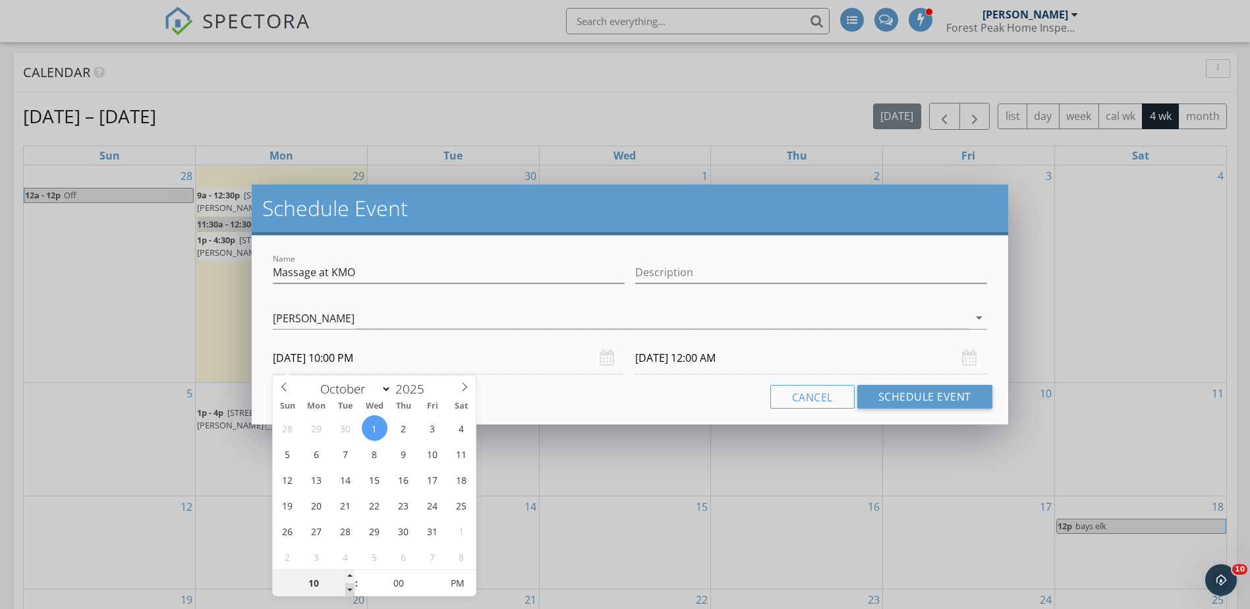
click at [349, 587] on span at bounding box center [349, 589] width 9 height 13
type input "10"
type input "10/02/2025 10:00 PM"
type input "09"
type input "10/01/2025 9:00 PM"
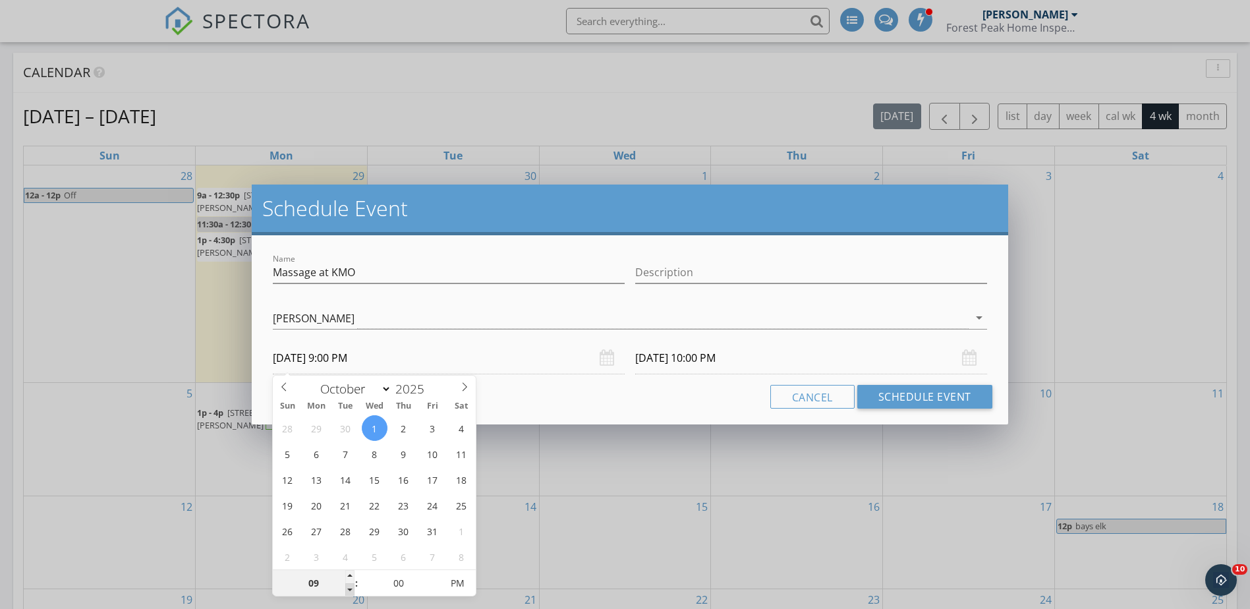
click at [349, 587] on span at bounding box center [349, 589] width 9 height 13
type input "09"
type input "10/02/2025 9:00 PM"
type input "10/01/2025 9:00 AM"
type input "10/02/2025 9:00 AM"
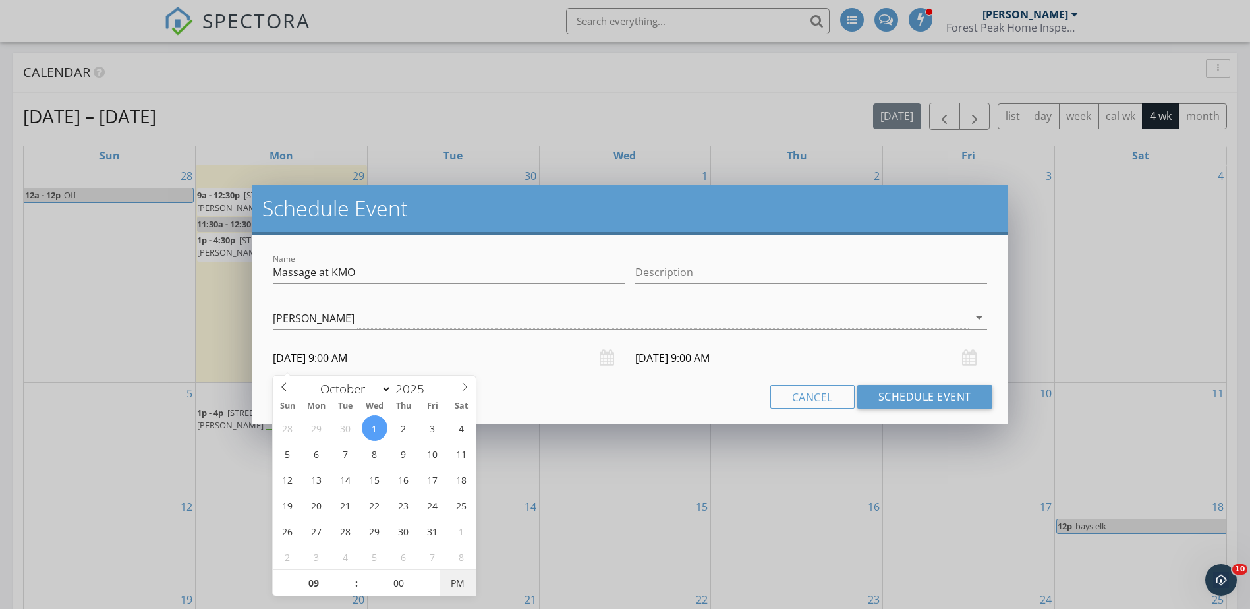
drag, startPoint x: 349, startPoint y: 587, endPoint x: 462, endPoint y: 583, distance: 113.4
click at [462, 583] on span "PM" at bounding box center [458, 583] width 36 height 26
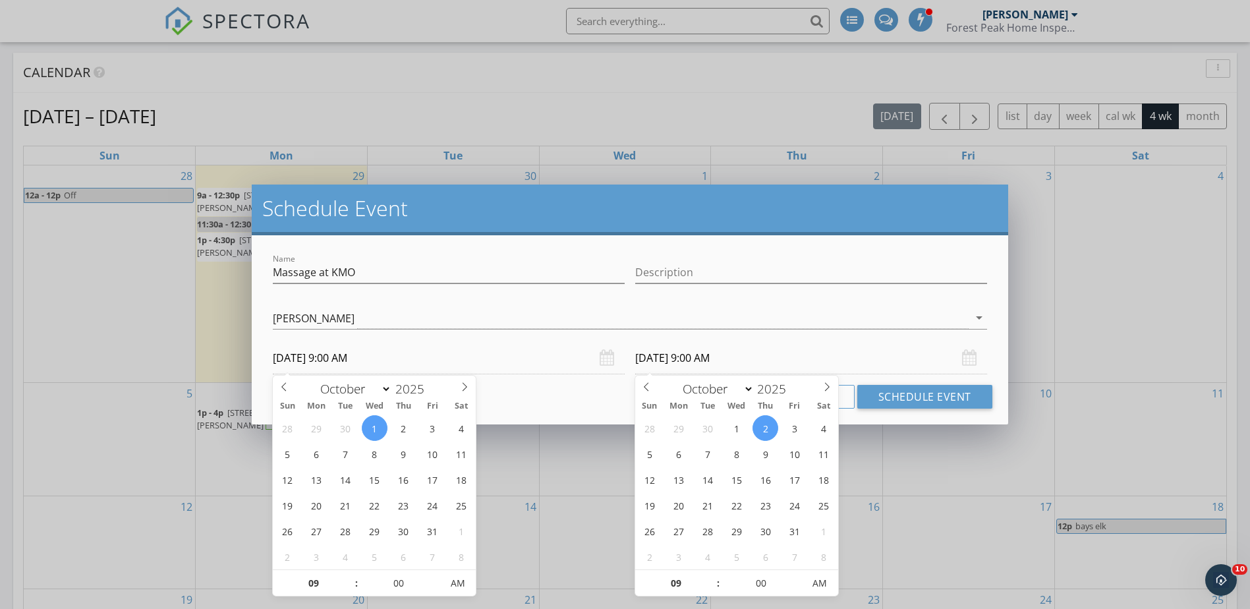
click at [675, 355] on input "10/02/2025 9:00 AM" at bounding box center [811, 358] width 352 height 32
type input "10"
click at [709, 574] on span at bounding box center [711, 576] width 9 height 13
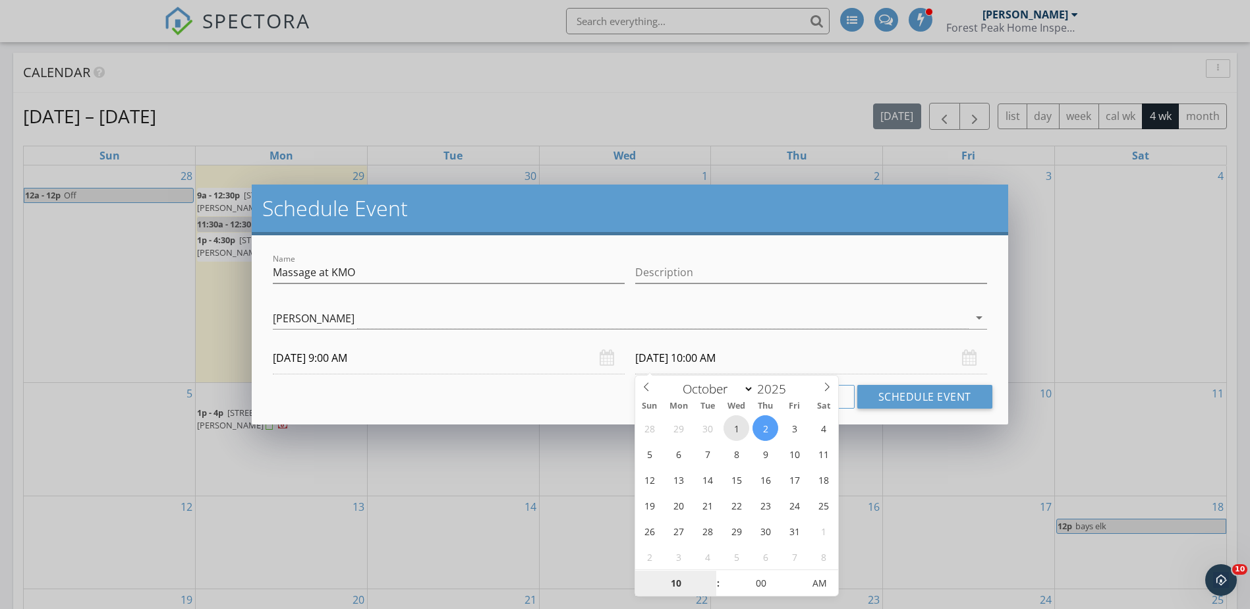
type input "10/01/2025 10:00 AM"
click at [886, 400] on button "Schedule Event" at bounding box center [924, 397] width 135 height 24
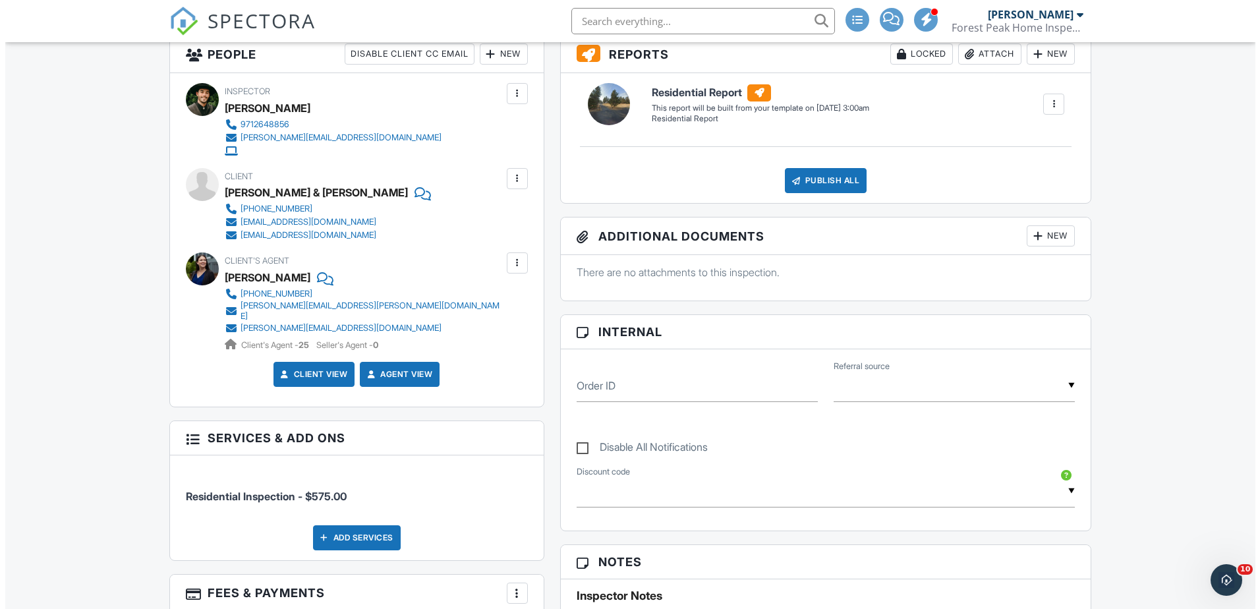
scroll to position [703, 0]
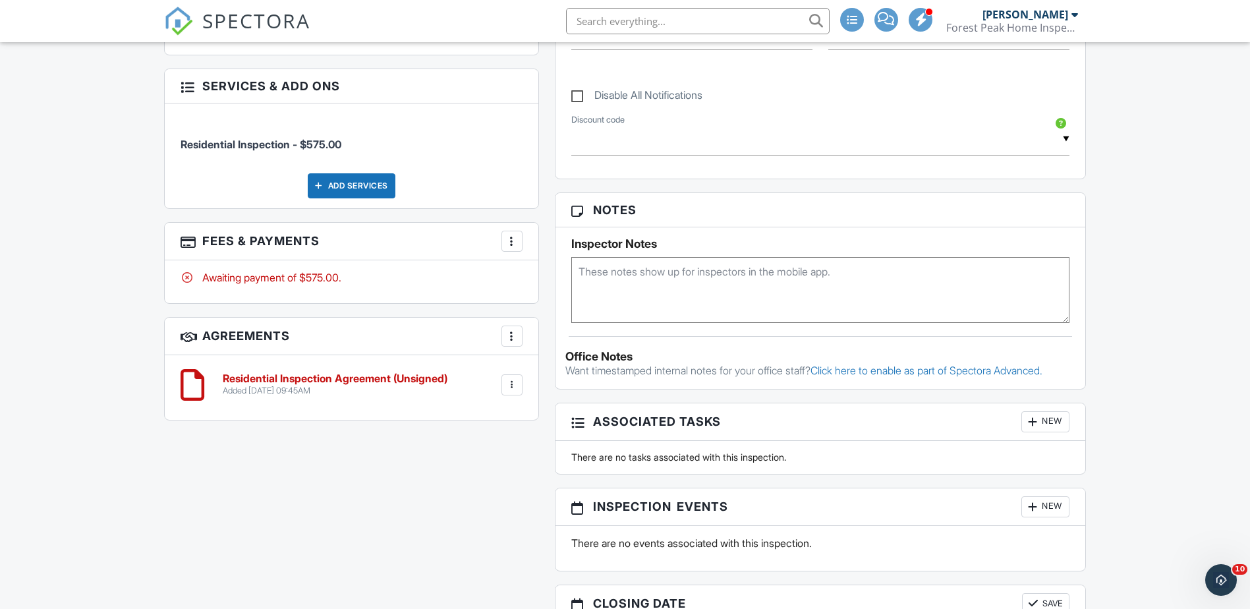
click at [376, 180] on div "Add Services" at bounding box center [352, 185] width 88 height 25
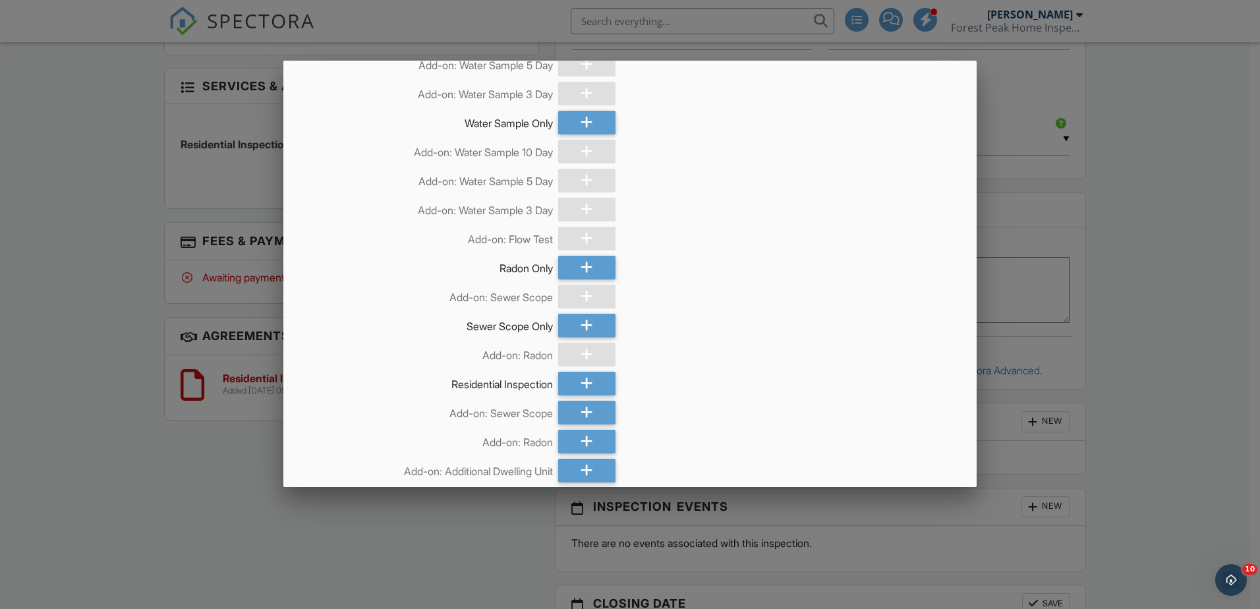
scroll to position [475, 0]
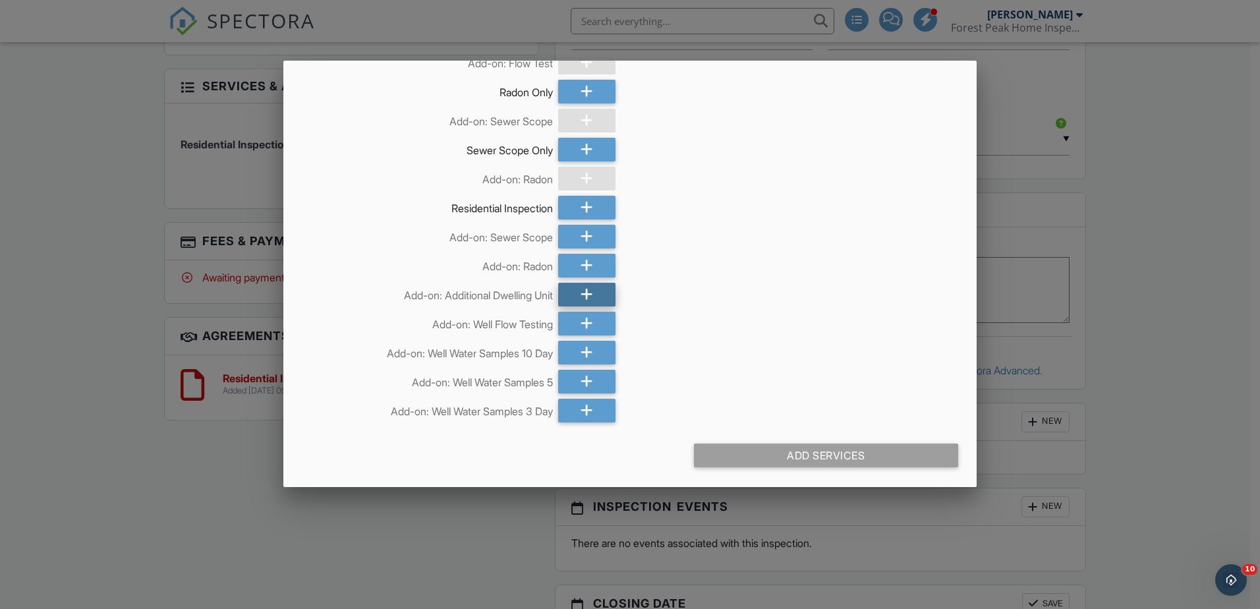
click at [586, 300] on icon at bounding box center [587, 295] width 13 height 24
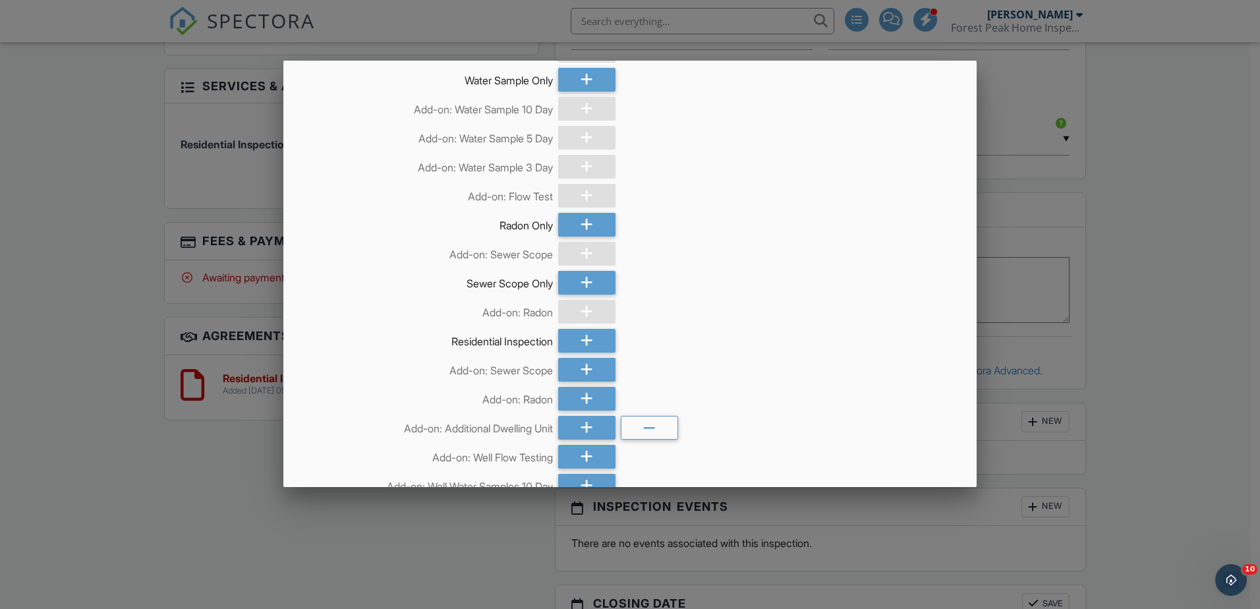
scroll to position [0, 0]
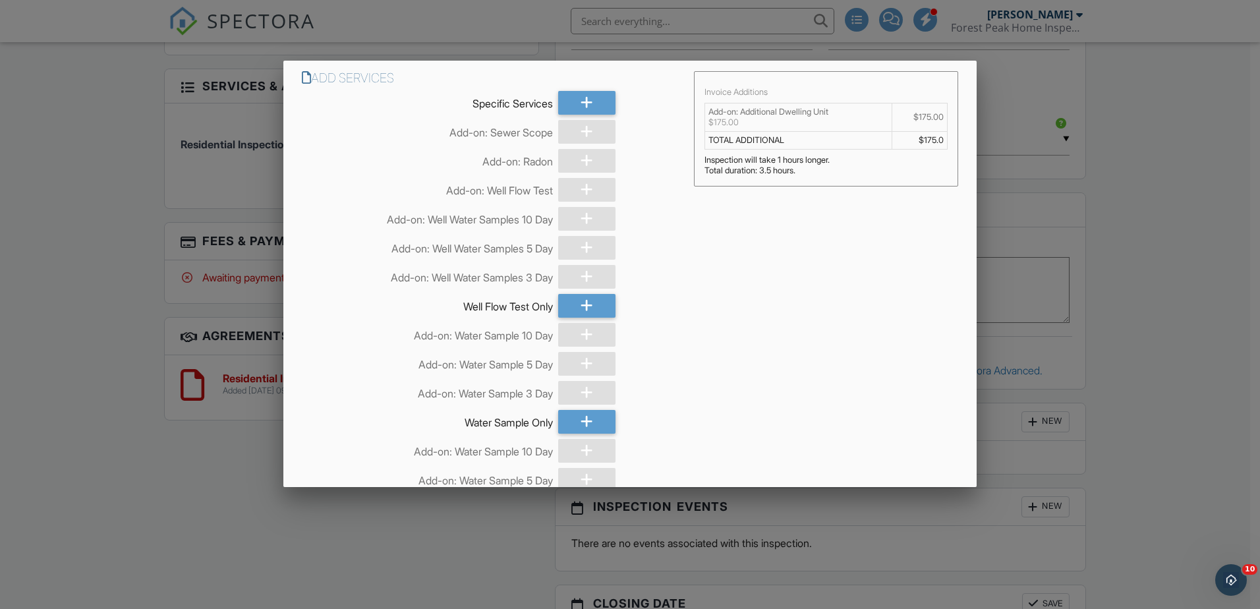
click at [1157, 242] on div at bounding box center [630, 314] width 1260 height 761
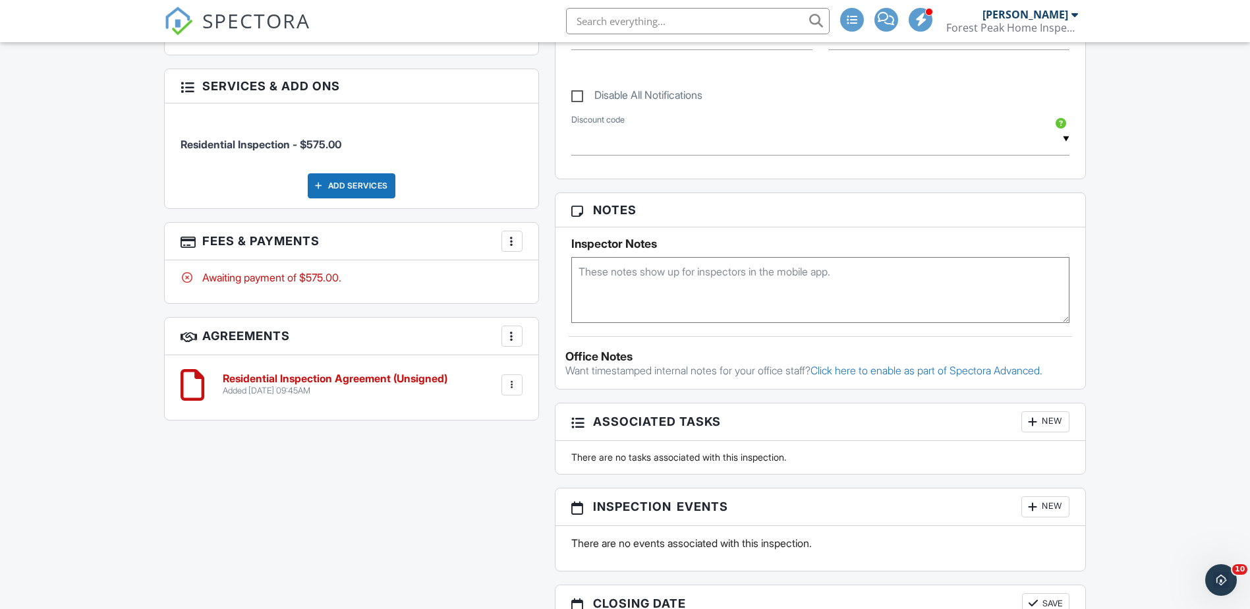
click at [509, 235] on div at bounding box center [511, 241] width 13 height 13
click at [562, 277] on li "Edit Fees & Payments" at bounding box center [578, 281] width 138 height 33
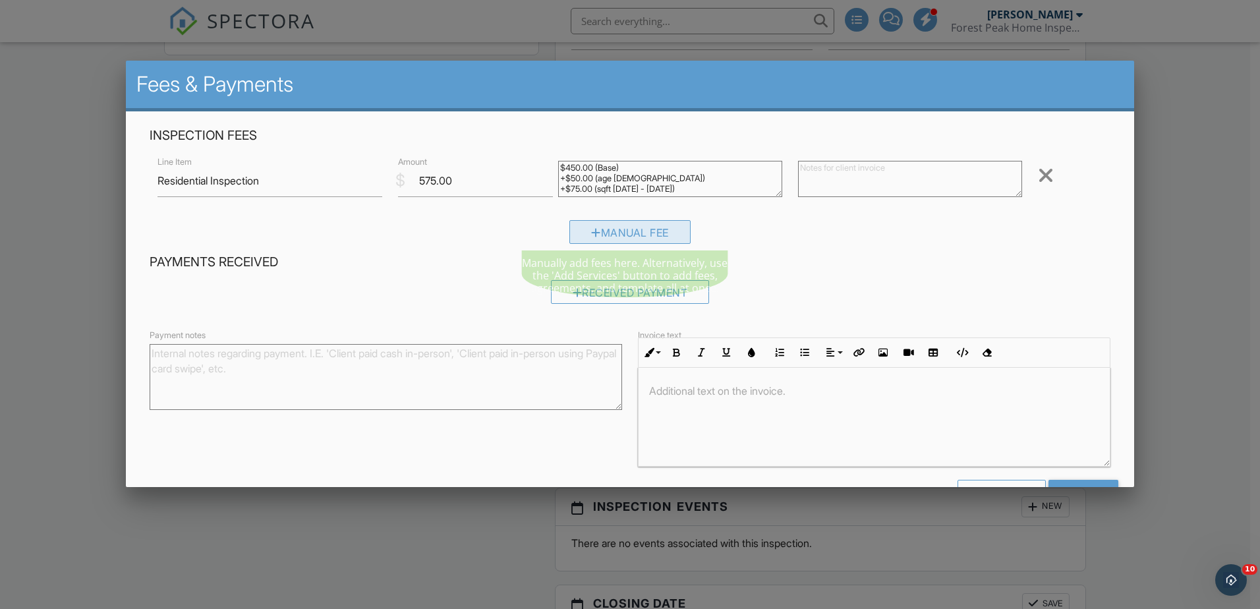
click at [617, 234] on div "Manual Fee" at bounding box center [629, 232] width 121 height 24
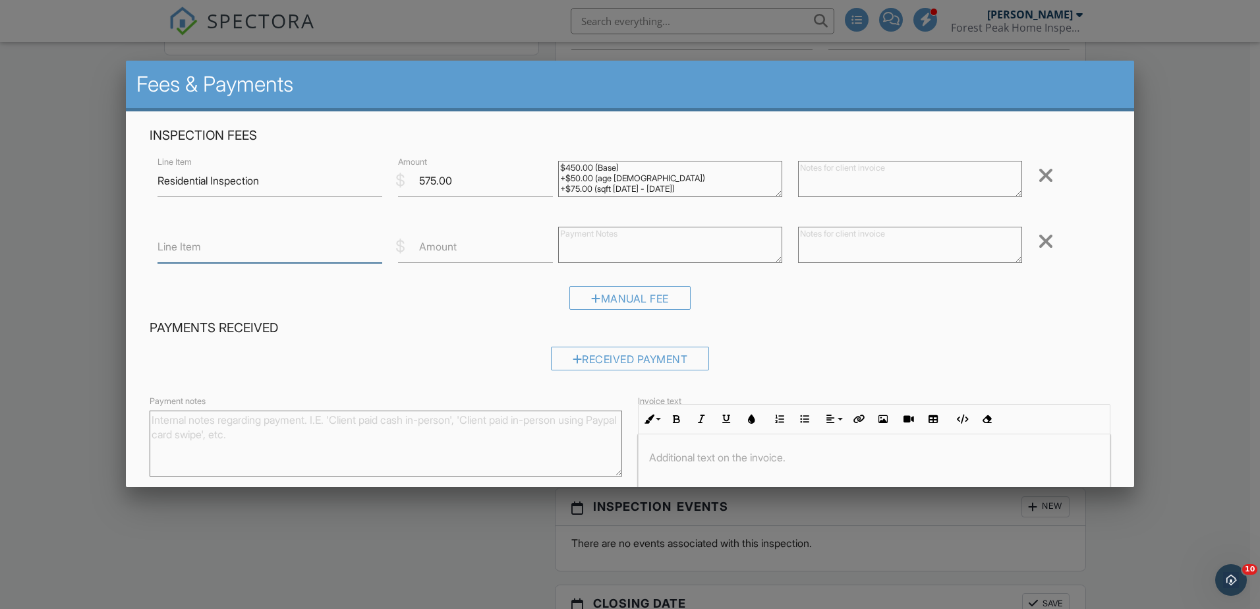
click at [245, 250] on input "Line Item" at bounding box center [269, 247] width 224 height 32
type input "Shop"
click at [438, 249] on label "Amount" at bounding box center [438, 246] width 38 height 14
click at [438, 249] on input "Amount" at bounding box center [475, 247] width 155 height 32
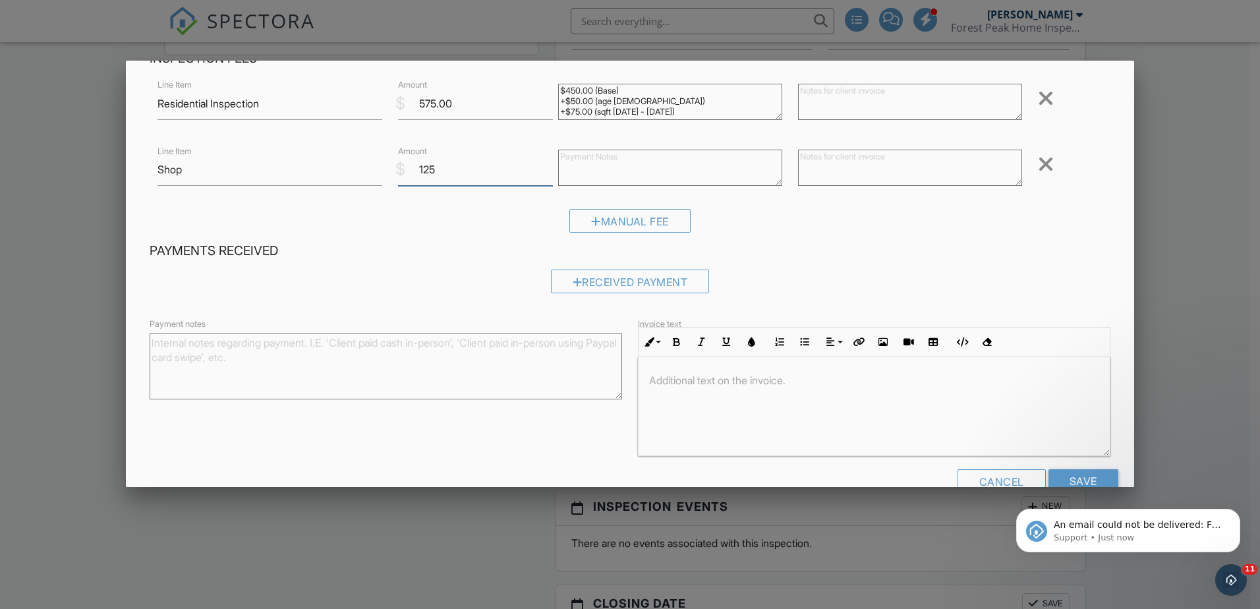
scroll to position [108, 0]
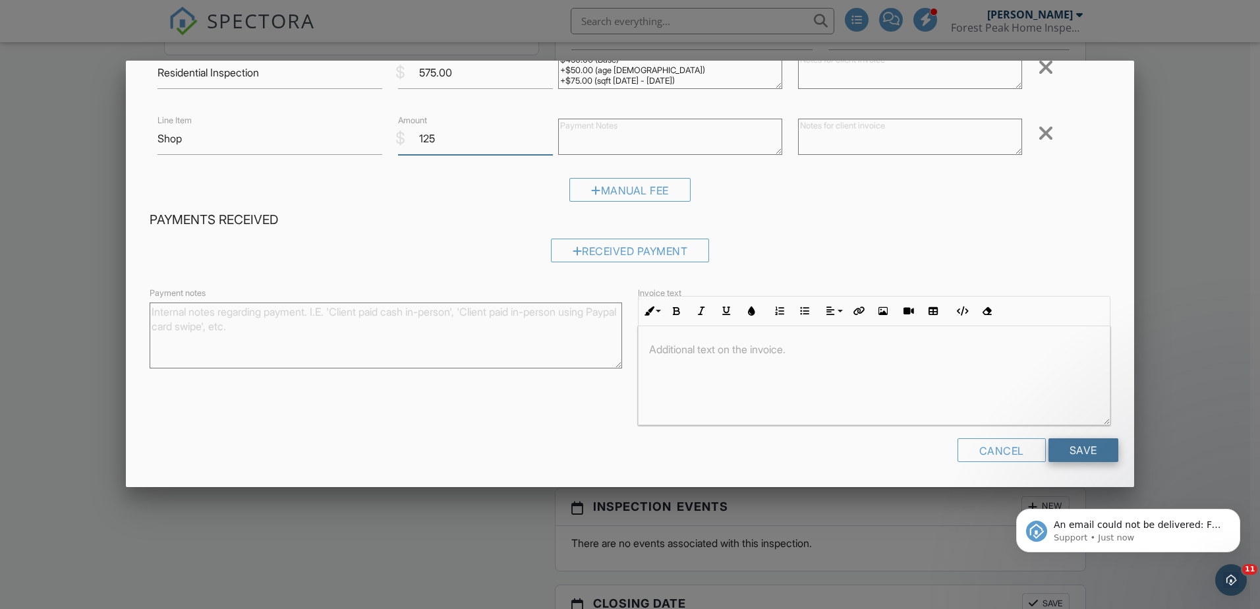
type input "125"
click at [1075, 447] on input "Save" at bounding box center [1083, 450] width 70 height 24
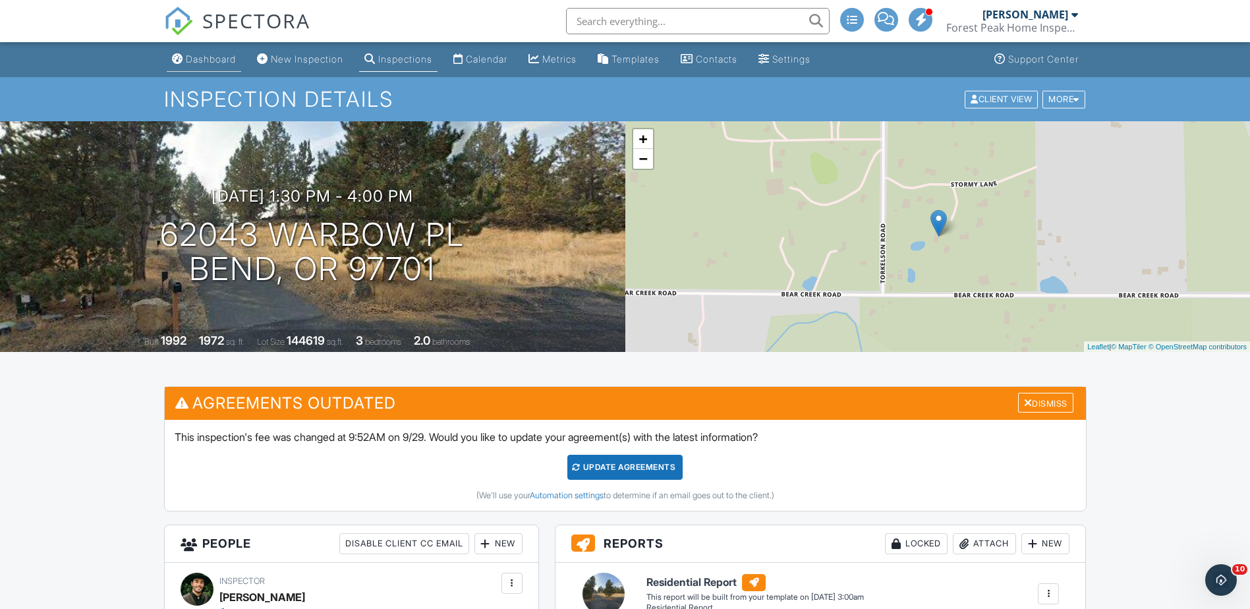
click at [208, 61] on div "Dashboard" at bounding box center [211, 58] width 50 height 11
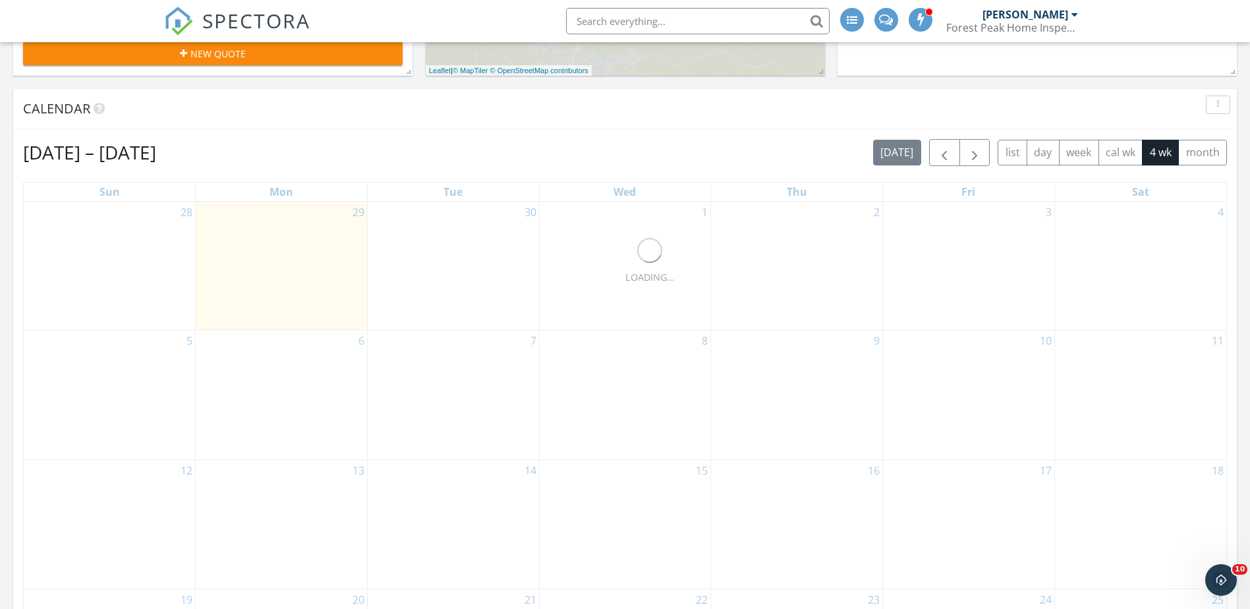
scroll to position [527, 0]
